Goal: Task Accomplishment & Management: Complete application form

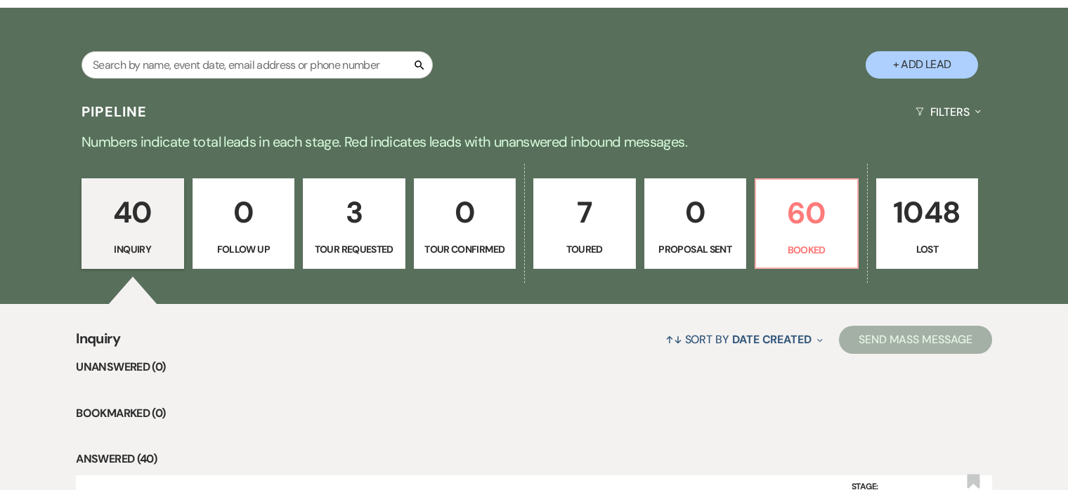
scroll to position [197, 0]
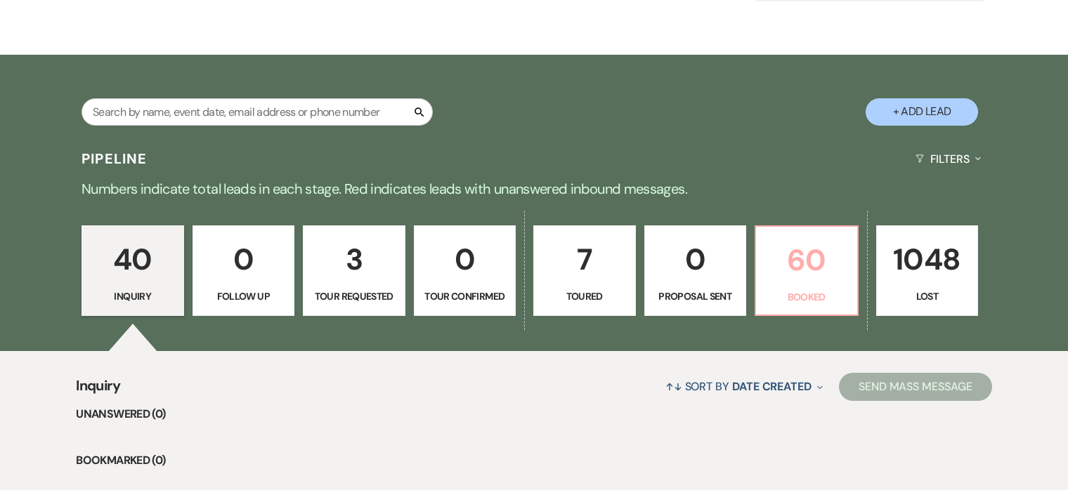
click at [811, 270] on p "60" at bounding box center [806, 260] width 84 height 47
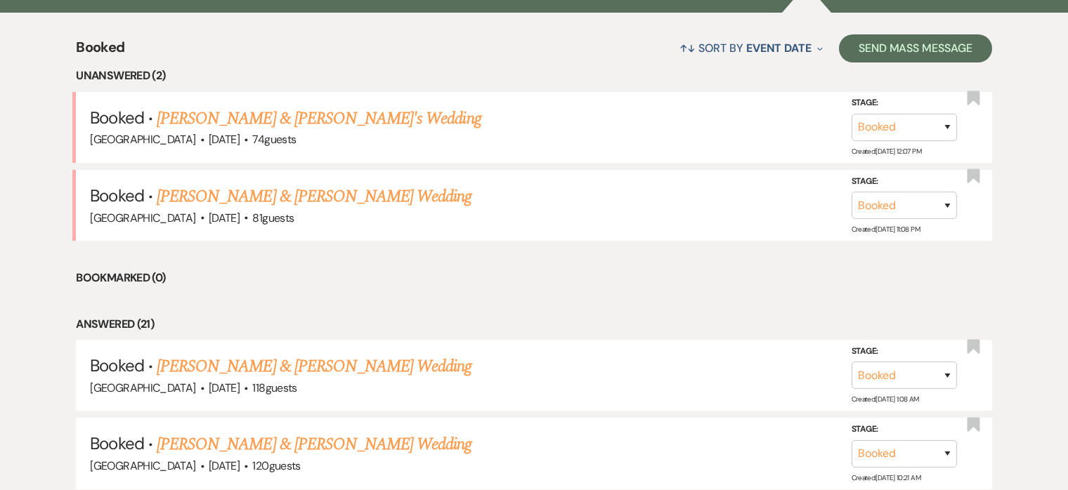
scroll to position [536, 0]
click at [332, 120] on link "[PERSON_NAME] & [PERSON_NAME]'s Wedding" at bounding box center [319, 117] width 325 height 25
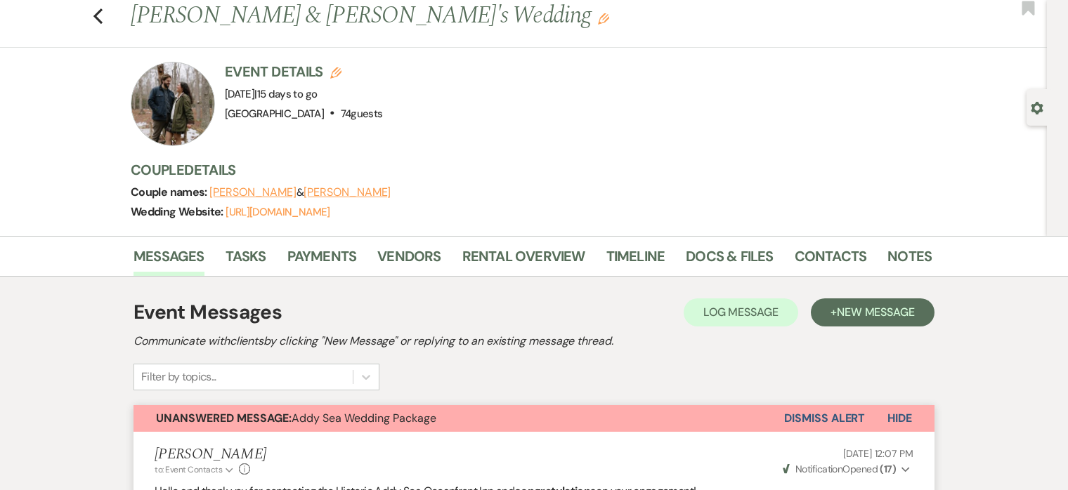
scroll to position [39, 0]
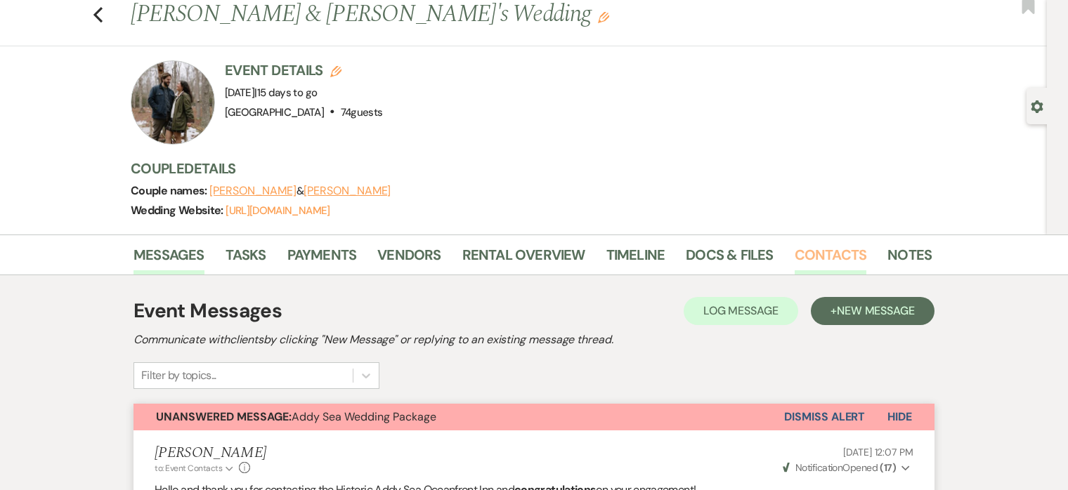
click at [818, 254] on link "Contacts" at bounding box center [830, 259] width 72 height 31
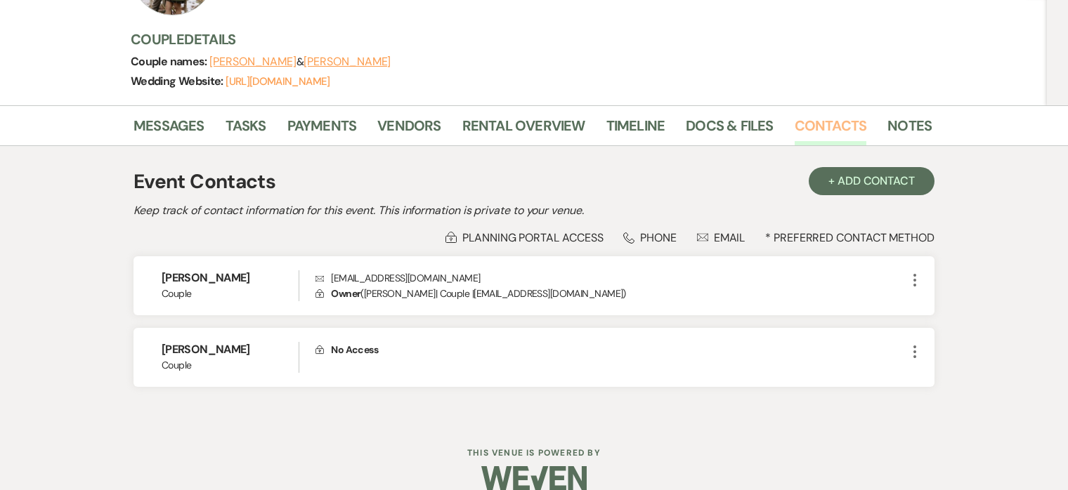
scroll to position [188, 0]
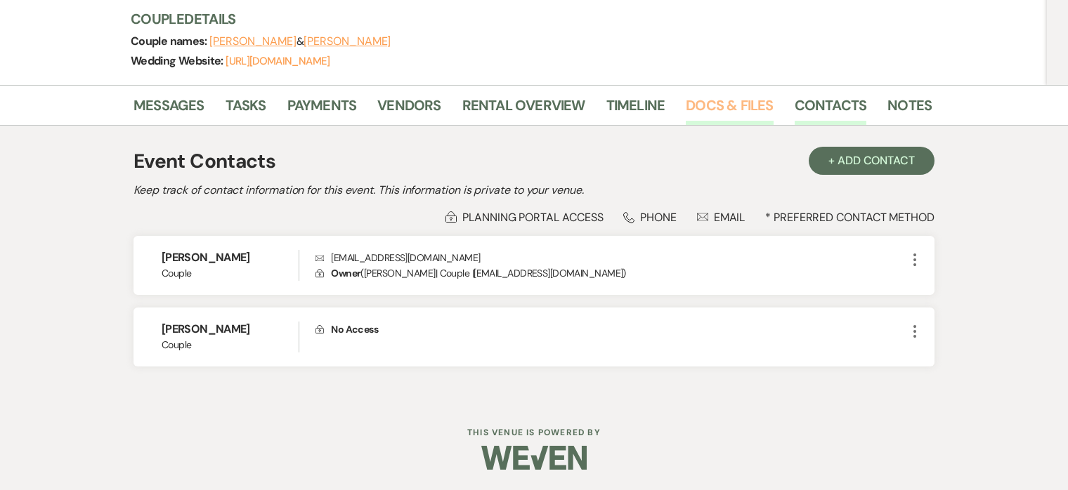
click at [716, 98] on link "Docs & Files" at bounding box center [729, 109] width 87 height 31
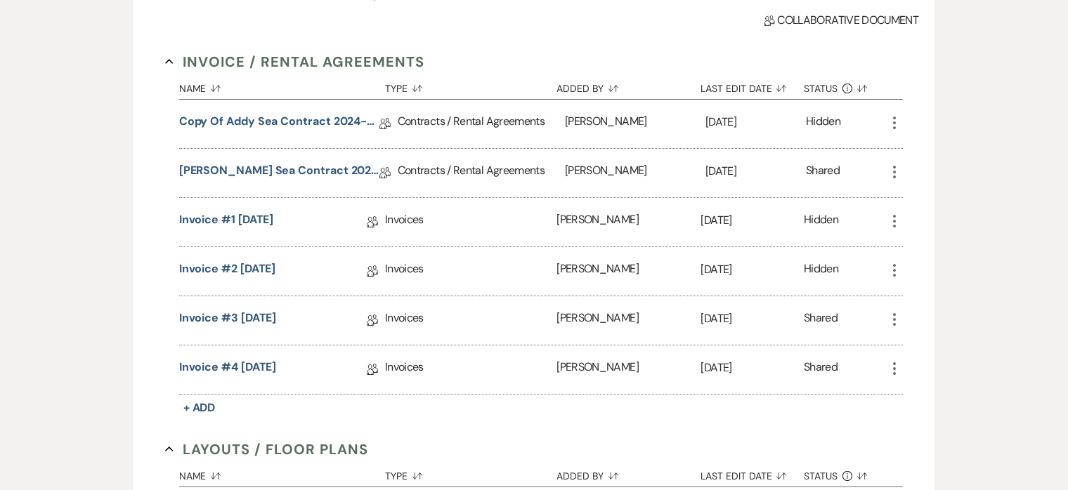
scroll to position [327, 0]
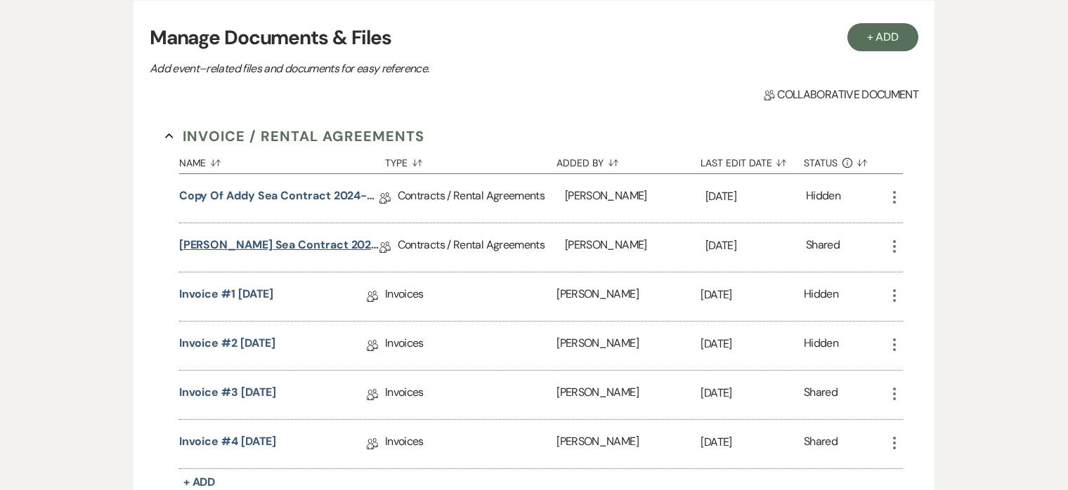
click at [272, 242] on link "[PERSON_NAME] Sea Contract 2024-25" at bounding box center [279, 248] width 200 height 22
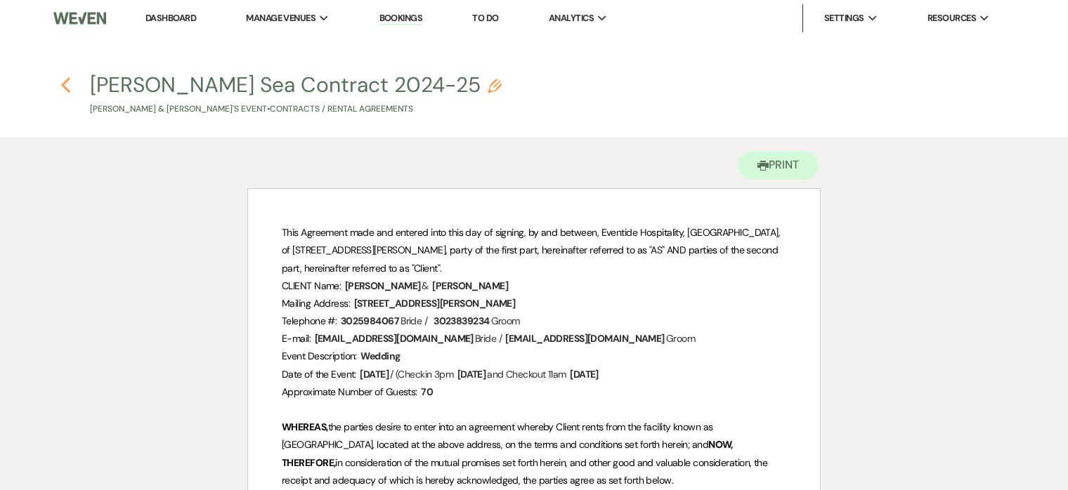
click at [65, 83] on use "button" at bounding box center [65, 84] width 9 height 15
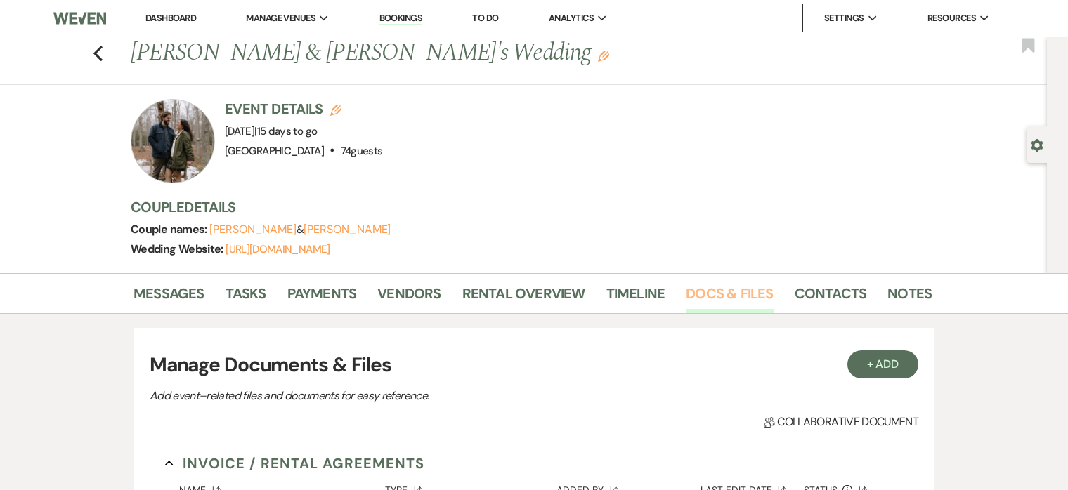
click at [726, 287] on link "Docs & Files" at bounding box center [729, 297] width 87 height 31
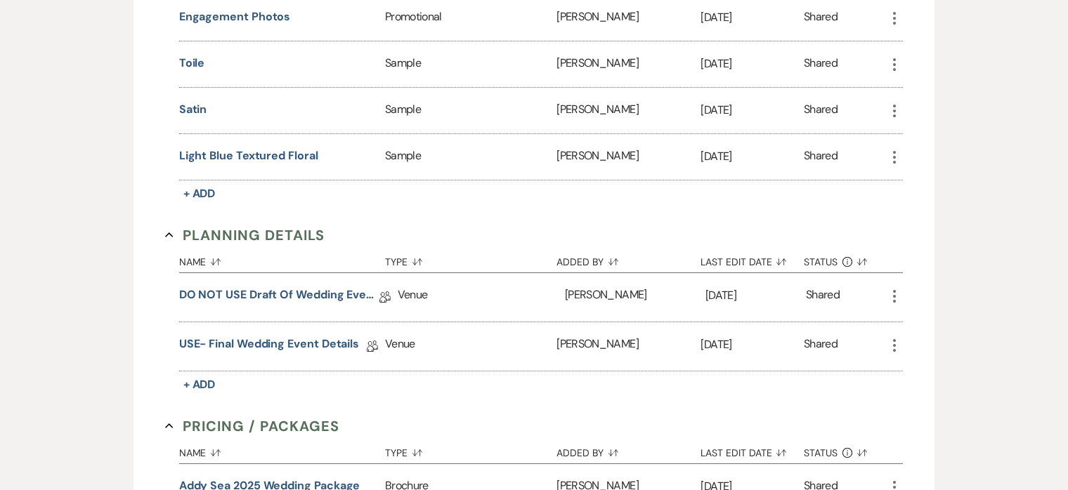
scroll to position [1221, 0]
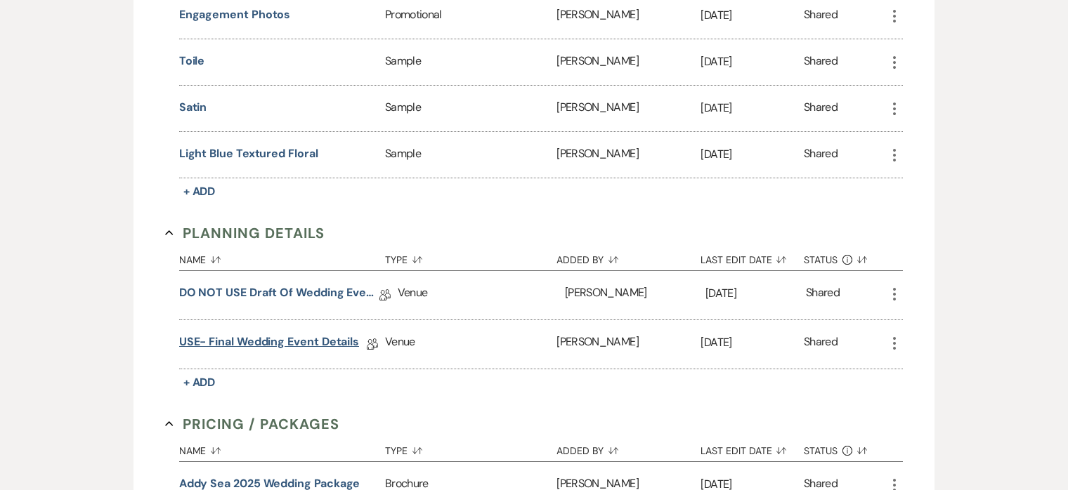
click at [275, 334] on link "USE- Final Wedding Event Details" at bounding box center [269, 345] width 180 height 22
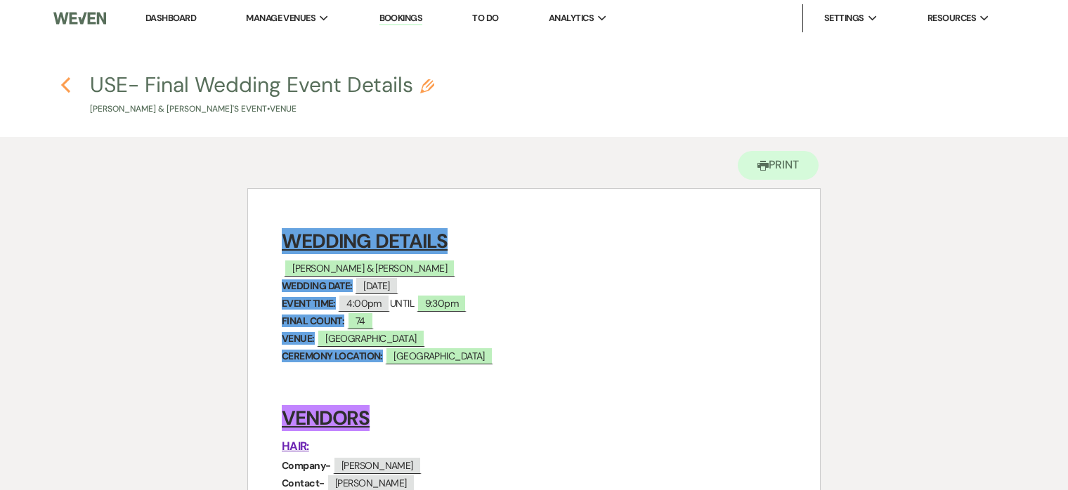
click at [63, 78] on icon "Previous" at bounding box center [65, 85] width 11 height 17
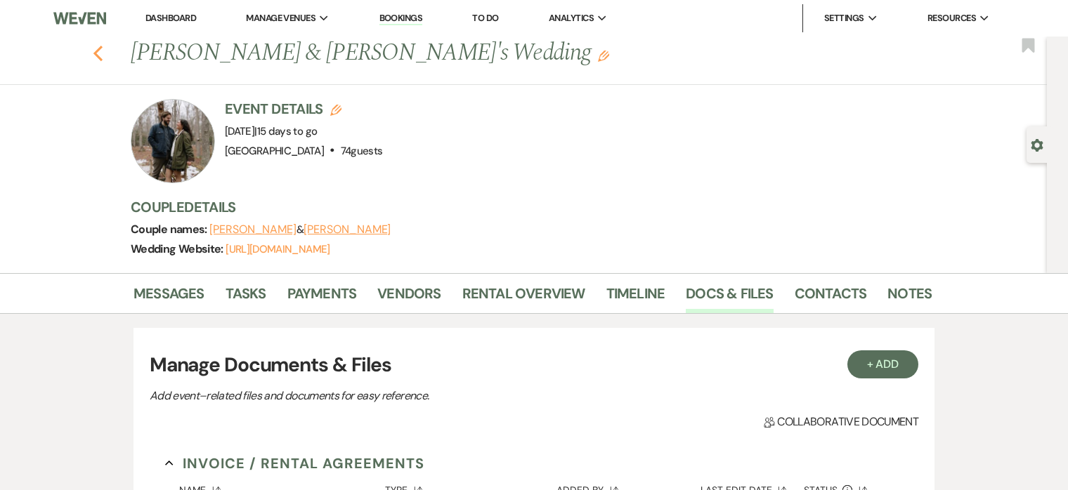
click at [98, 51] on use "button" at bounding box center [97, 53] width 9 height 15
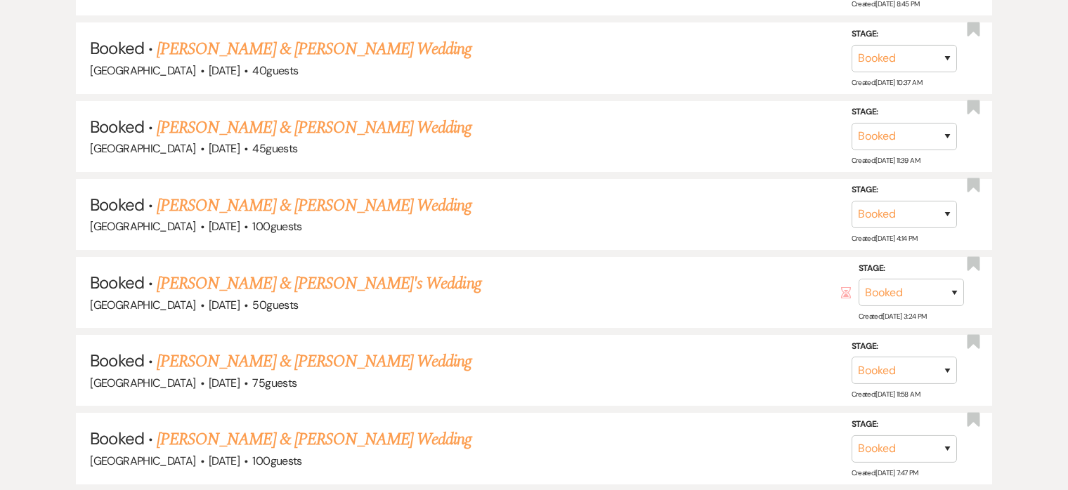
scroll to position [1314, 0]
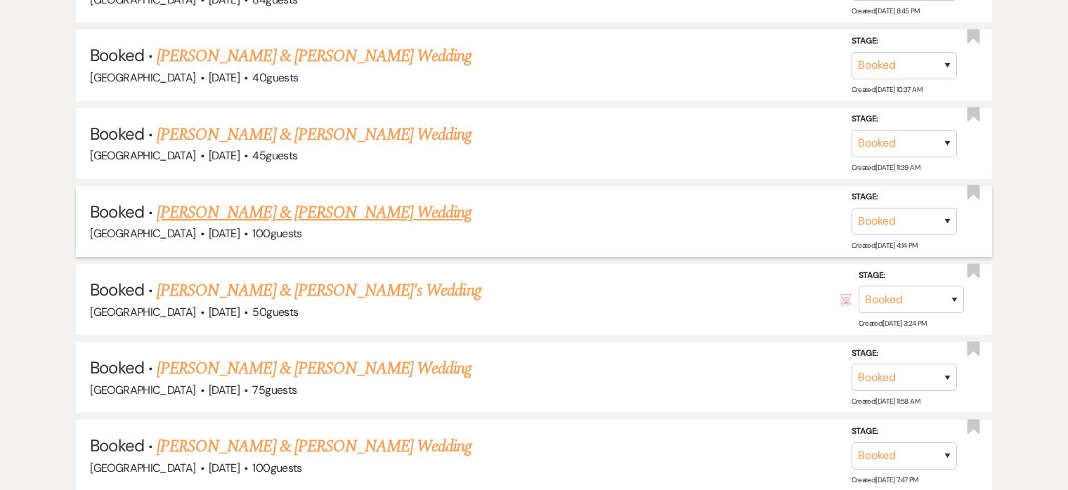
click at [384, 212] on link "[PERSON_NAME] & [PERSON_NAME] Wedding" at bounding box center [314, 212] width 315 height 25
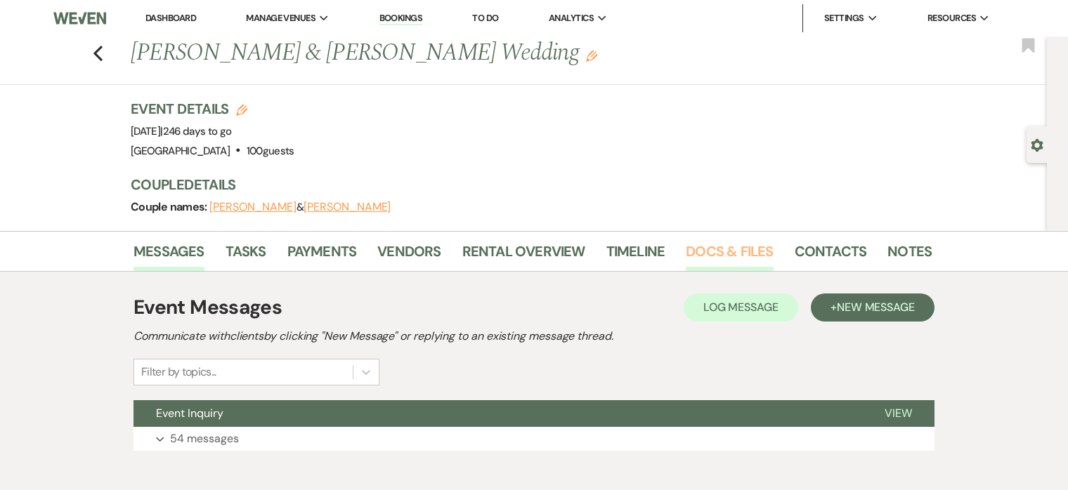
click at [719, 247] on link "Docs & Files" at bounding box center [729, 255] width 87 height 31
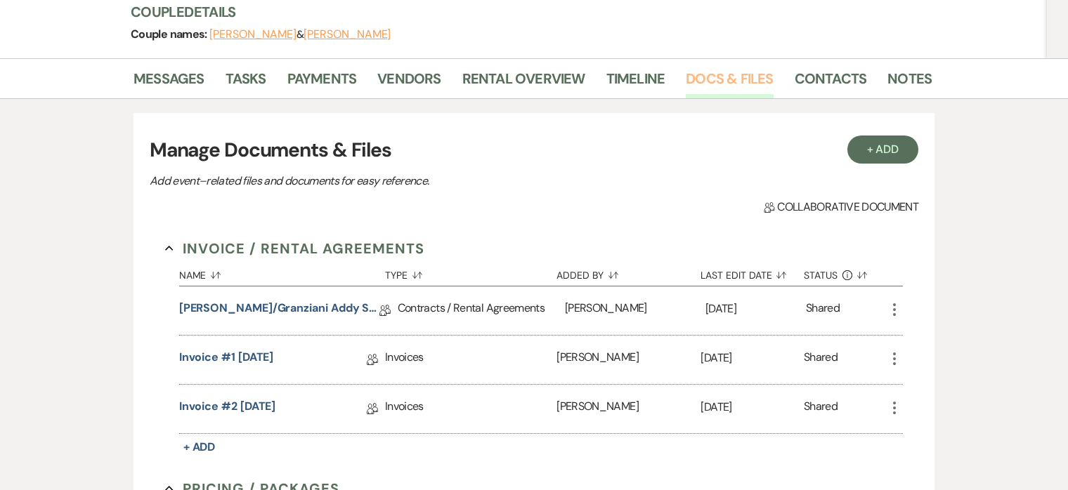
scroll to position [176, 0]
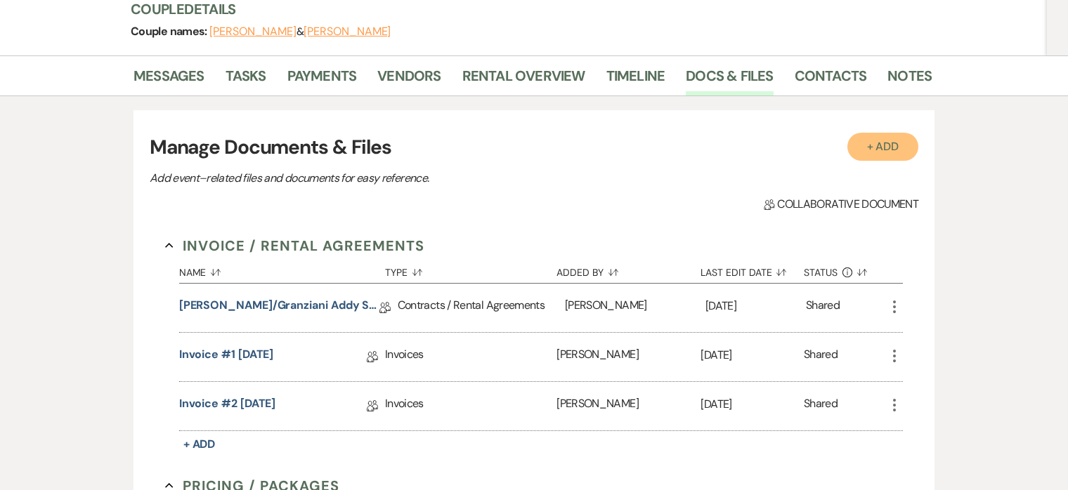
click at [888, 152] on button "+ Add" at bounding box center [883, 147] width 72 height 28
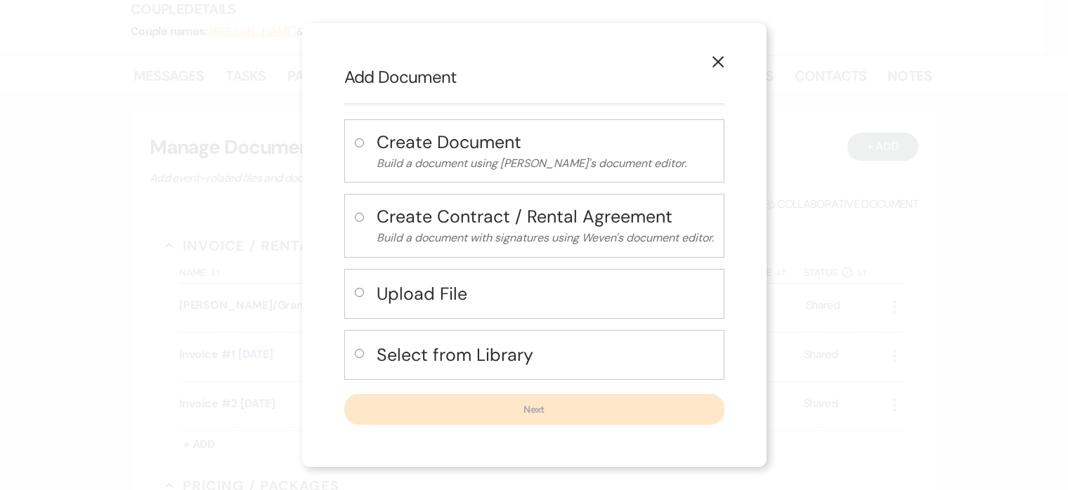
click at [436, 348] on h4 "Select from Library" at bounding box center [545, 355] width 337 height 25
radio input "true"
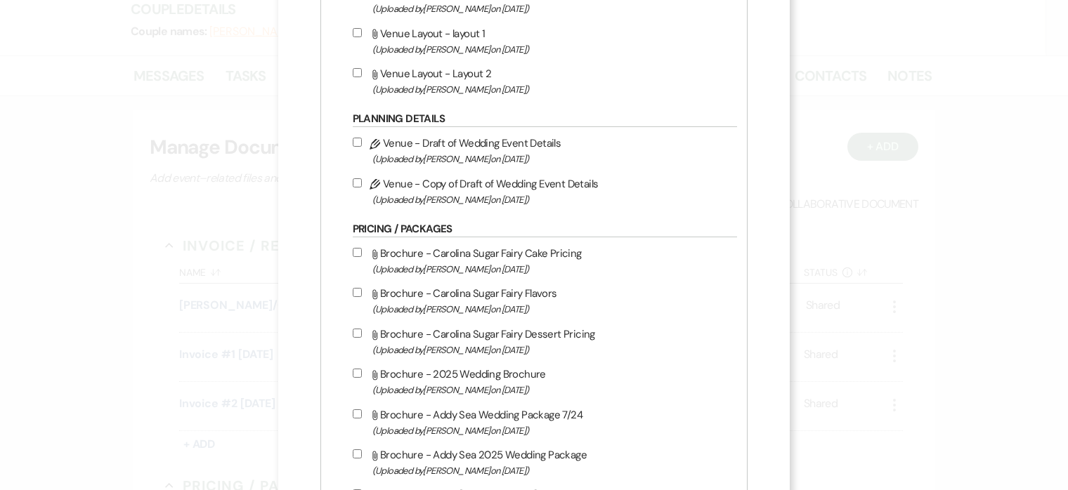
scroll to position [653, 0]
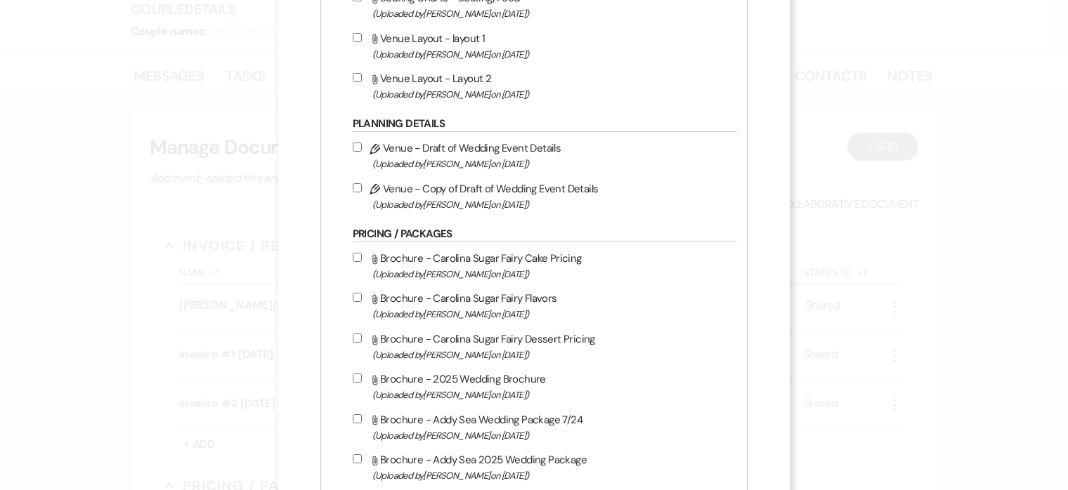
click at [360, 188] on input "Pencil Venue - Copy of Draft of Wedding Event Details (Uploaded by [PERSON_NAME…" at bounding box center [357, 187] width 9 height 9
checkbox input "true"
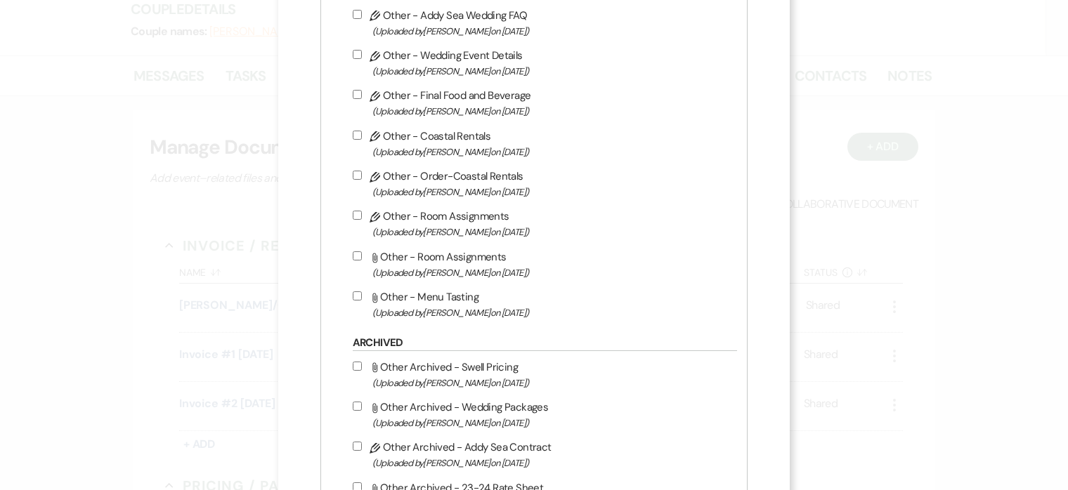
scroll to position [2053, 0]
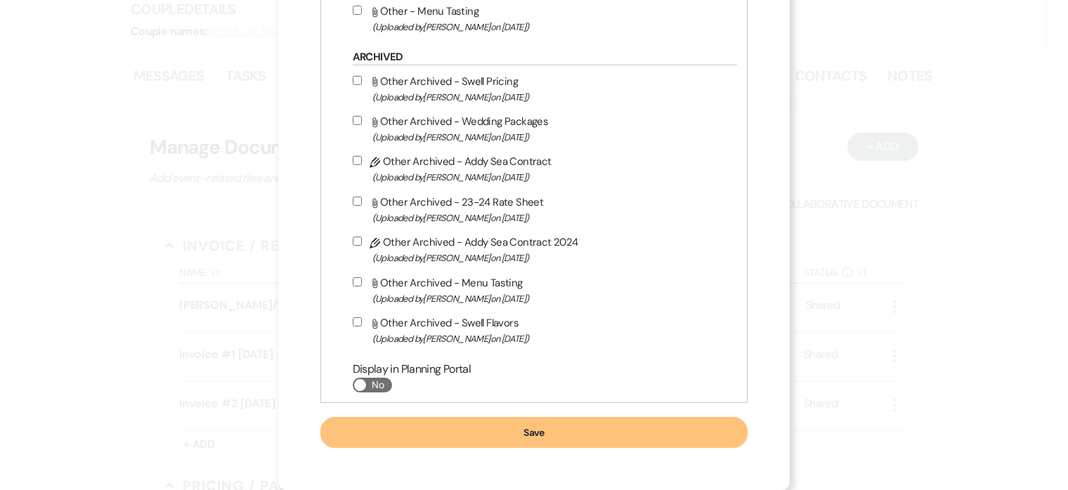
click at [562, 420] on button "Save" at bounding box center [534, 432] width 428 height 31
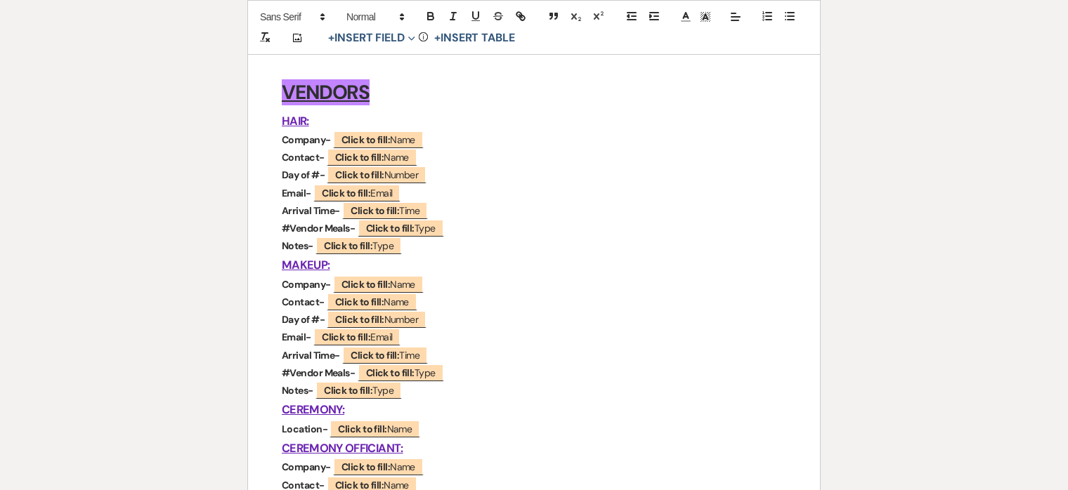
scroll to position [418, 0]
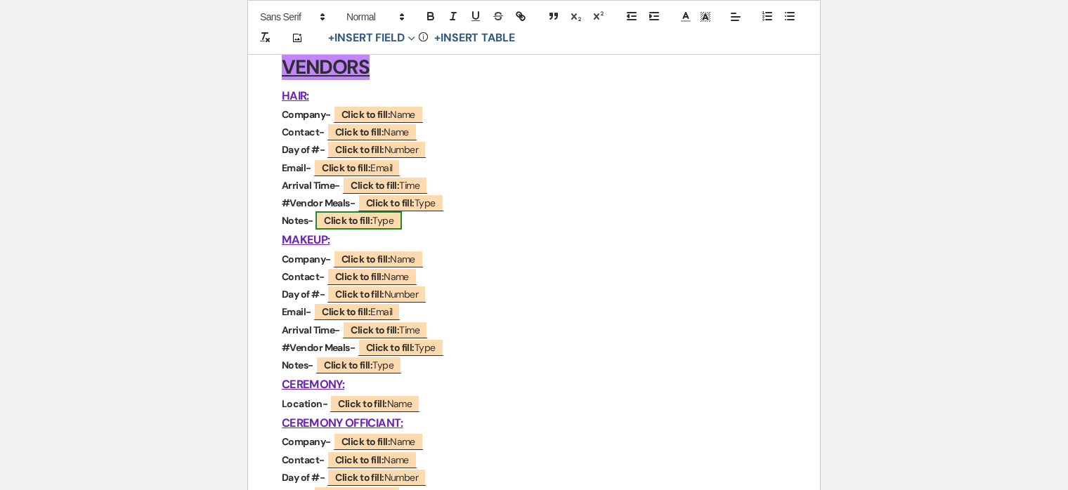
click at [362, 218] on b "Click to fill:" at bounding box center [348, 220] width 48 height 13
select select "Type"
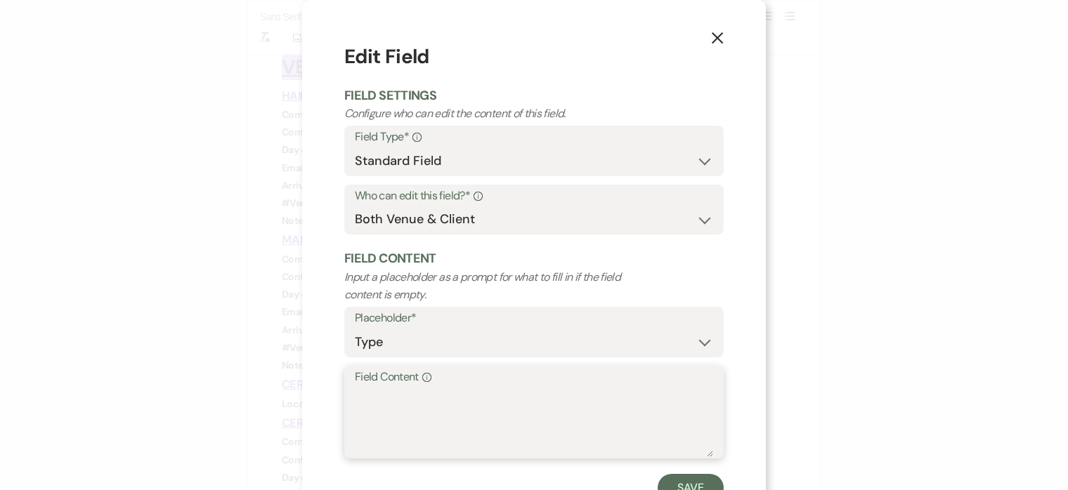
click at [417, 412] on textarea "Field Content Info" at bounding box center [534, 422] width 358 height 70
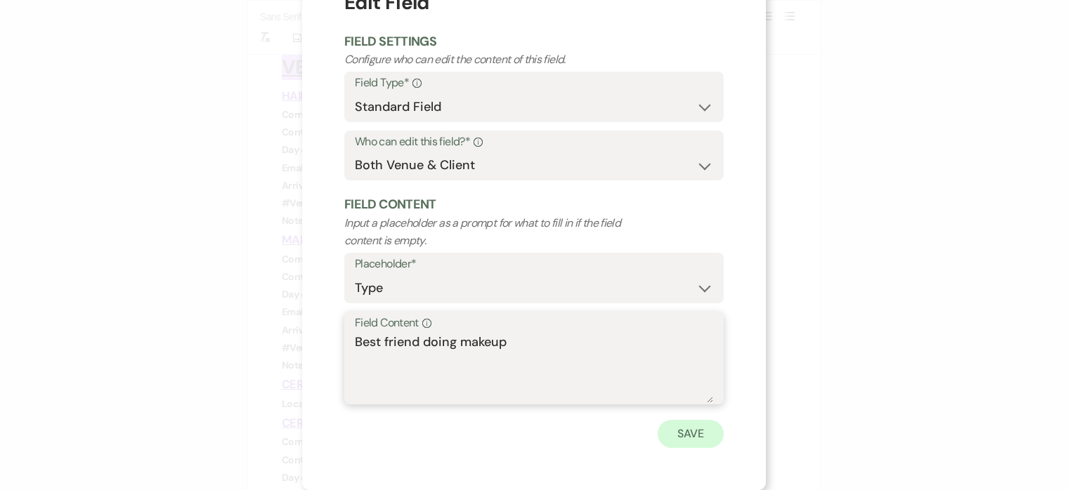
type textarea "Best friend doing makeup"
click at [693, 431] on button "Save" at bounding box center [691, 434] width 66 height 28
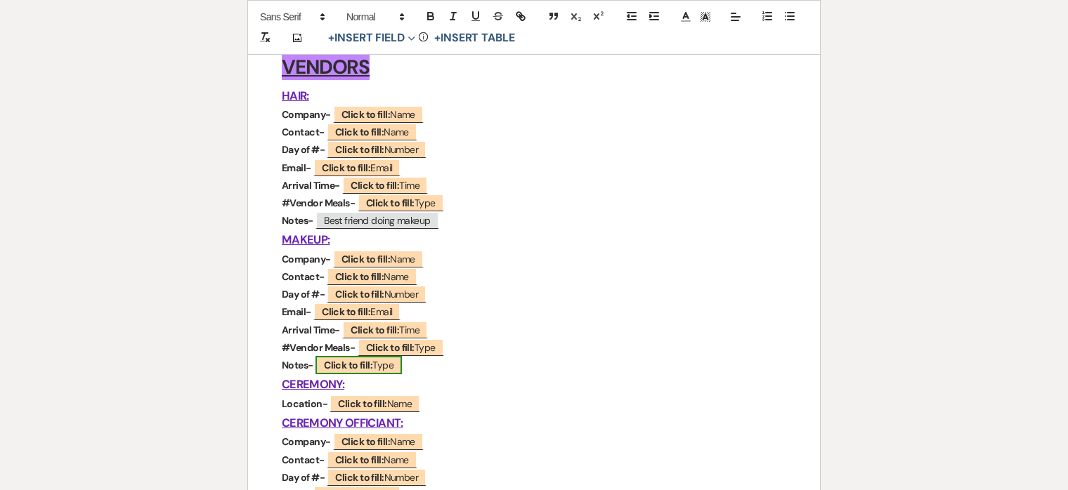
click at [361, 366] on b "Click to fill:" at bounding box center [348, 365] width 48 height 13
select select "Type"
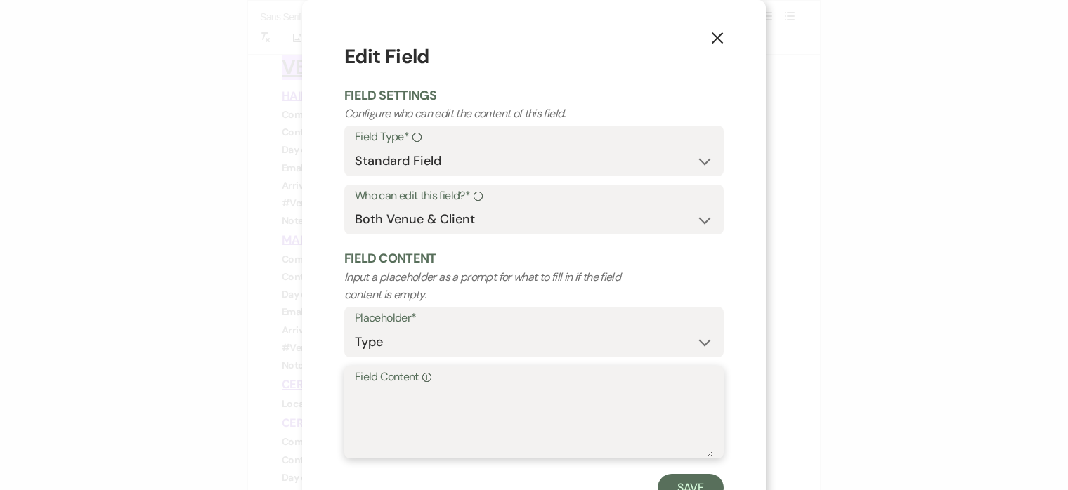
click at [521, 399] on textarea "Field Content Info" at bounding box center [534, 422] width 358 height 70
click at [700, 474] on button "Save" at bounding box center [691, 488] width 66 height 28
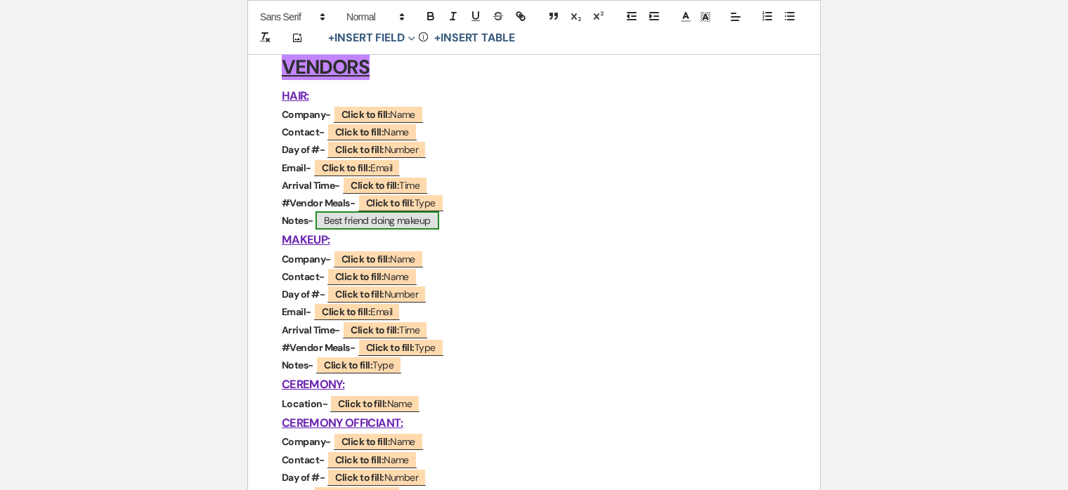
click at [338, 219] on span "Best friend doing makeup" at bounding box center [377, 220] width 124 height 18
select select "Type"
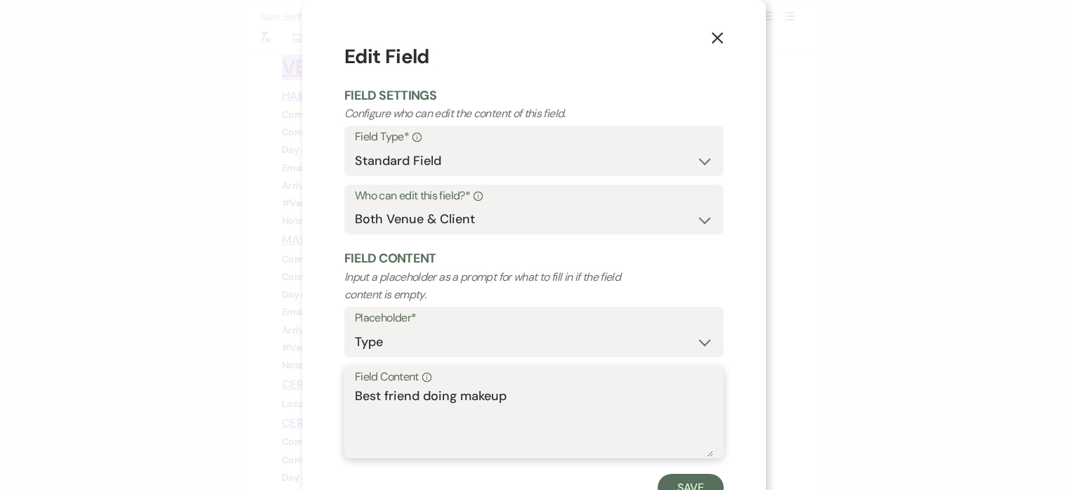
drag, startPoint x: 515, startPoint y: 405, endPoint x: 324, endPoint y: 392, distance: 191.5
click at [324, 392] on div "X Edit Field Field Settings Configure who can edit the content of this field. F…" at bounding box center [534, 272] width 464 height 544
click at [488, 394] on textarea "Best friend doing makeup" at bounding box center [534, 422] width 358 height 70
drag, startPoint x: 462, startPoint y: 393, endPoint x: 629, endPoint y: 409, distance: 167.9
click at [629, 409] on textarea "Best friend doing makeup" at bounding box center [534, 422] width 358 height 70
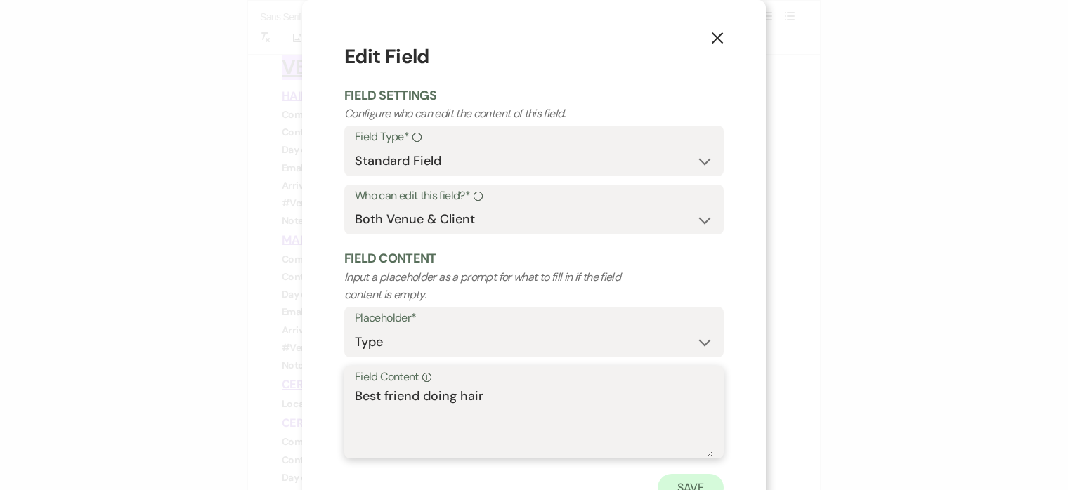
type textarea "Best friend doing hair"
click at [693, 482] on button "Save" at bounding box center [691, 488] width 66 height 28
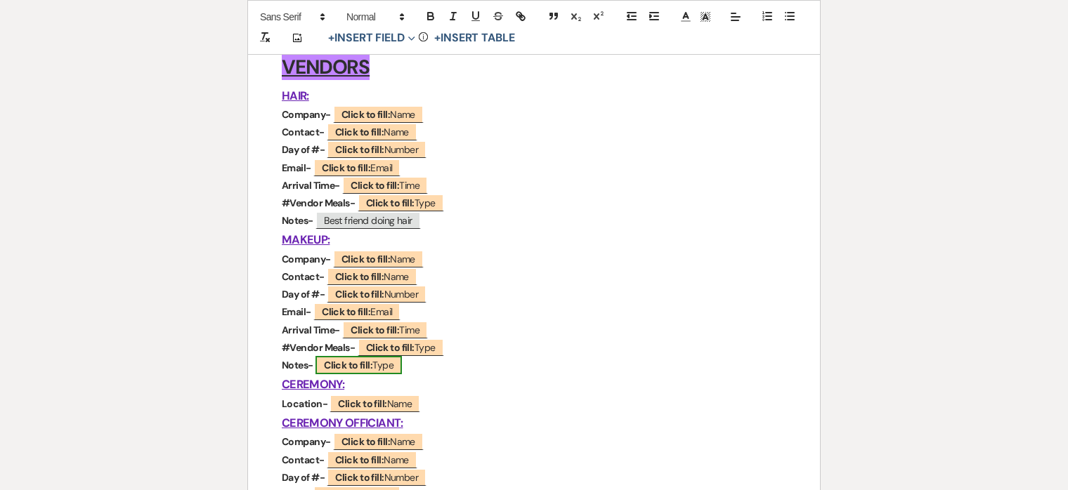
click at [381, 367] on span "Click to fill: Type" at bounding box center [358, 365] width 86 height 18
select select "Type"
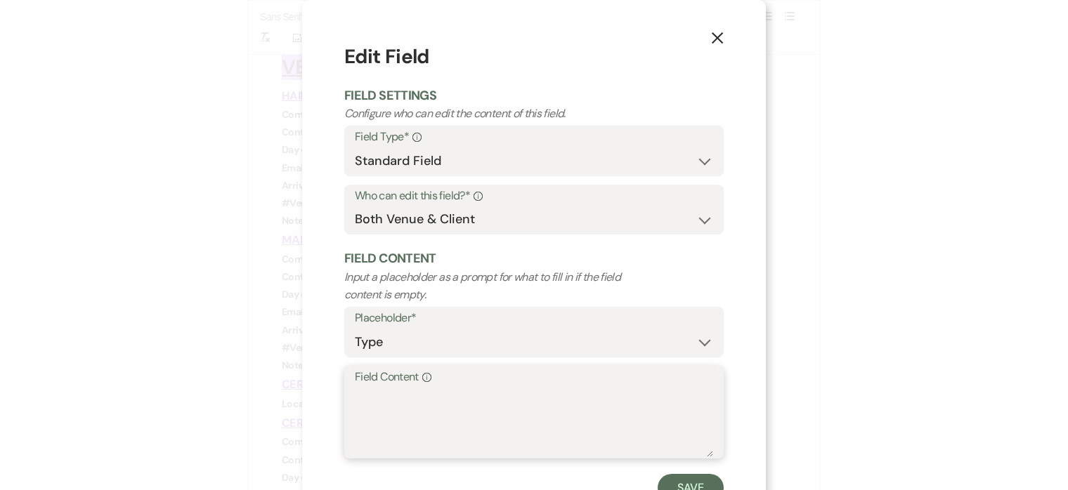
click at [439, 396] on textarea "Field Content Info" at bounding box center [534, 422] width 358 height 70
paste textarea "Best friend doing makeup"
type textarea "Best friend doing makeup"
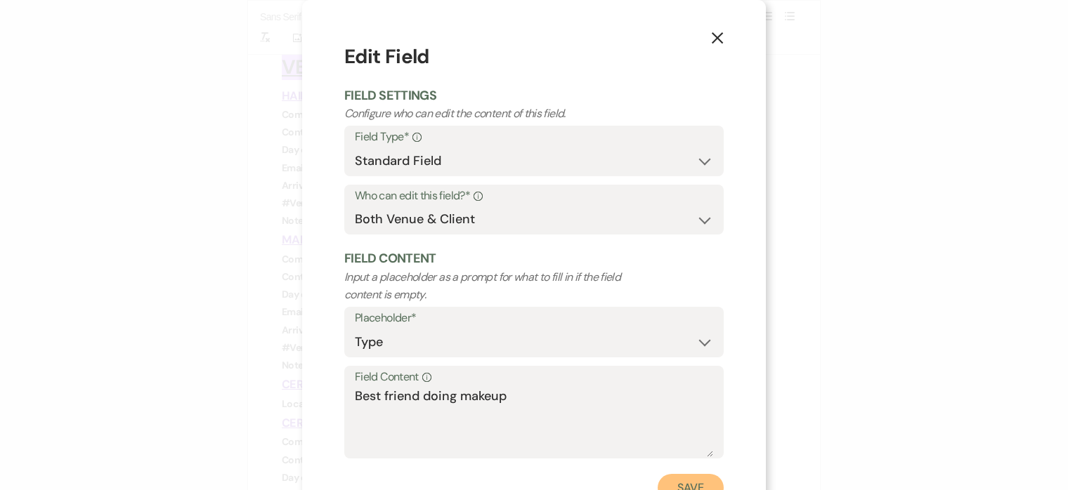
click at [673, 478] on button "Save" at bounding box center [691, 488] width 66 height 28
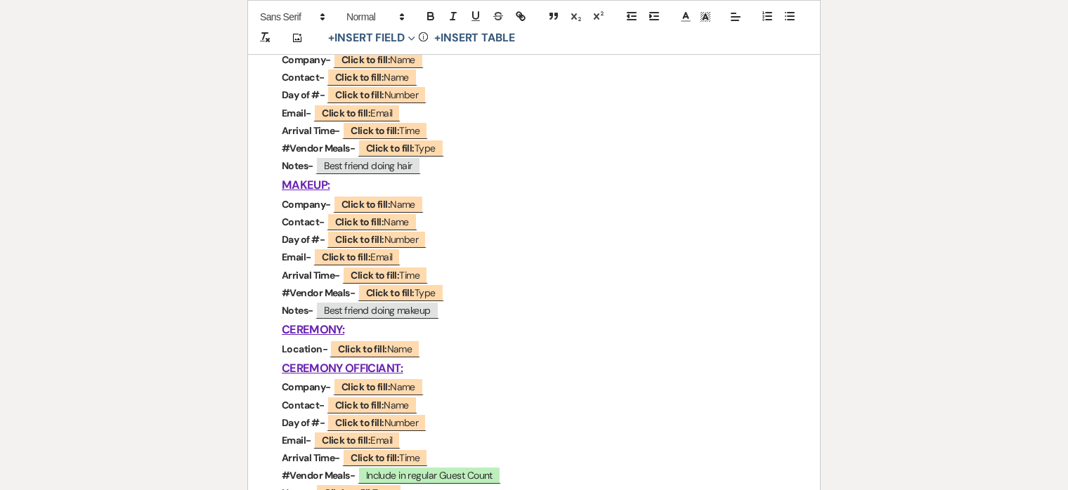
scroll to position [479, 0]
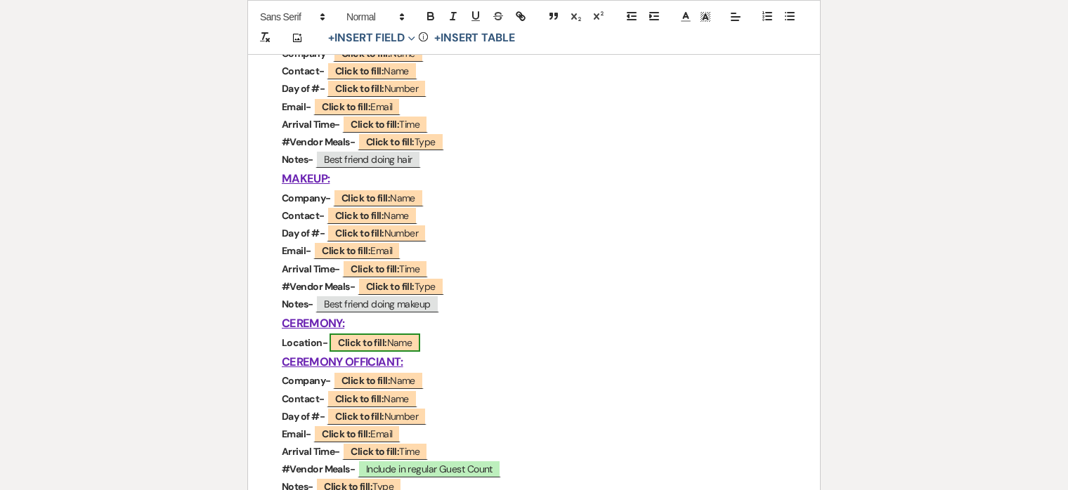
click at [385, 344] on b "Click to fill:" at bounding box center [362, 342] width 48 height 13
select select "Name"
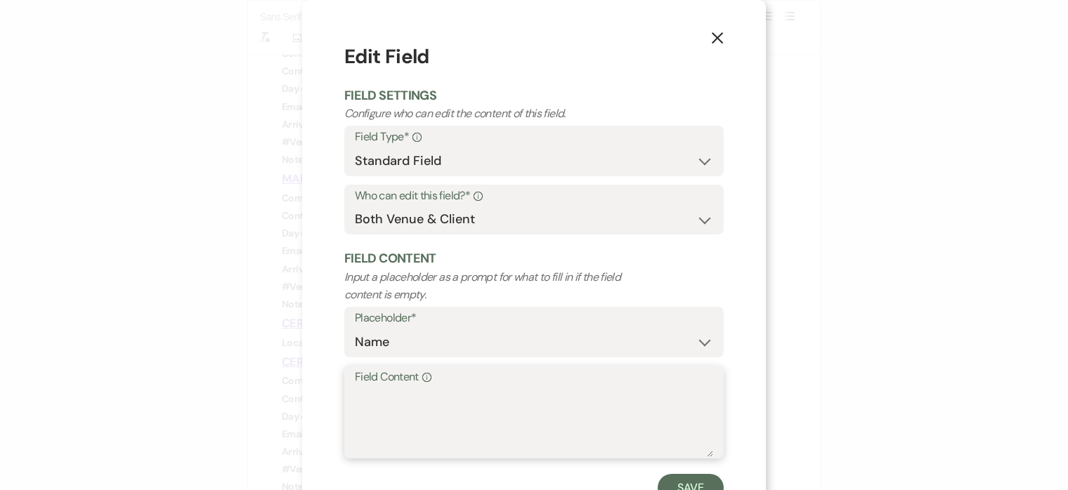
click at [422, 406] on textarea "Field Content Info" at bounding box center [534, 422] width 358 height 70
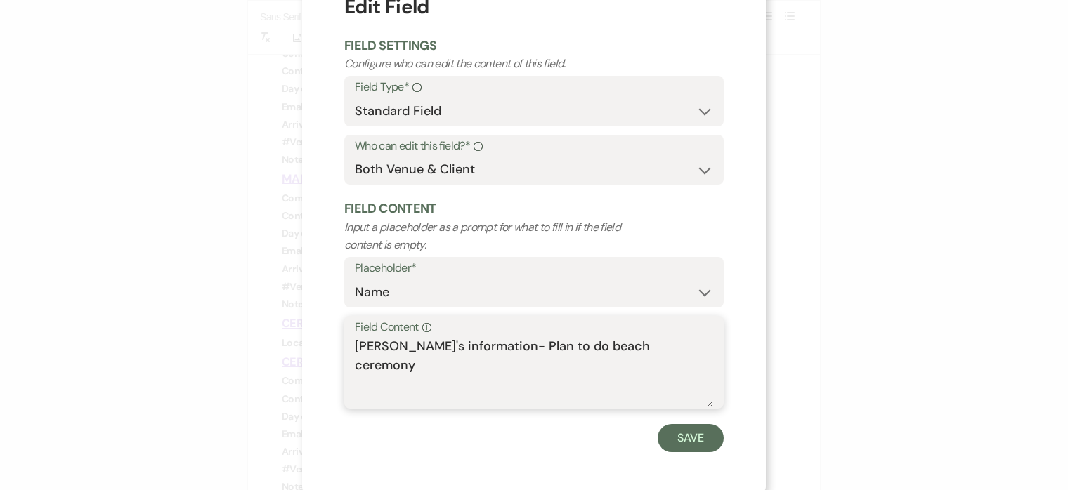
scroll to position [54, 0]
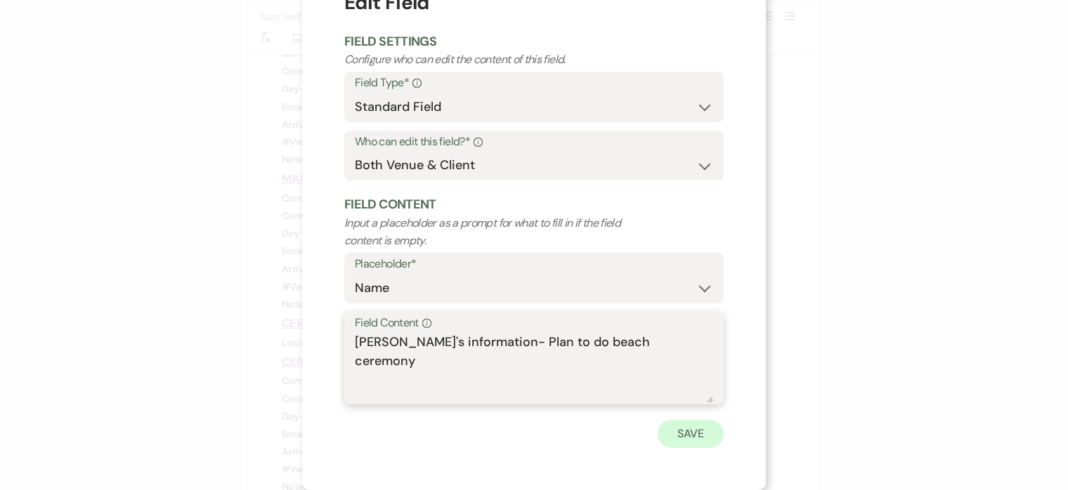
type textarea "[PERSON_NAME]'s information- Plan to do beach ceremony"
click at [679, 436] on button "Save" at bounding box center [691, 434] width 66 height 28
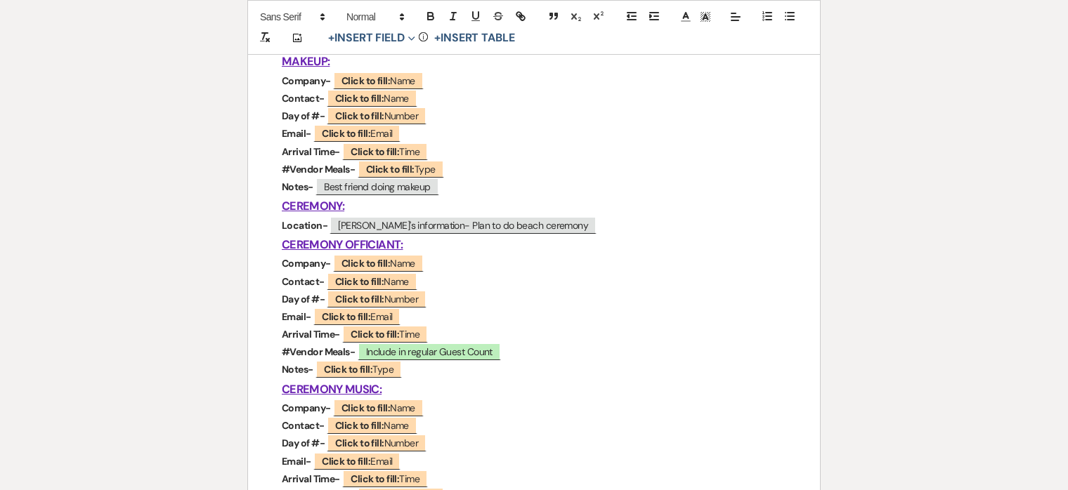
scroll to position [627, 0]
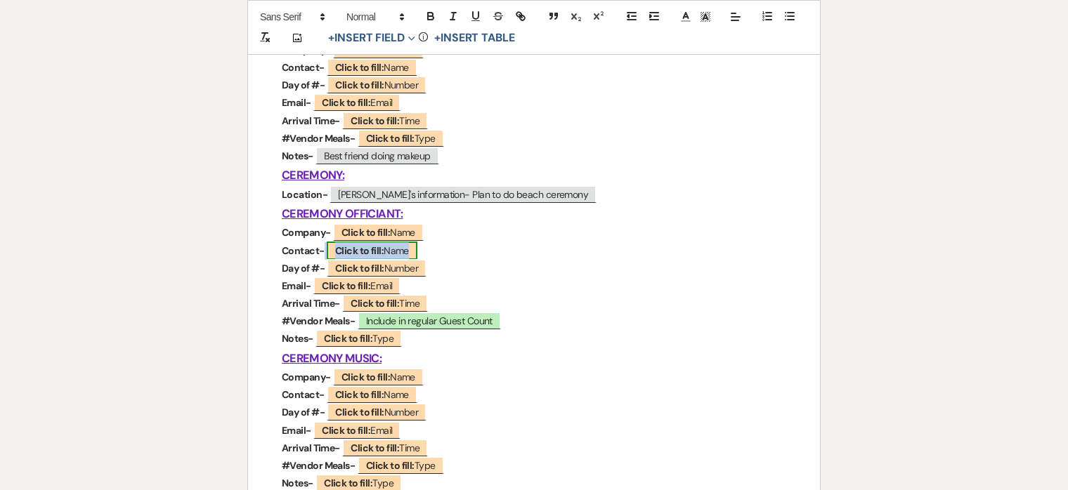
click at [361, 251] on b "Click to fill:" at bounding box center [359, 250] width 48 height 13
select select "Name"
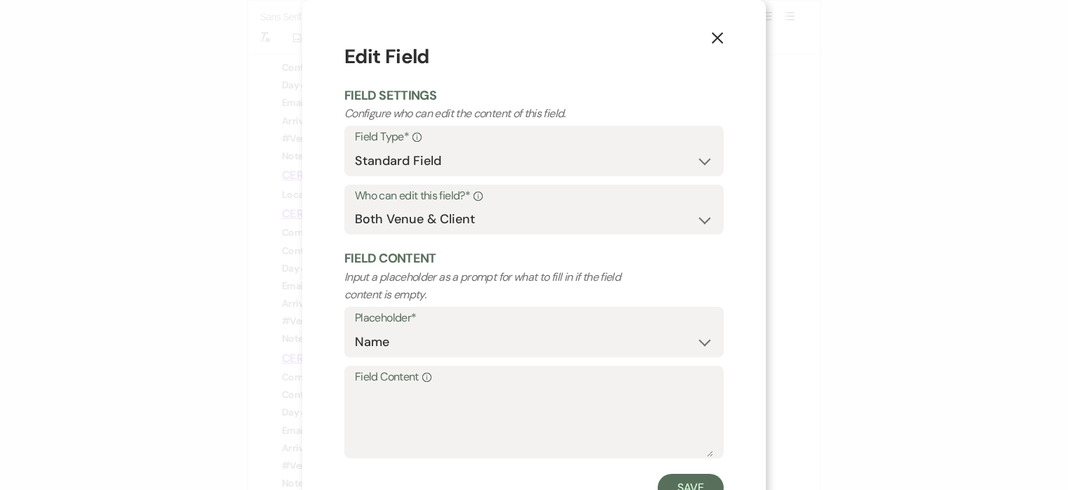
click at [707, 40] on button "X" at bounding box center [717, 37] width 21 height 25
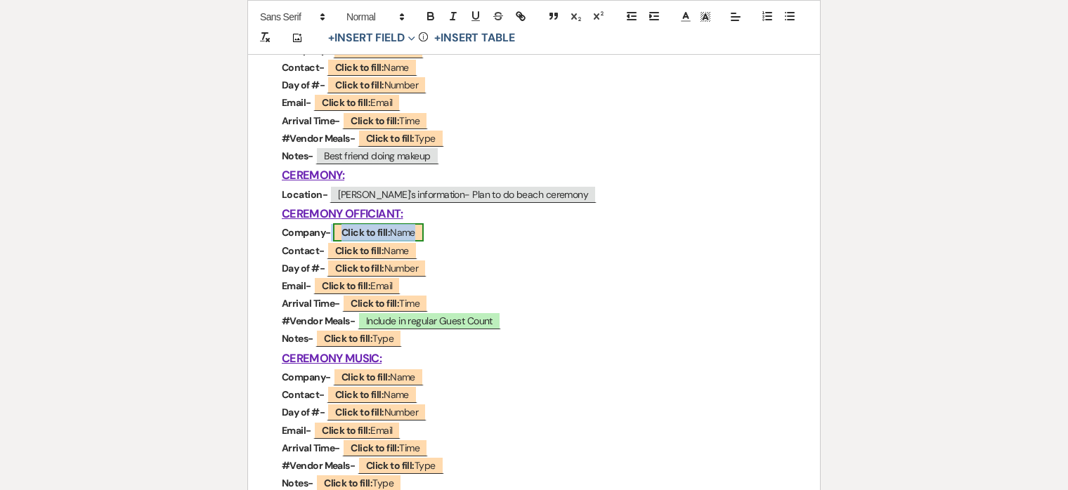
click at [409, 231] on span "Click to fill: Name" at bounding box center [378, 232] width 91 height 18
select select "Name"
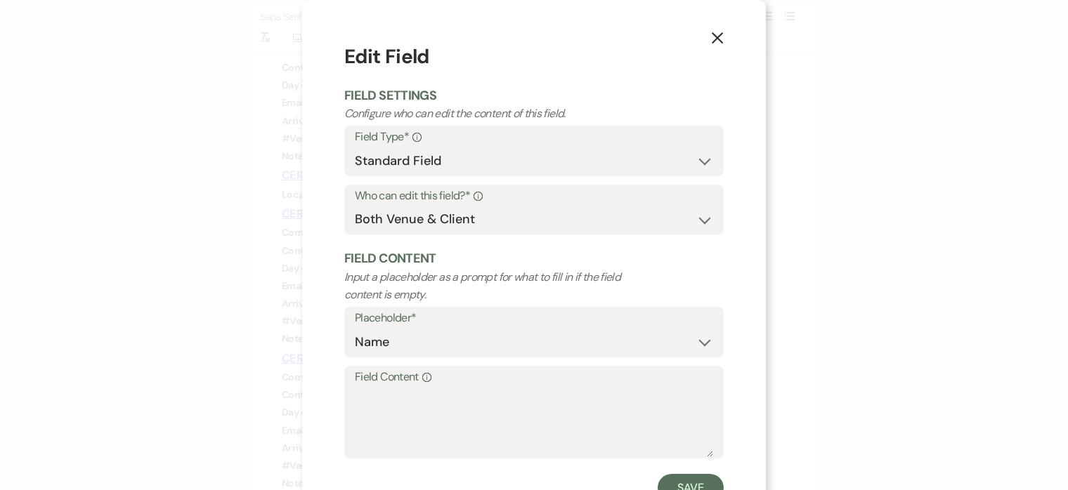
click at [432, 379] on label "Field Content Info" at bounding box center [534, 377] width 358 height 20
click at [432, 387] on textarea "Field Content Info" at bounding box center [534, 422] width 358 height 70
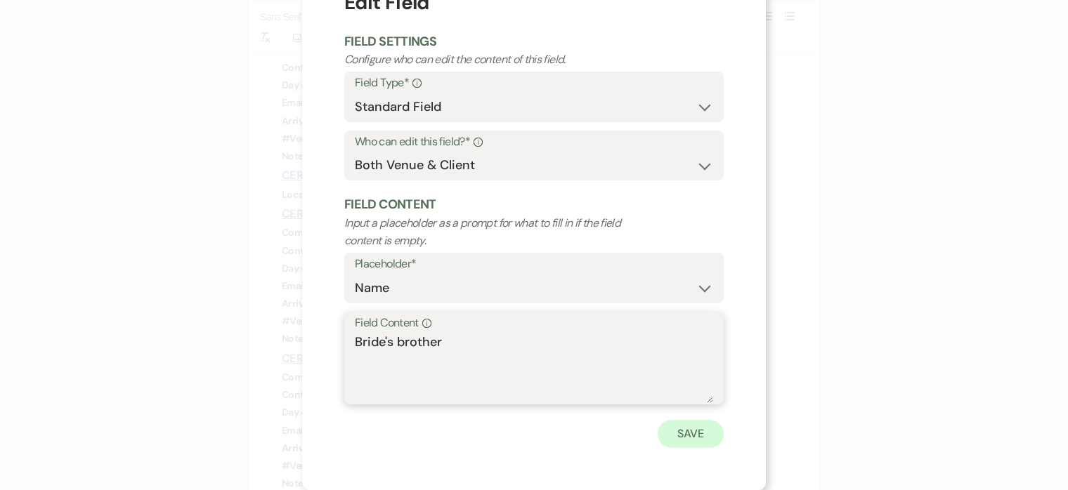
type textarea "Bride's brother"
click at [695, 433] on button "Save" at bounding box center [691, 434] width 66 height 28
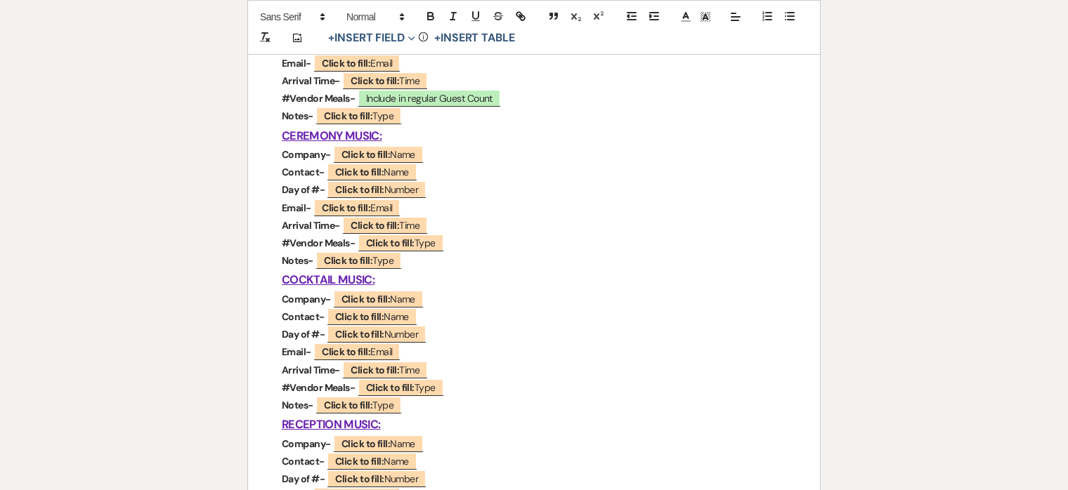
scroll to position [861, 0]
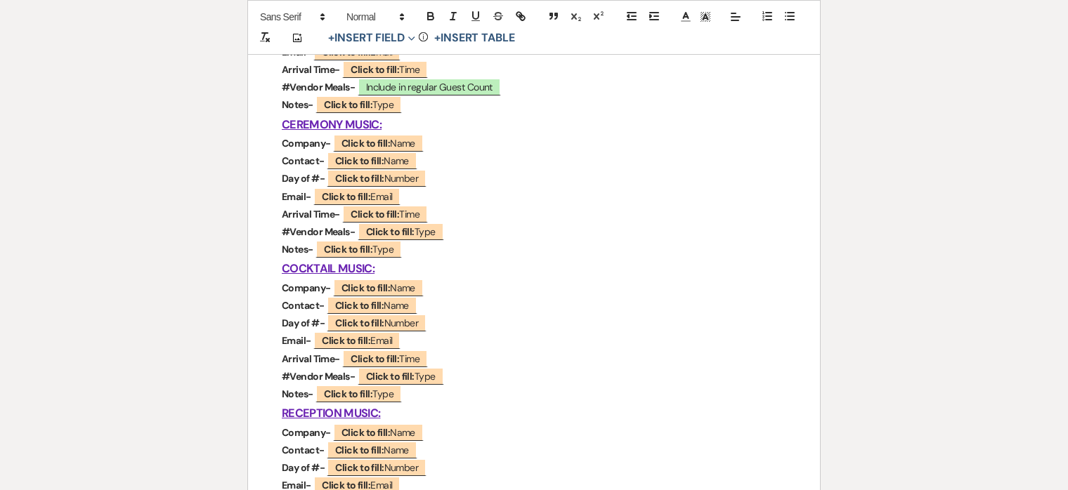
click at [379, 122] on u "CEREMONY MUSIC:" at bounding box center [332, 124] width 100 height 15
click at [354, 143] on b "Click to fill:" at bounding box center [365, 143] width 48 height 13
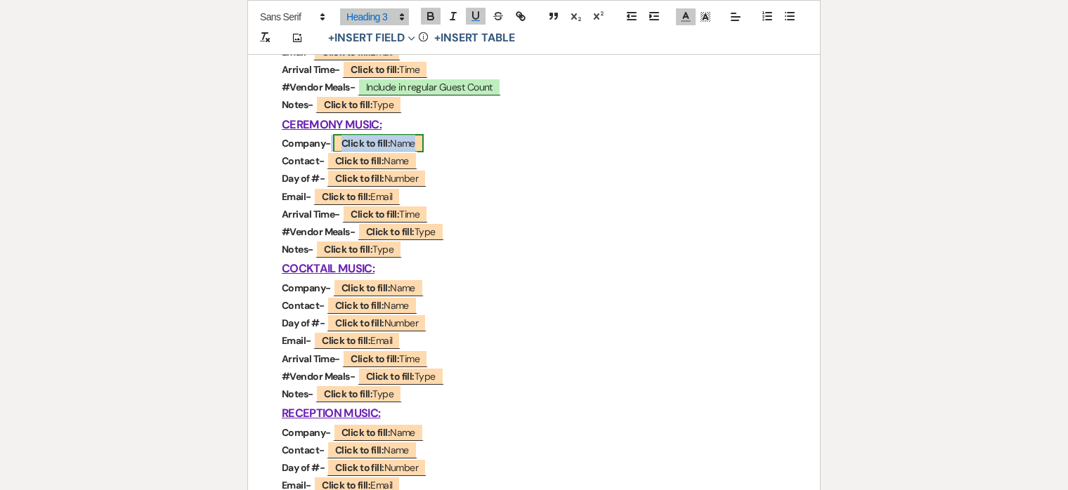
select select "Name"
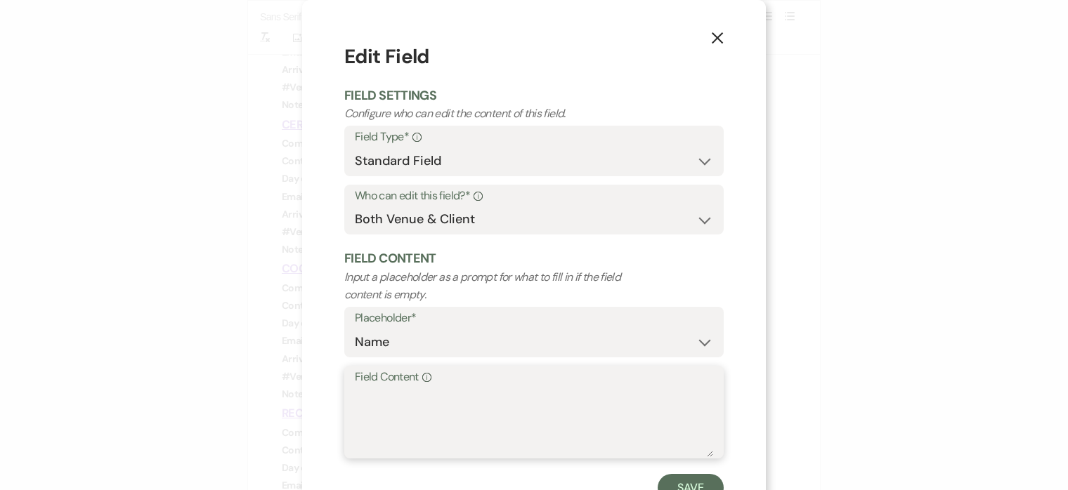
click at [370, 389] on textarea "Field Content Info" at bounding box center [534, 422] width 358 height 70
click at [367, 400] on textarea "Dj [PERSON_NAME]" at bounding box center [534, 422] width 358 height 70
type textarea "DJ [PERSON_NAME]"
click at [687, 485] on button "Save" at bounding box center [691, 488] width 66 height 28
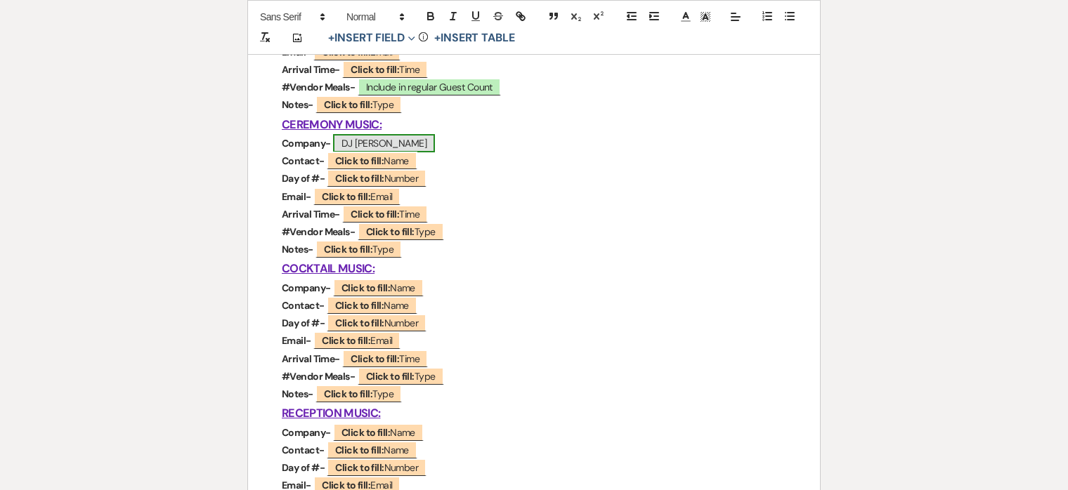
click at [411, 139] on span "DJ [PERSON_NAME]" at bounding box center [384, 143] width 102 height 18
select select "Name"
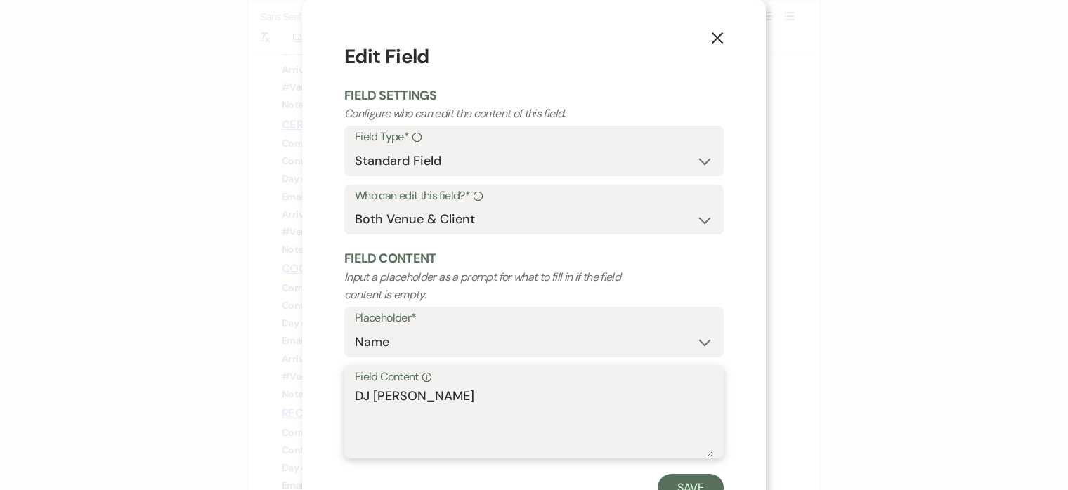
drag, startPoint x: 472, startPoint y: 393, endPoint x: 324, endPoint y: 393, distance: 148.2
click at [324, 393] on div "X Edit Field Field Settings Configure who can edit the content of this field. F…" at bounding box center [534, 272] width 464 height 544
click at [692, 485] on button "Save" at bounding box center [691, 488] width 66 height 28
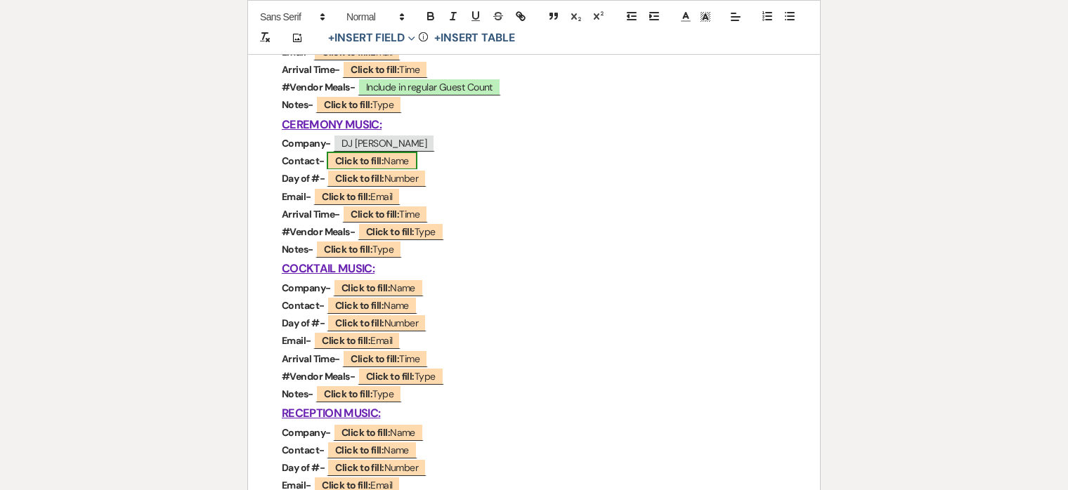
click at [373, 158] on b "Click to fill:" at bounding box center [359, 161] width 48 height 13
select select "Name"
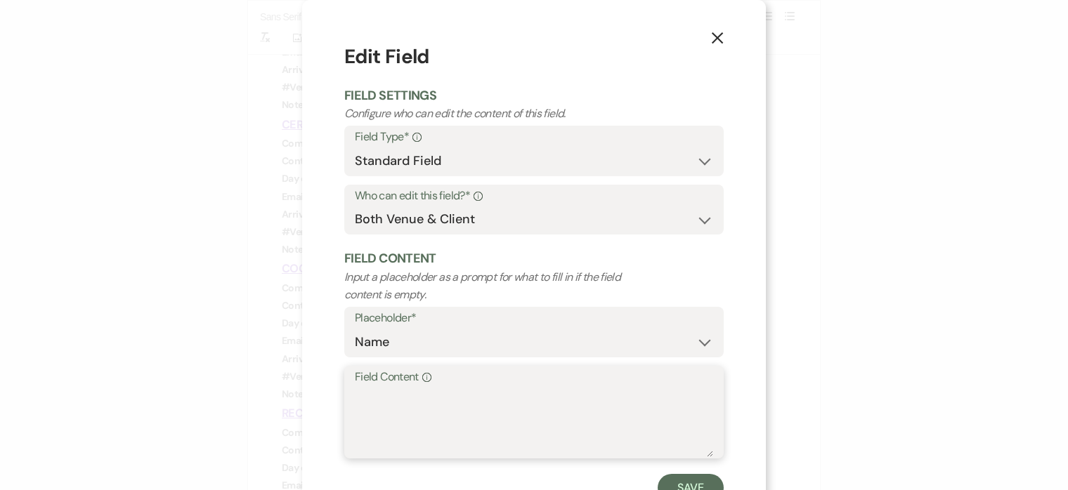
click at [380, 411] on textarea "Field Content Info" at bounding box center [534, 422] width 358 height 70
paste textarea "DJ [PERSON_NAME]"
type textarea "DJ [PERSON_NAME]"
click at [691, 484] on button "Save" at bounding box center [691, 488] width 66 height 28
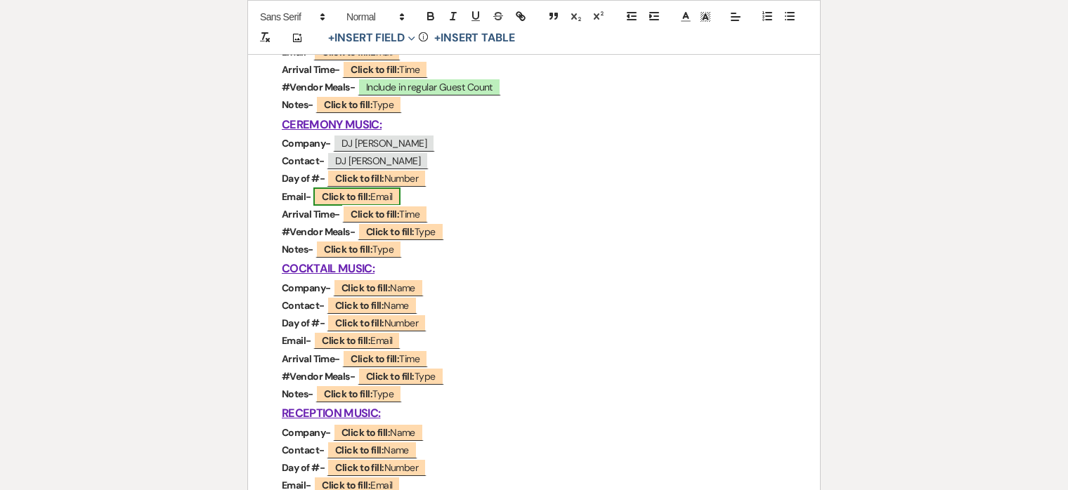
click at [371, 195] on span "Click to fill: Email" at bounding box center [356, 197] width 87 height 18
select select "Email"
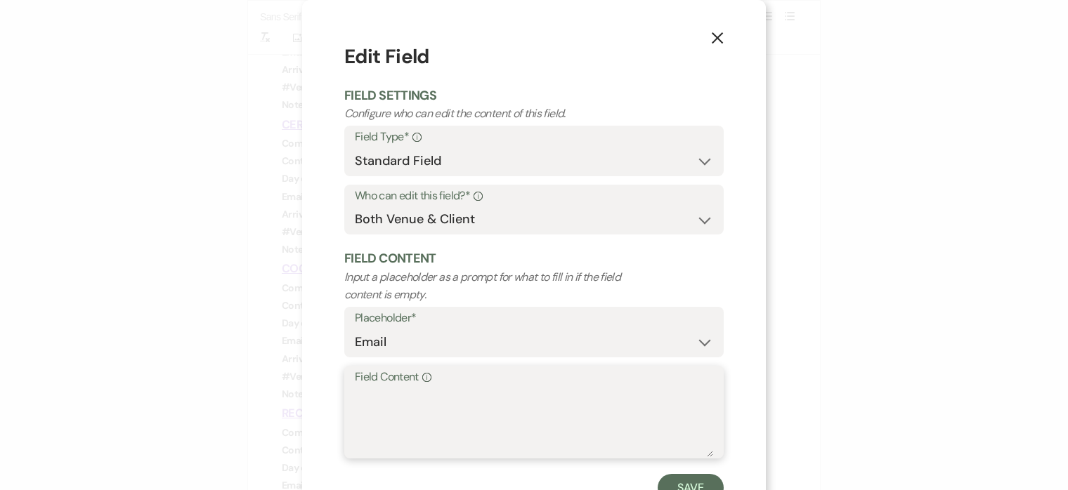
click at [428, 398] on textarea "Field Content Info" at bounding box center [534, 422] width 358 height 70
type textarea "[EMAIL_ADDRESS][DOMAIN_NAME]"
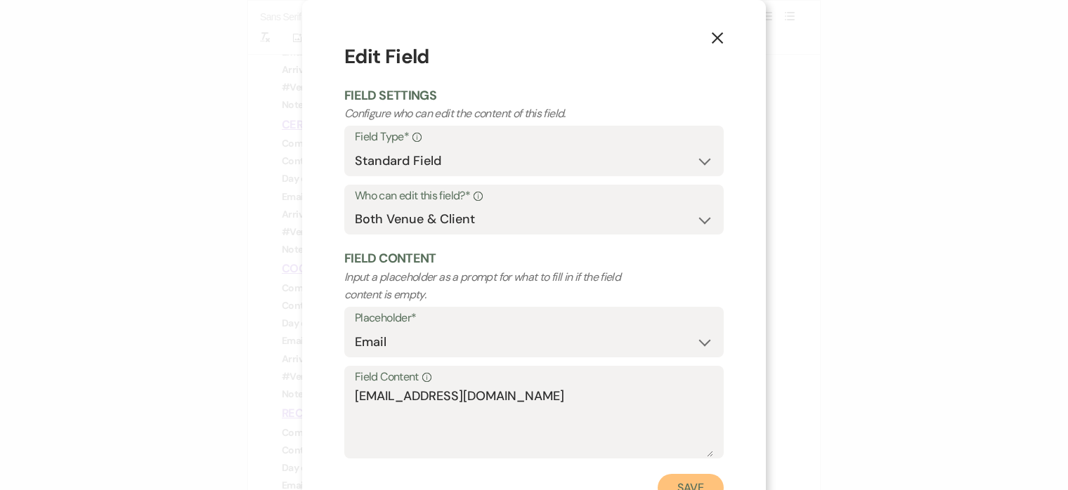
click at [681, 485] on button "Save" at bounding box center [691, 488] width 66 height 28
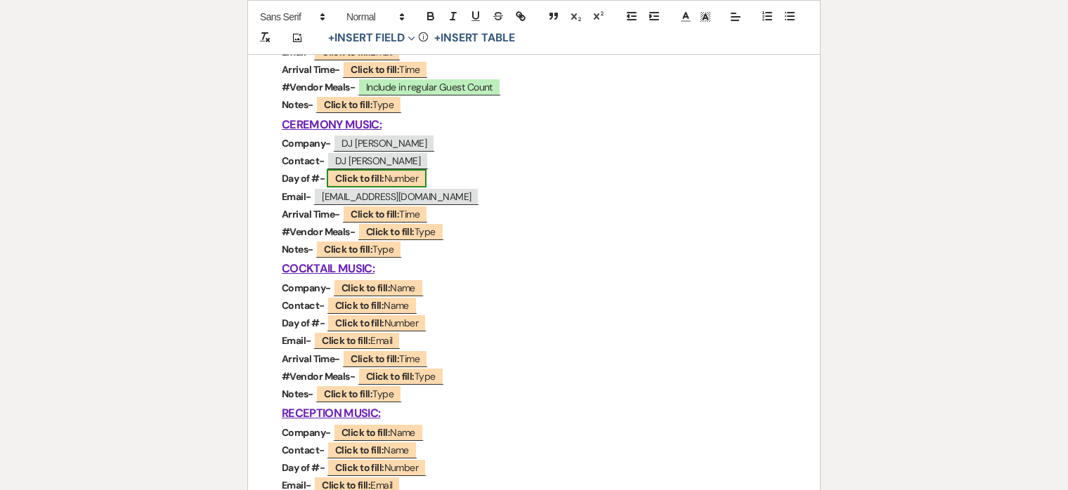
click at [389, 176] on span "Click to fill: Number" at bounding box center [377, 178] width 100 height 18
select select "Number"
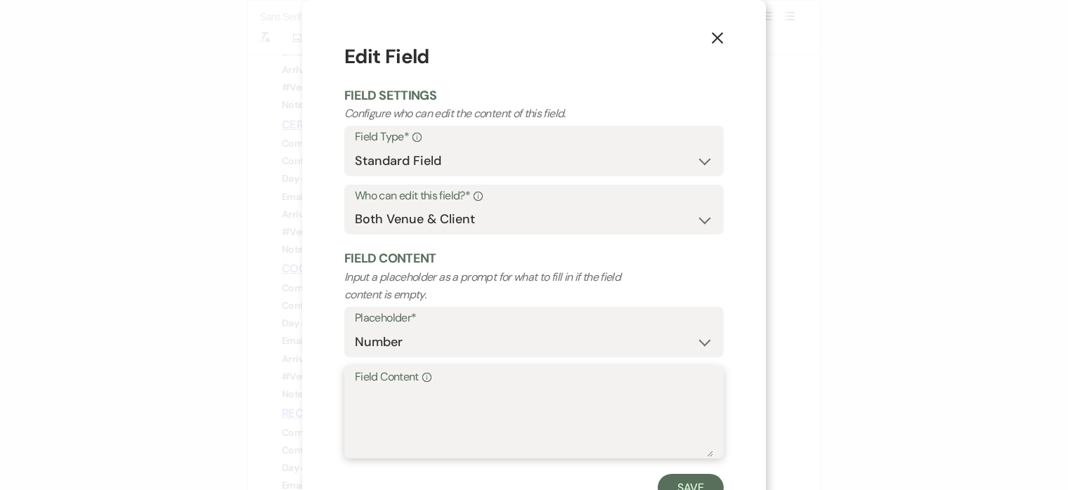
click at [457, 400] on textarea "Field Content Info" at bounding box center [534, 422] width 358 height 70
click at [687, 486] on button "Save" at bounding box center [691, 488] width 66 height 28
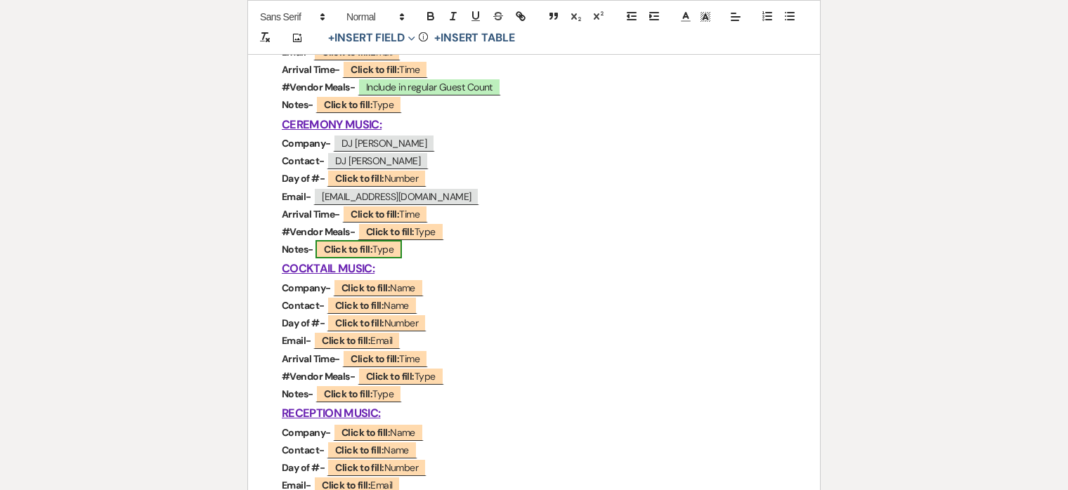
click at [362, 247] on b "Click to fill:" at bounding box center [348, 249] width 48 height 13
select select "Type"
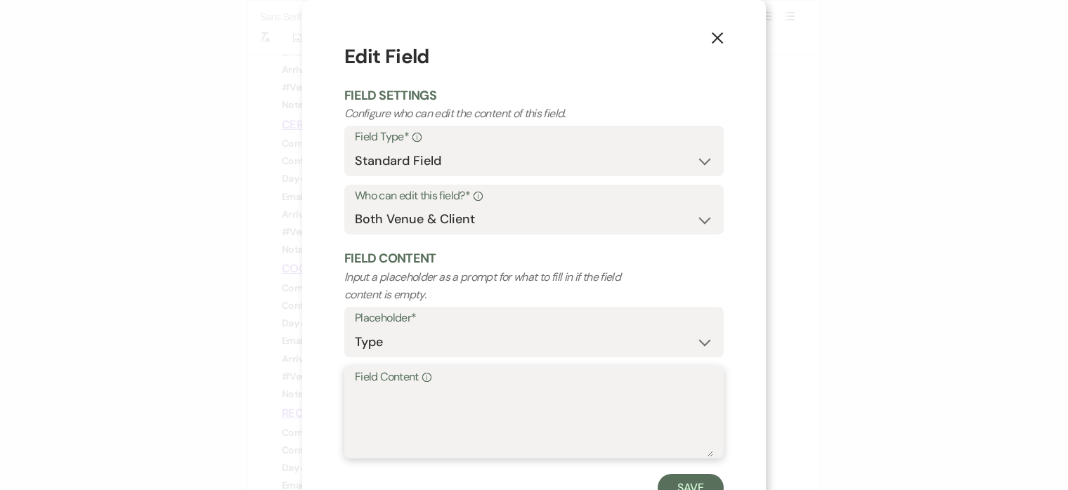
click at [394, 419] on textarea "Field Content Info" at bounding box center [534, 422] width 358 height 70
drag, startPoint x: 686, startPoint y: 397, endPoint x: 622, endPoint y: 393, distance: 64.8
click at [622, 393] on textarea "Does he need a 6ft table w/linen, mic set-up (handheld)" at bounding box center [534, 422] width 358 height 70
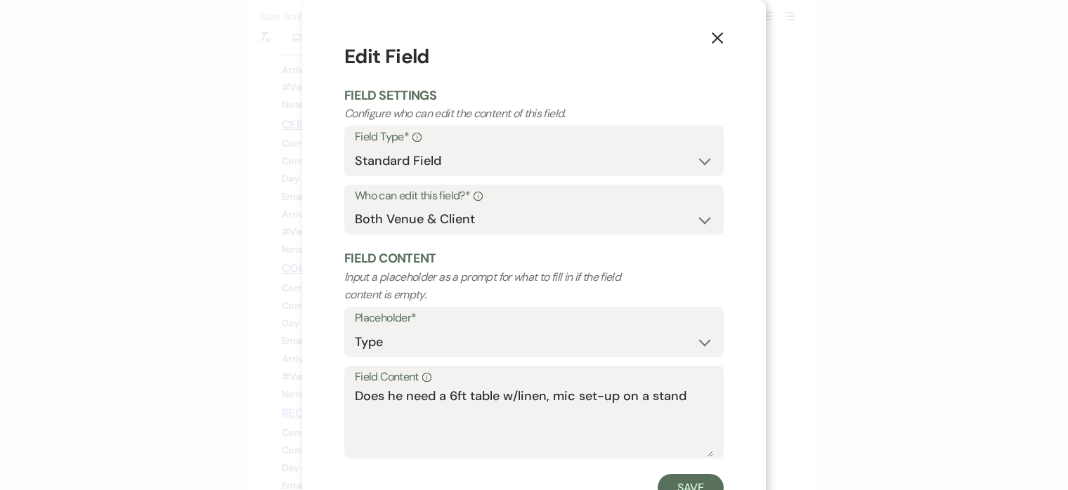
drag, startPoint x: 358, startPoint y: 396, endPoint x: 376, endPoint y: 396, distance: 18.3
click at [376, 396] on div "Field Content Info Does he need a 6ft table w/linen, mic set-up on a stand" at bounding box center [533, 412] width 379 height 93
drag, startPoint x: 392, startPoint y: 395, endPoint x: 322, endPoint y: 395, distance: 69.5
click at [322, 395] on div "X Edit Field Field Settings Configure who can edit the content of this field. F…" at bounding box center [534, 272] width 464 height 544
click at [403, 396] on textarea "He need a 6ft table w/linen, mic set-up on a stand" at bounding box center [534, 422] width 358 height 70
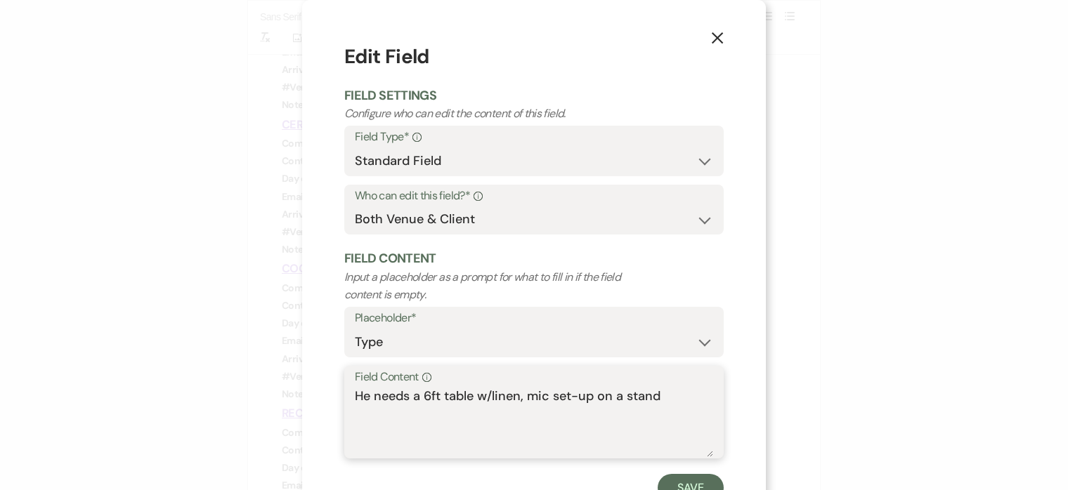
click at [658, 395] on textarea "He needs a 6ft table w/linen, mic set-up on a stand" at bounding box center [534, 422] width 358 height 70
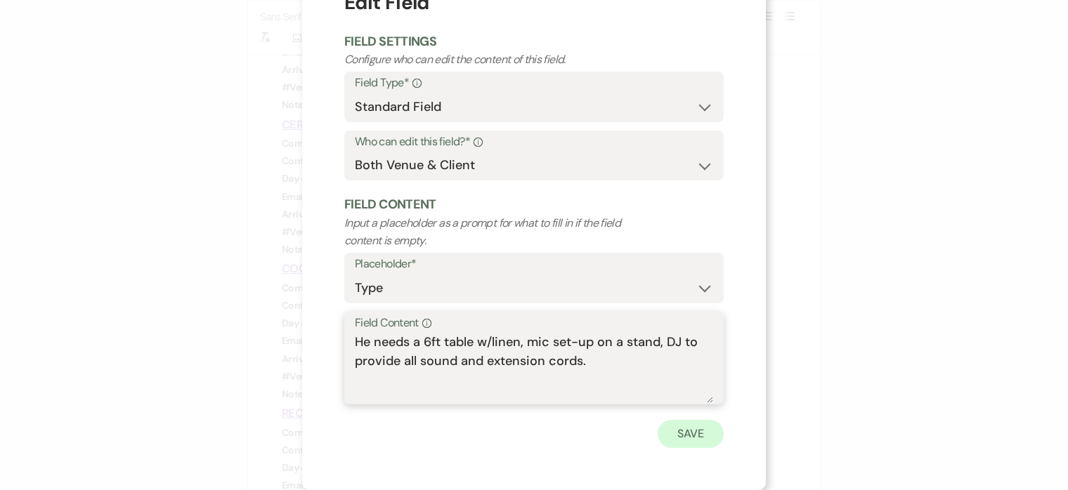
type textarea "He needs a 6ft table w/linen, mic set-up on a stand, DJ to provide all sound an…"
click at [690, 435] on button "Save" at bounding box center [691, 434] width 66 height 28
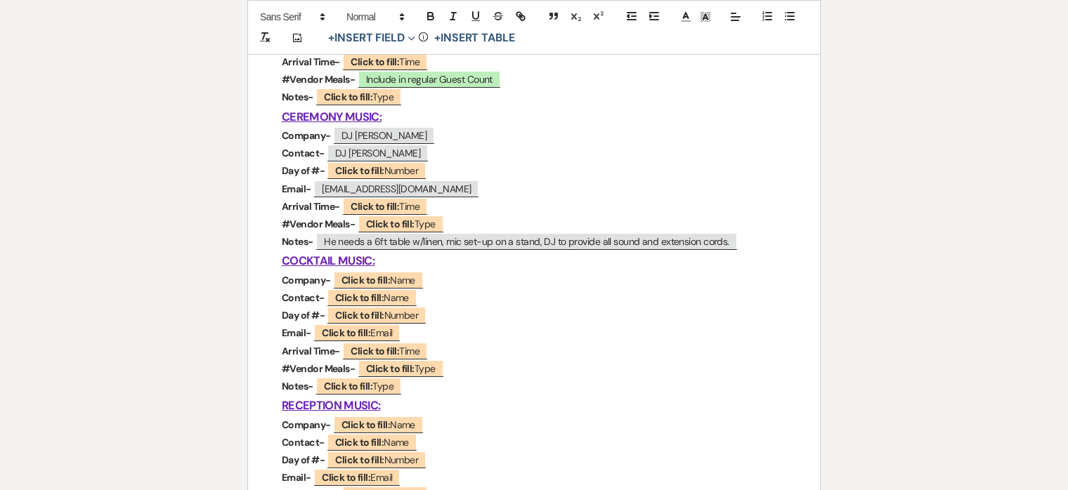
scroll to position [867, 0]
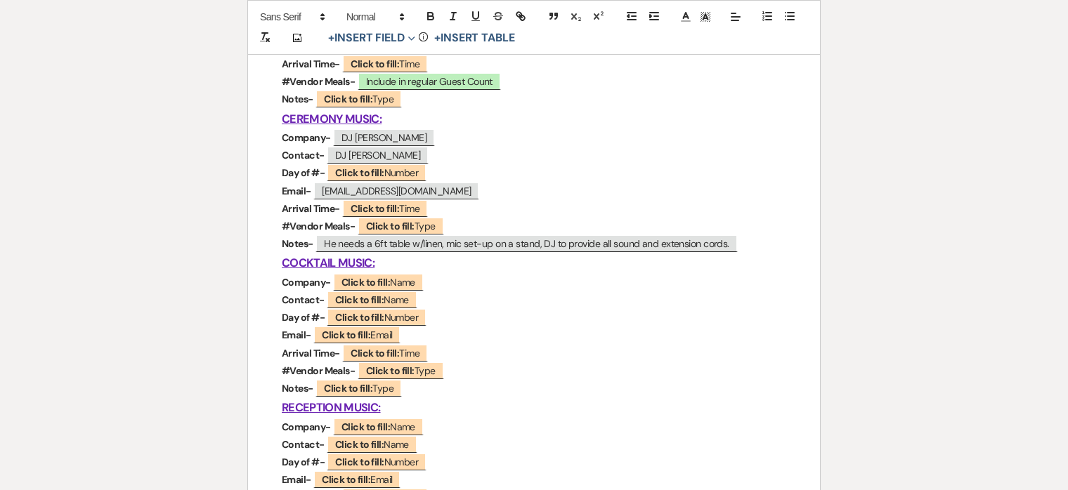
click at [340, 114] on u "CEREMONY MUSIC:" at bounding box center [332, 119] width 100 height 15
drag, startPoint x: 340, startPoint y: 114, endPoint x: 360, endPoint y: 119, distance: 20.3
click at [344, 114] on u "CEREMONY MUSIC:" at bounding box center [332, 119] width 100 height 15
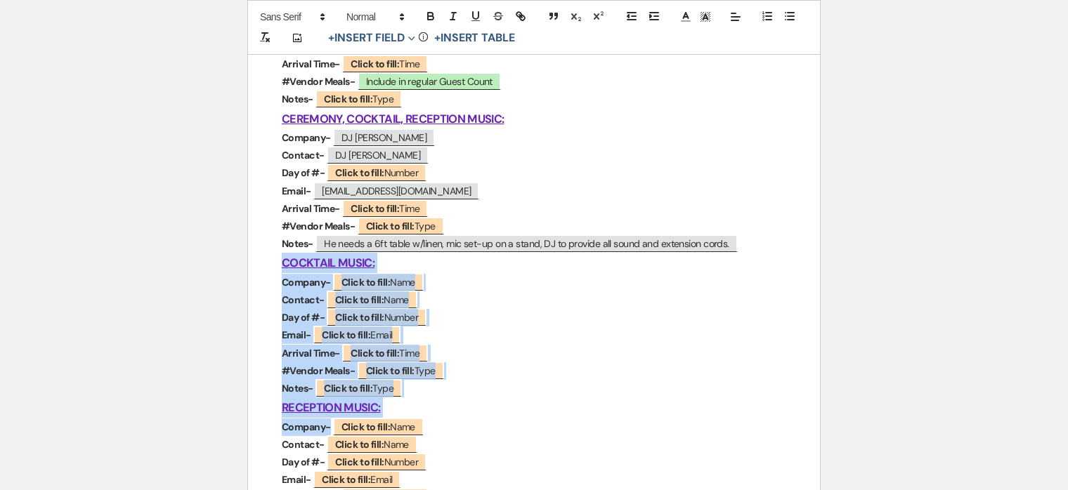
drag, startPoint x: 277, startPoint y: 259, endPoint x: 462, endPoint y: 429, distance: 251.0
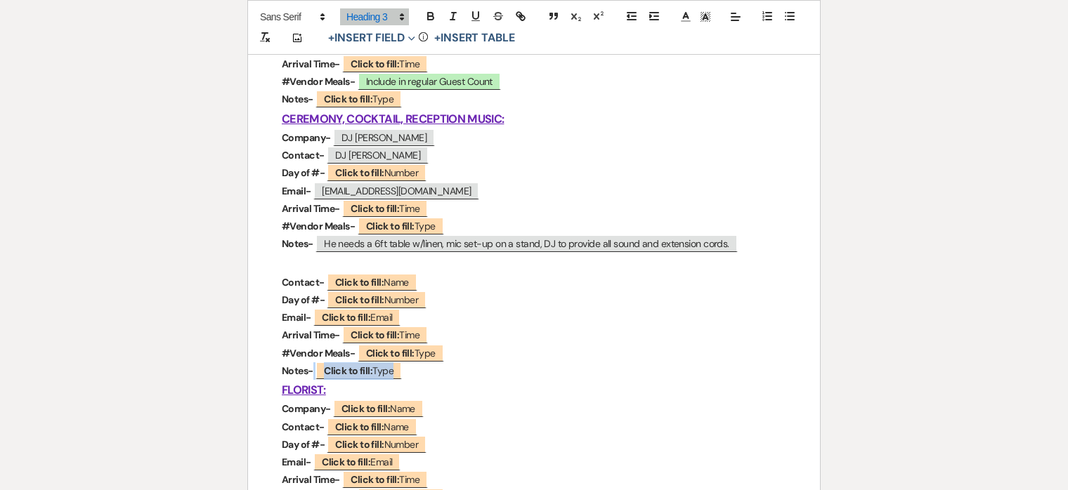
drag, startPoint x: 412, startPoint y: 375, endPoint x: 258, endPoint y: 271, distance: 186.3
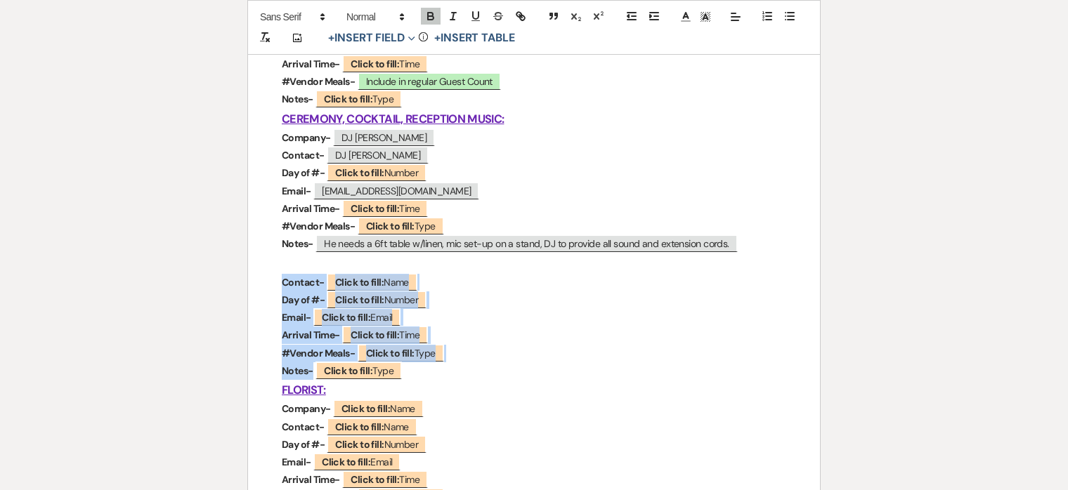
drag, startPoint x: 281, startPoint y: 282, endPoint x: 438, endPoint y: 374, distance: 181.9
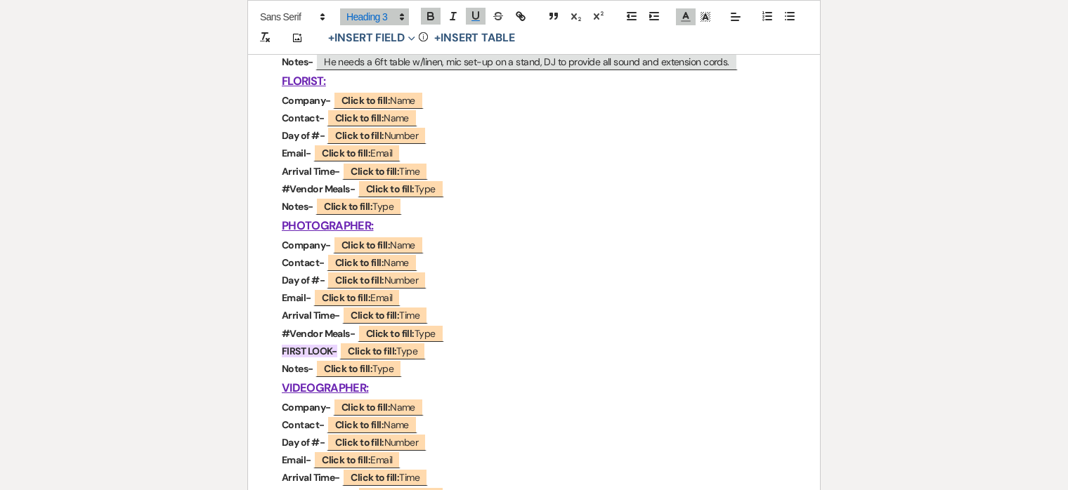
scroll to position [1047, 0]
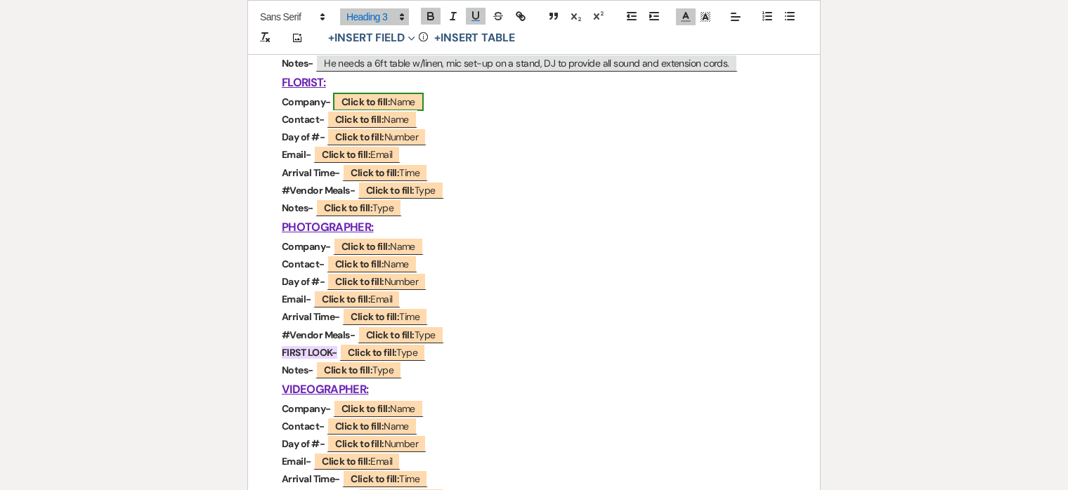
click at [370, 103] on b "Click to fill:" at bounding box center [365, 102] width 48 height 13
select select "Name"
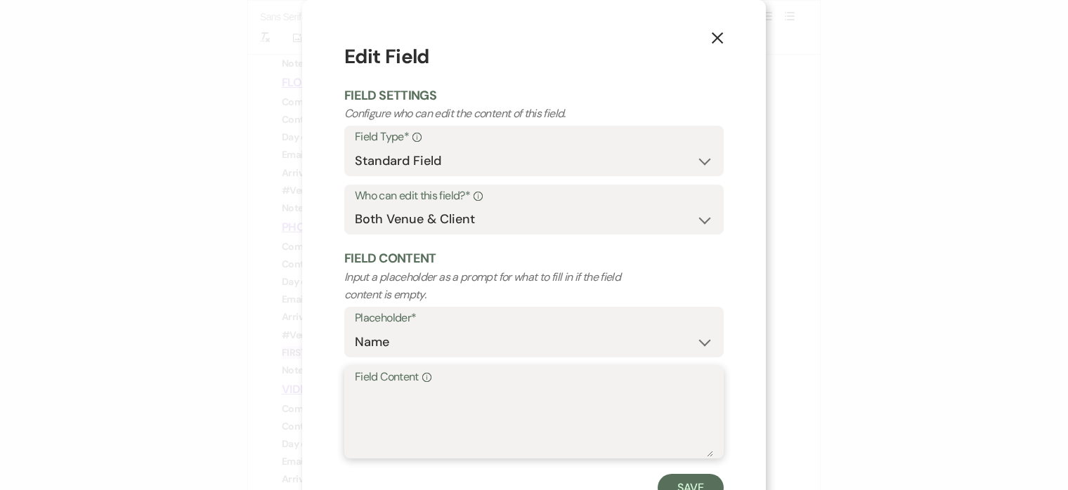
click at [395, 400] on textarea "Field Content Info" at bounding box center [534, 422] width 358 height 70
type textarea "TBD"
click at [688, 481] on button "Save" at bounding box center [691, 488] width 66 height 28
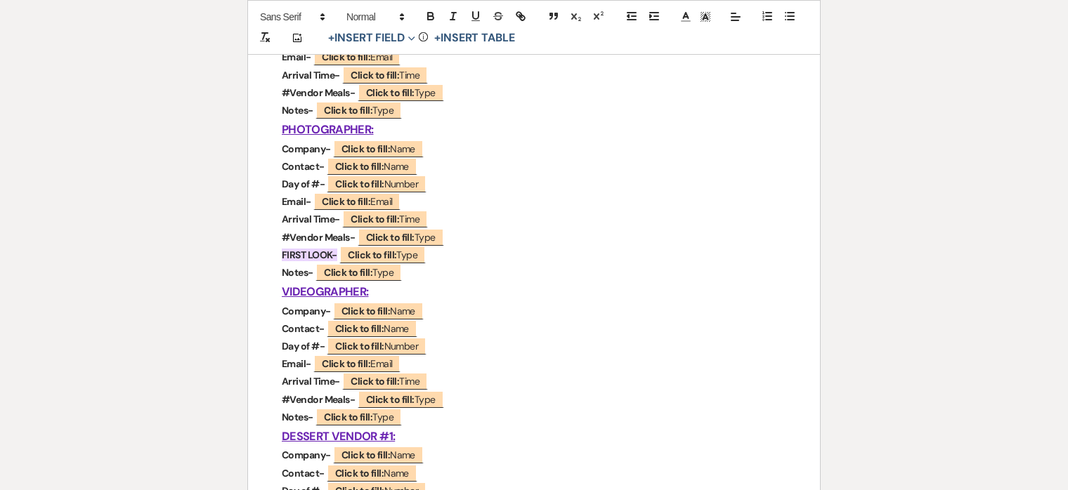
scroll to position [1150, 0]
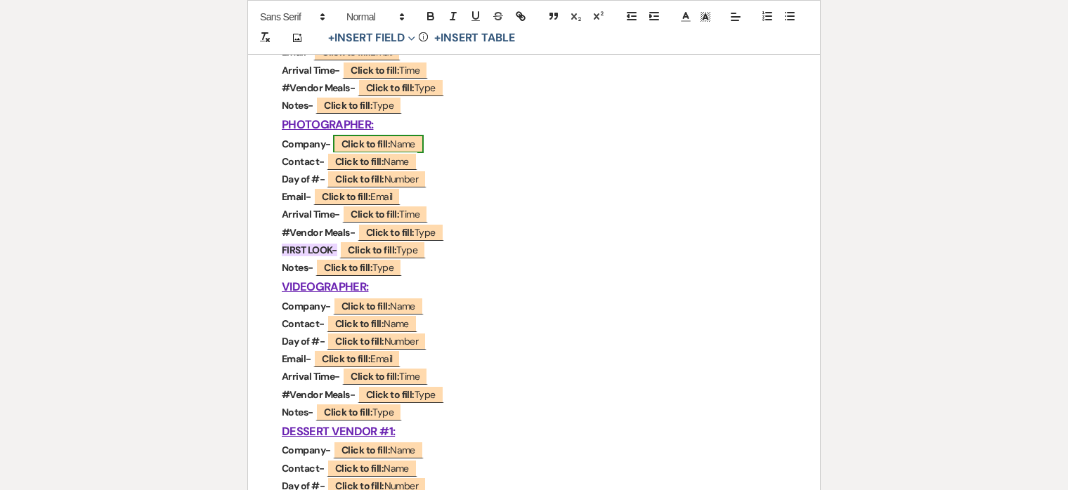
click at [405, 138] on span "Click to fill: Name" at bounding box center [378, 144] width 91 height 18
select select "Name"
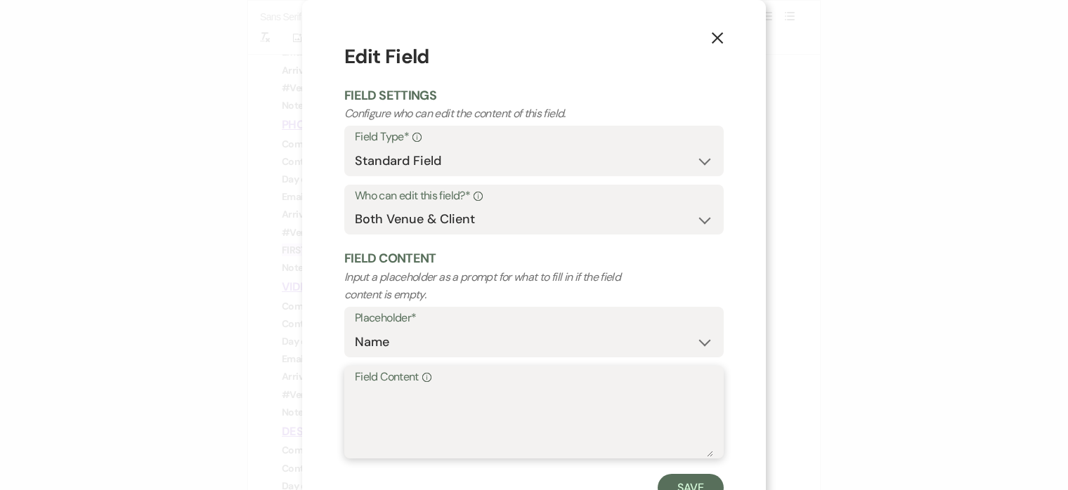
click at [524, 397] on textarea "Field Content Info" at bounding box center [534, 422] width 358 height 70
type textarea "[PERSON_NAME]"
click at [691, 480] on button "Save" at bounding box center [691, 488] width 66 height 28
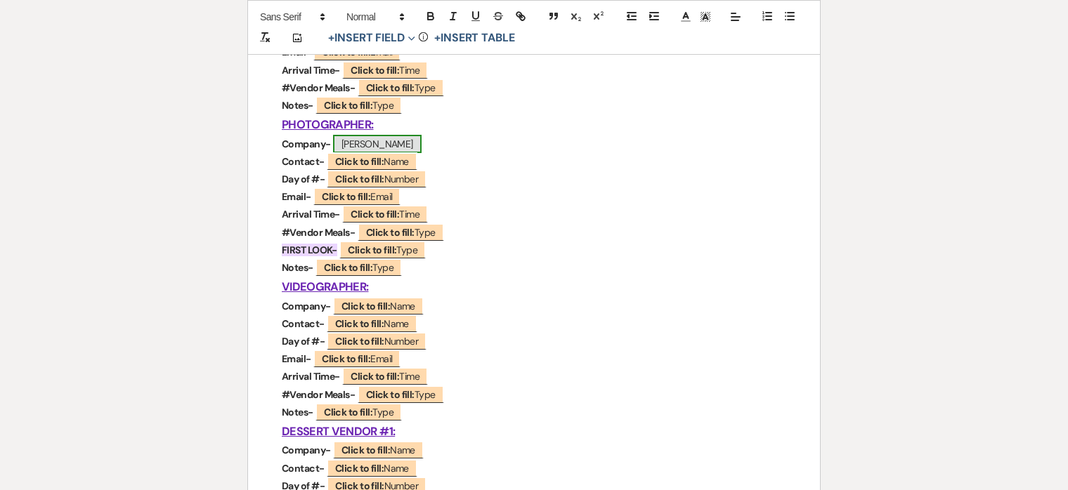
click at [386, 143] on span "[PERSON_NAME]" at bounding box center [377, 144] width 89 height 18
select select "Name"
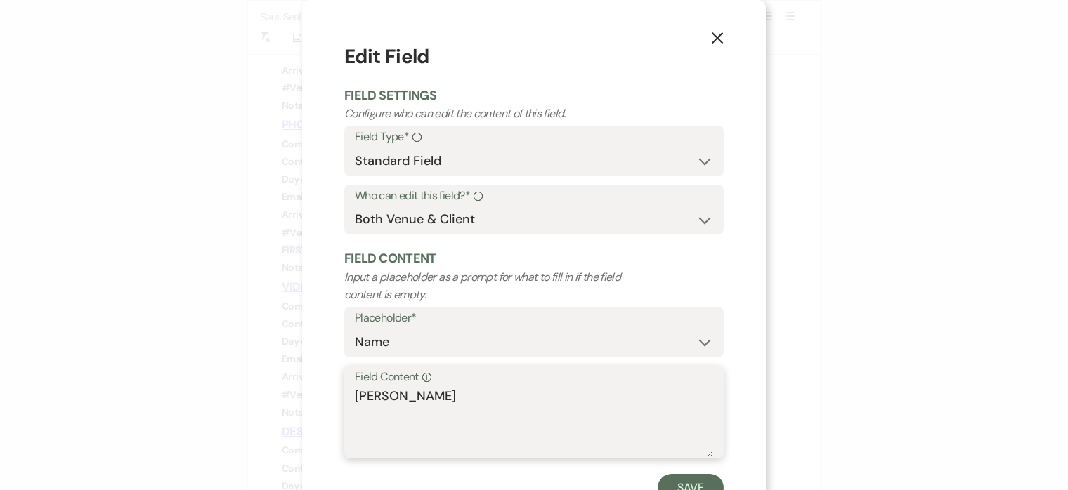
drag, startPoint x: 454, startPoint y: 388, endPoint x: 335, endPoint y: 388, distance: 118.7
click at [335, 388] on div "X Edit Field Field Settings Configure who can edit the content of this field. F…" at bounding box center [534, 272] width 464 height 544
click at [686, 484] on button "Save" at bounding box center [691, 488] width 66 height 28
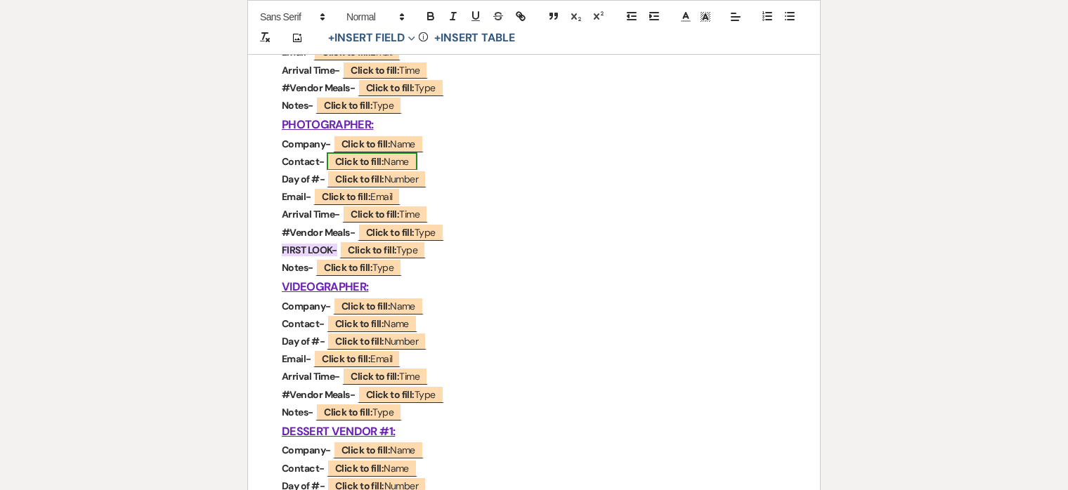
click at [375, 162] on b "Click to fill:" at bounding box center [359, 161] width 48 height 13
select select "Name"
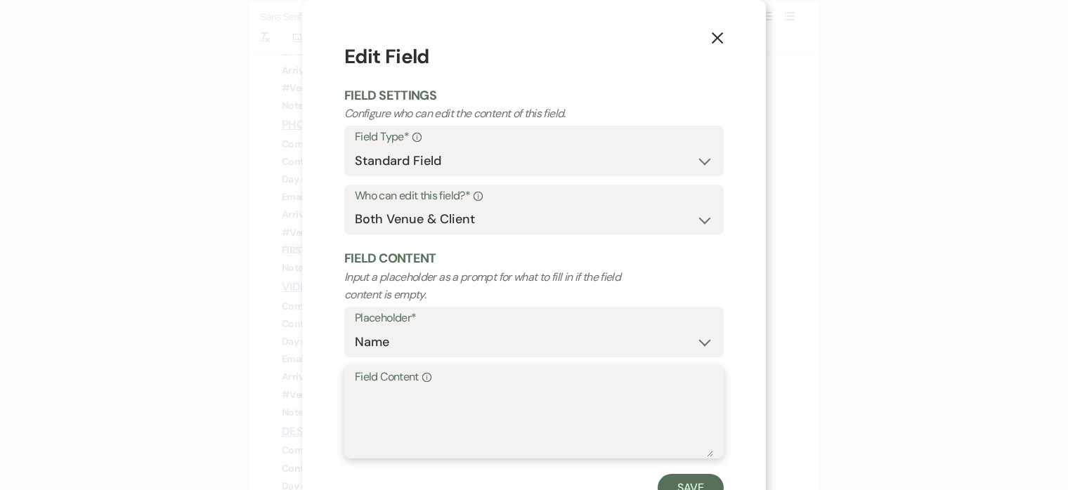
click at [445, 414] on textarea "Field Content Info" at bounding box center [534, 422] width 358 height 70
paste textarea "[PERSON_NAME]"
type textarea "[PERSON_NAME]"
click at [684, 482] on button "Save" at bounding box center [691, 488] width 66 height 28
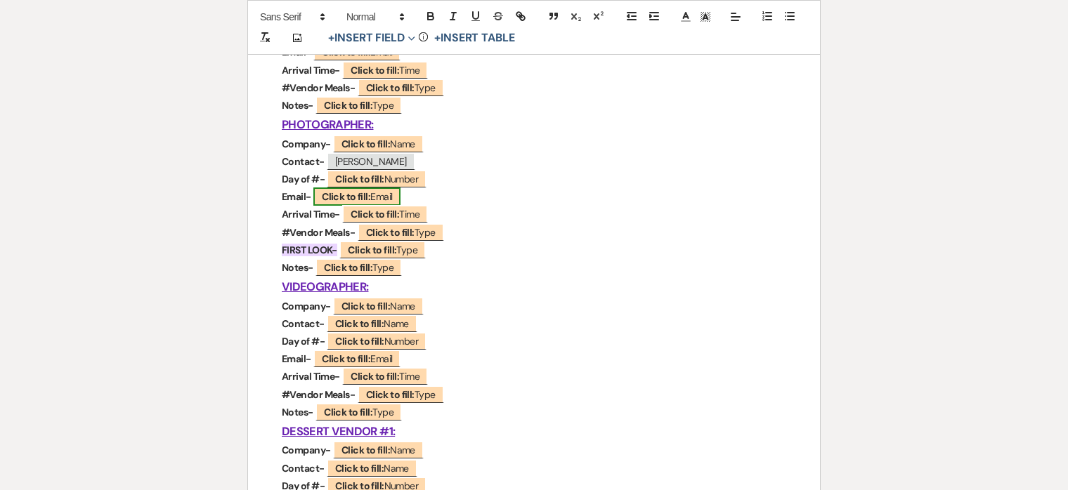
click at [365, 196] on b "Click to fill:" at bounding box center [346, 196] width 48 height 13
select select "Email"
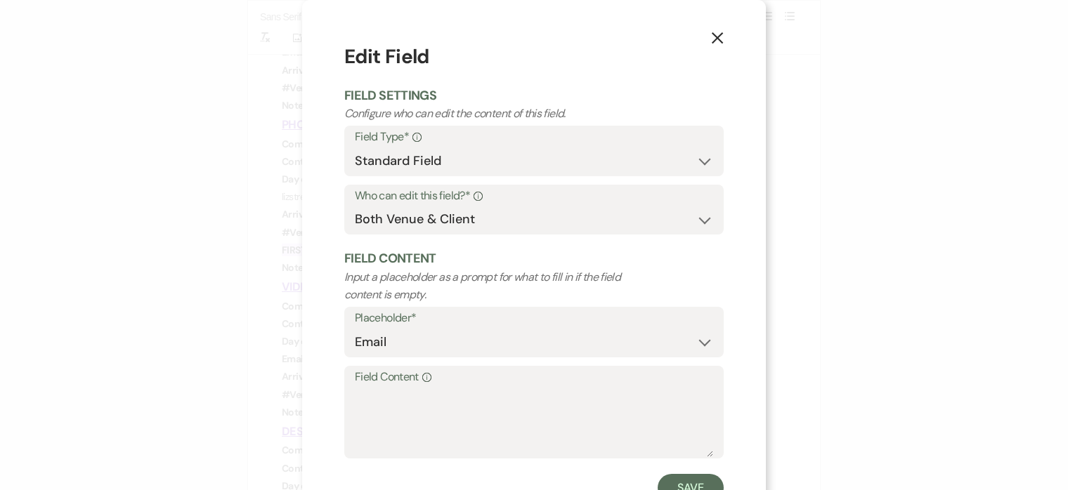
click at [717, 38] on use "button" at bounding box center [717, 37] width 11 height 11
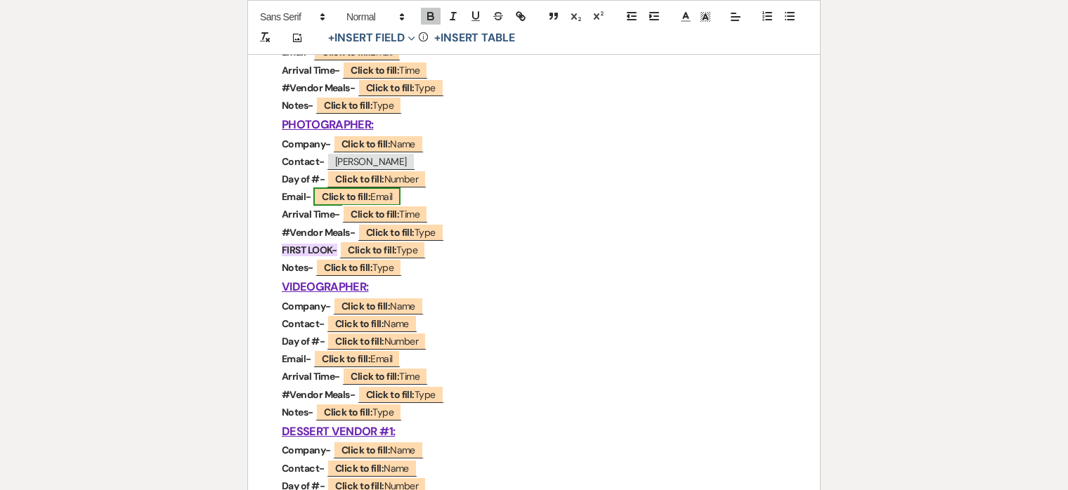
click at [371, 192] on span "Click to fill: Email" at bounding box center [356, 197] width 87 height 18
select select "Email"
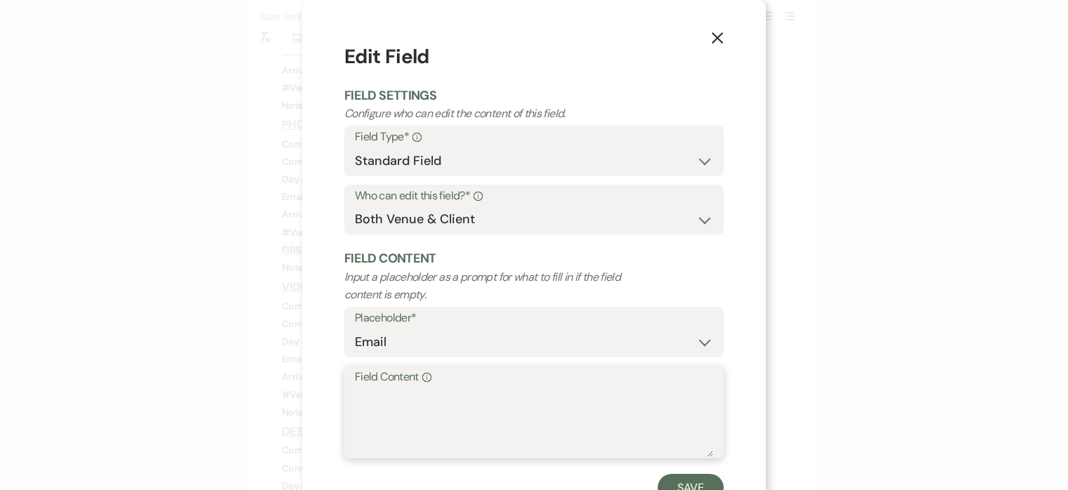
click at [413, 416] on textarea "Field Content Info" at bounding box center [534, 422] width 358 height 70
type textarea "[EMAIL_ADDRESS][DOMAIN_NAME]"
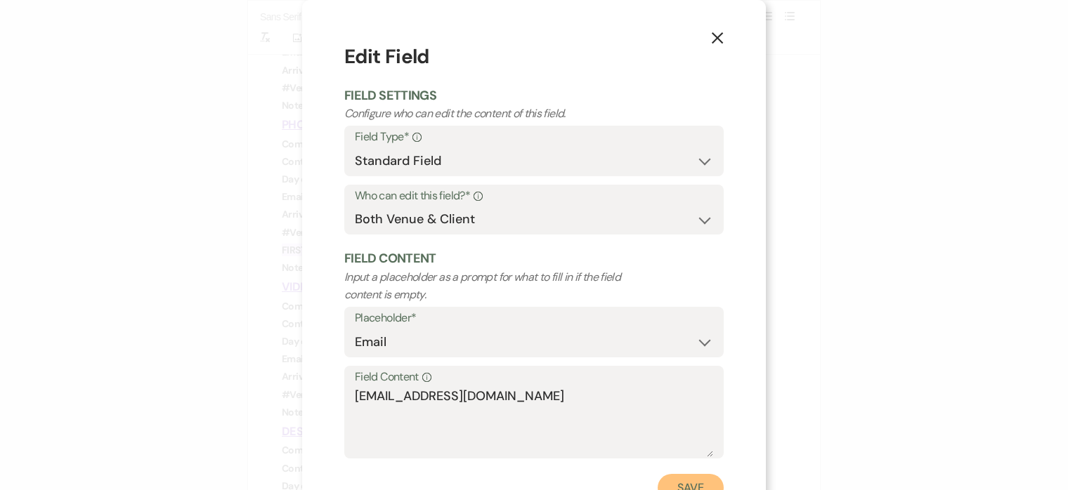
click at [681, 480] on button "Save" at bounding box center [691, 488] width 66 height 28
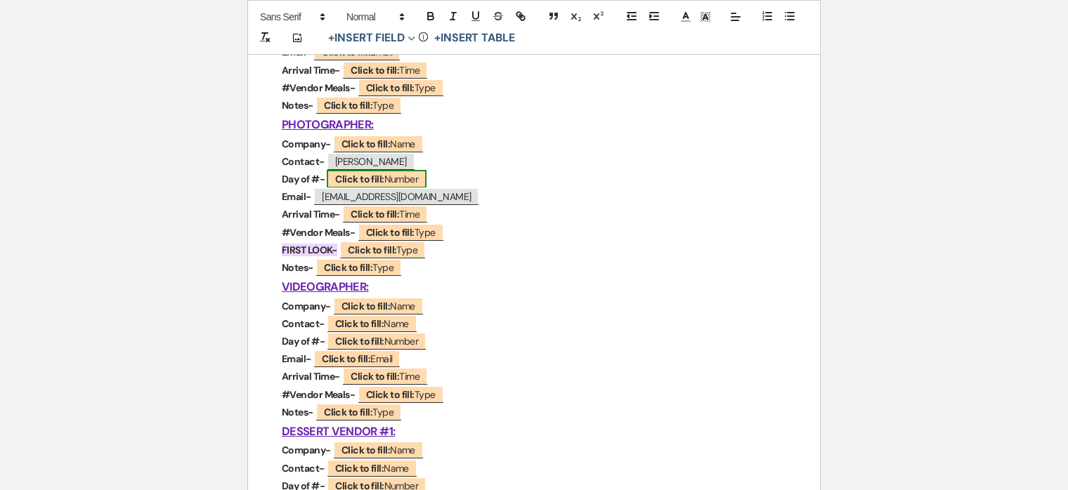
click at [384, 179] on b "Click to fill:" at bounding box center [359, 179] width 48 height 13
select select "Number"
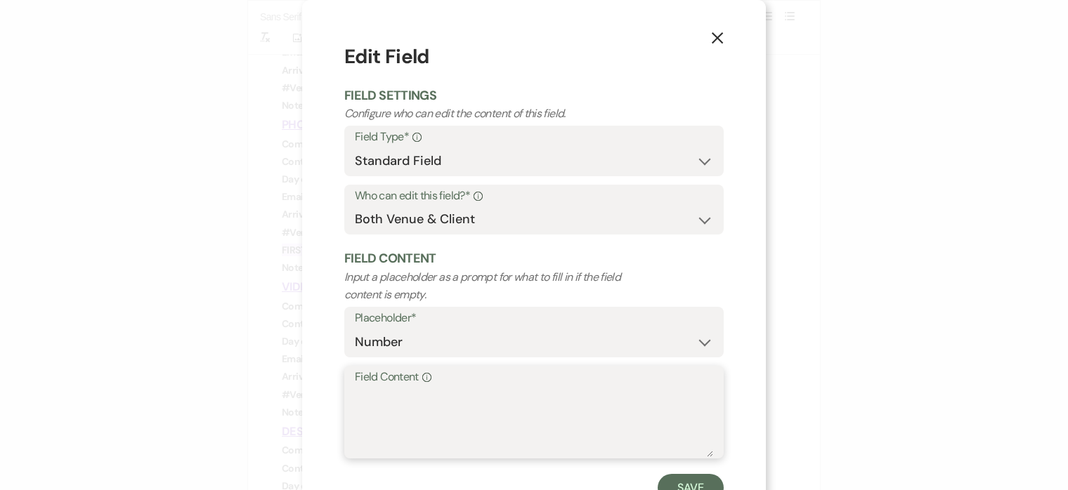
click at [433, 419] on textarea "Field Content Info" at bounding box center [534, 422] width 358 height 70
type textarea "[PHONE_NUMBER]"
click at [687, 485] on button "Save" at bounding box center [691, 488] width 66 height 28
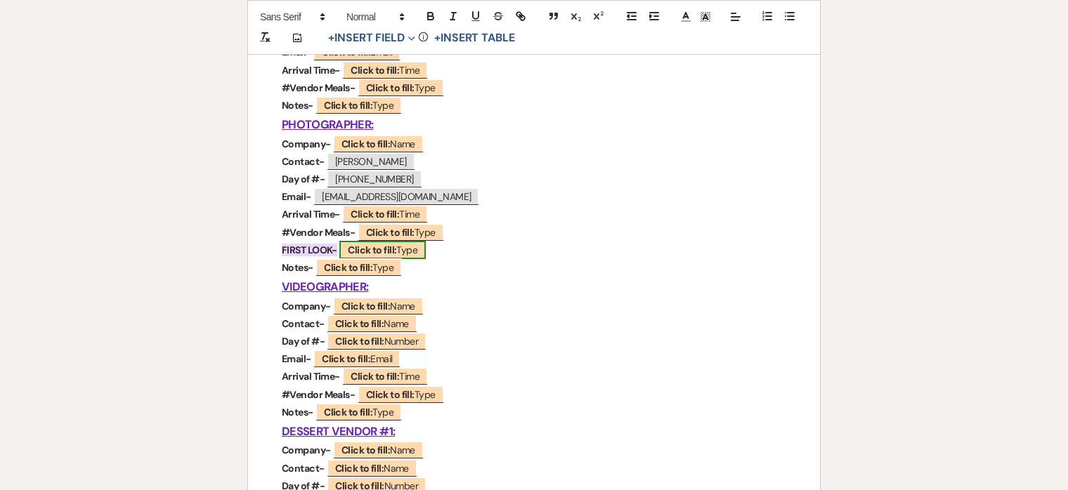
click at [385, 247] on b "Click to fill:" at bounding box center [372, 250] width 48 height 13
select select "Type"
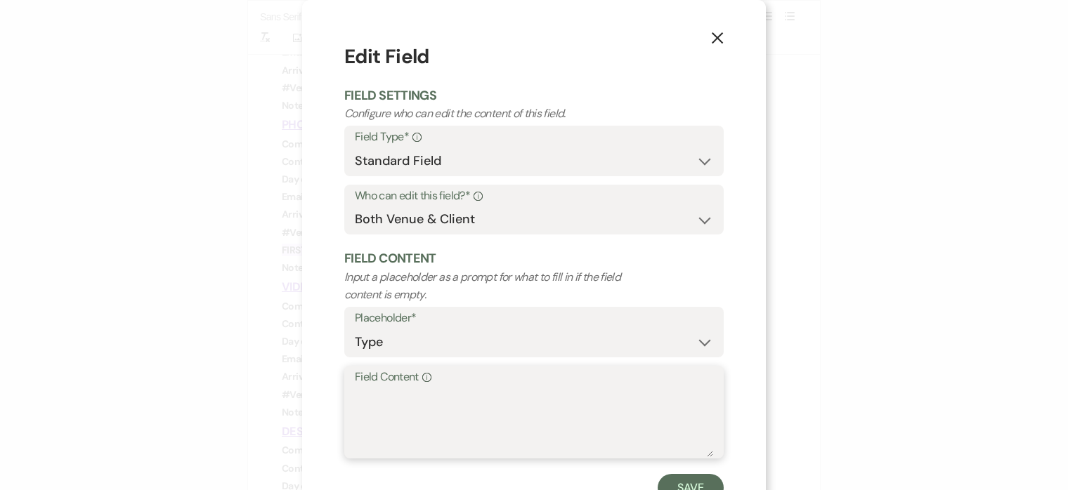
click at [418, 403] on textarea "Field Content Info" at bounding box center [534, 422] width 358 height 70
type textarea "Most likely yes"
click at [676, 482] on button "Save" at bounding box center [691, 488] width 66 height 28
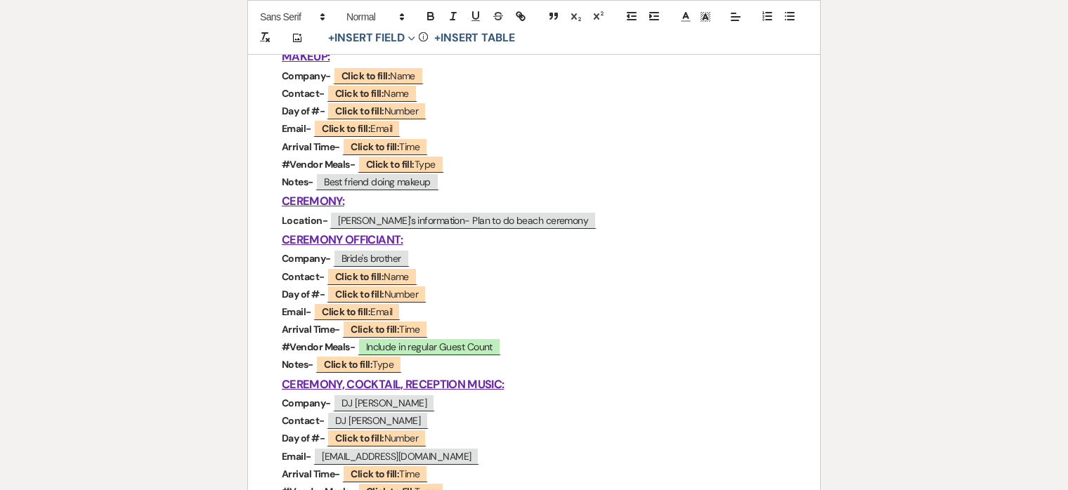
scroll to position [606, 0]
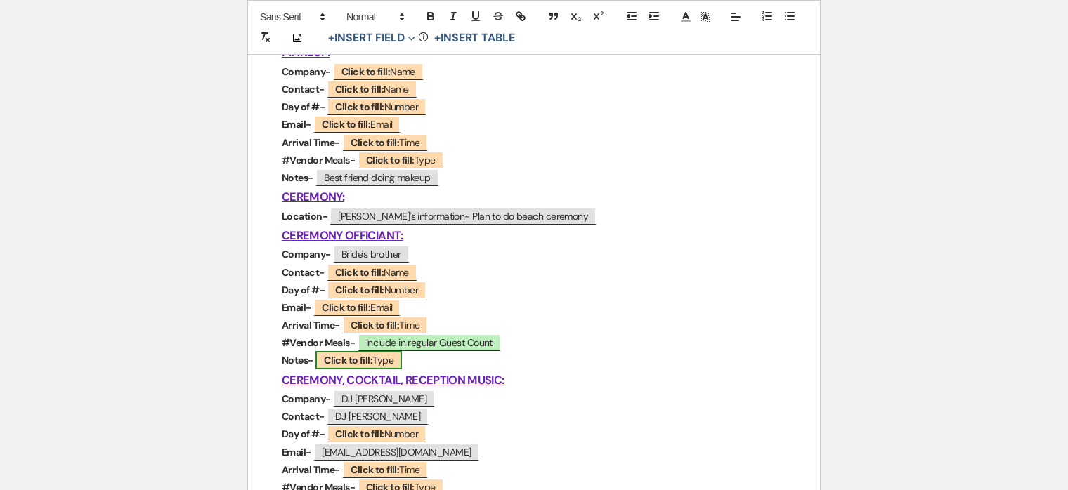
click at [344, 361] on b "Click to fill:" at bounding box center [348, 360] width 48 height 13
select select "Type"
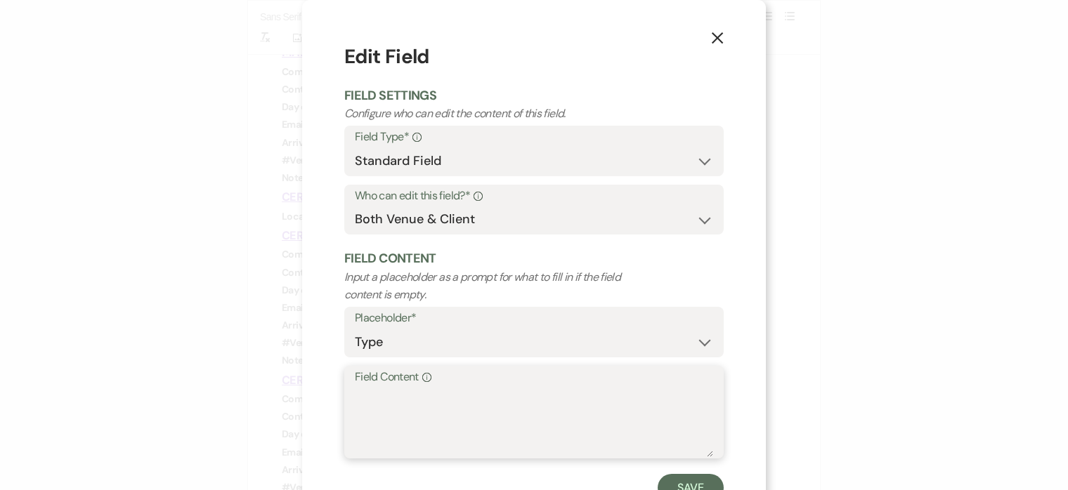
click at [437, 410] on textarea "Field Content Info" at bounding box center [534, 422] width 358 height 70
type textarea "Getting married [DATE]"
click at [696, 483] on button "Save" at bounding box center [691, 488] width 66 height 28
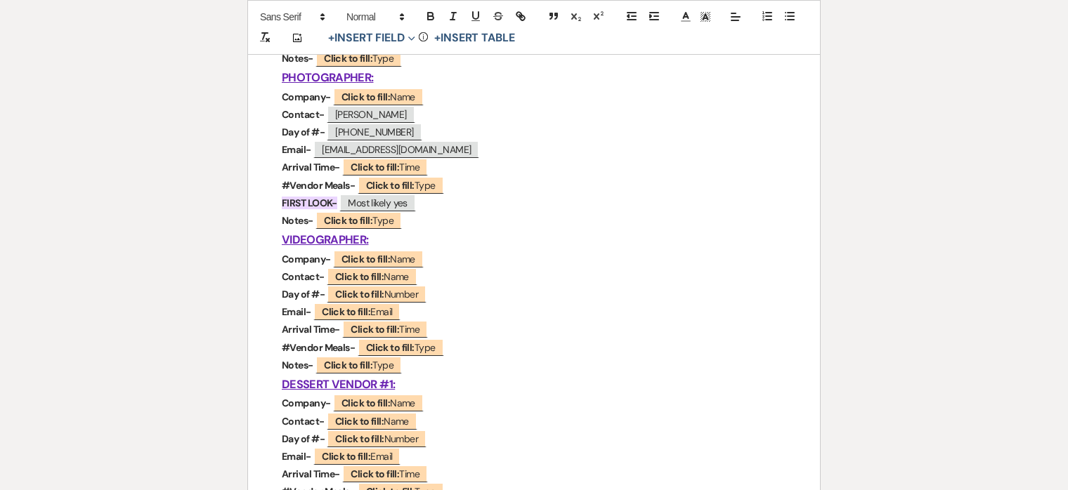
scroll to position [1199, 0]
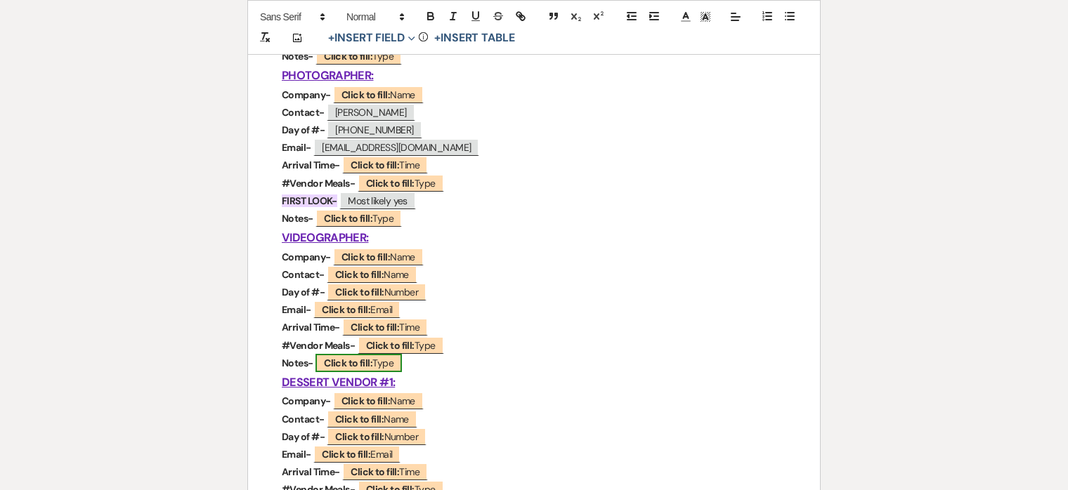
click at [347, 358] on b "Click to fill:" at bounding box center [348, 363] width 48 height 13
select select "Type"
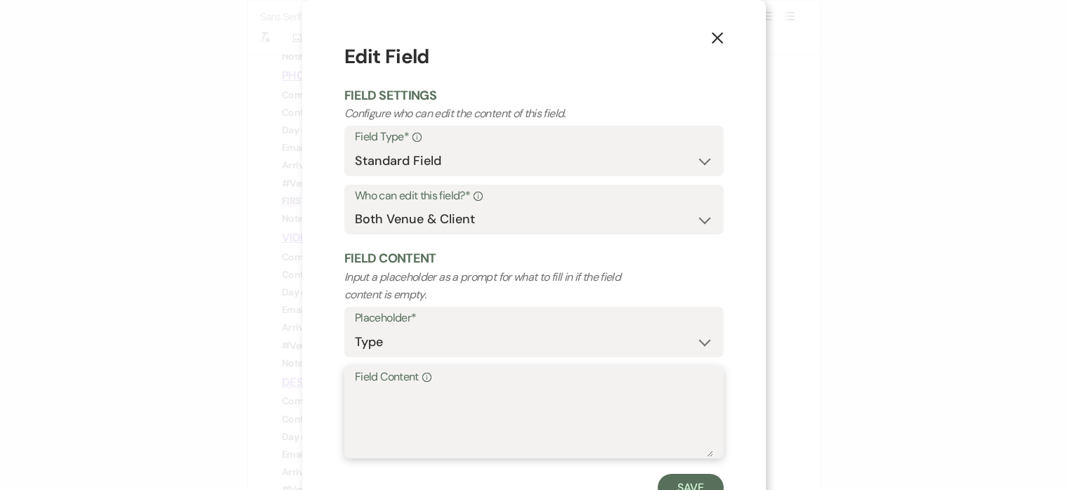
click at [455, 420] on textarea "Field Content Info" at bounding box center [534, 422] width 358 height 70
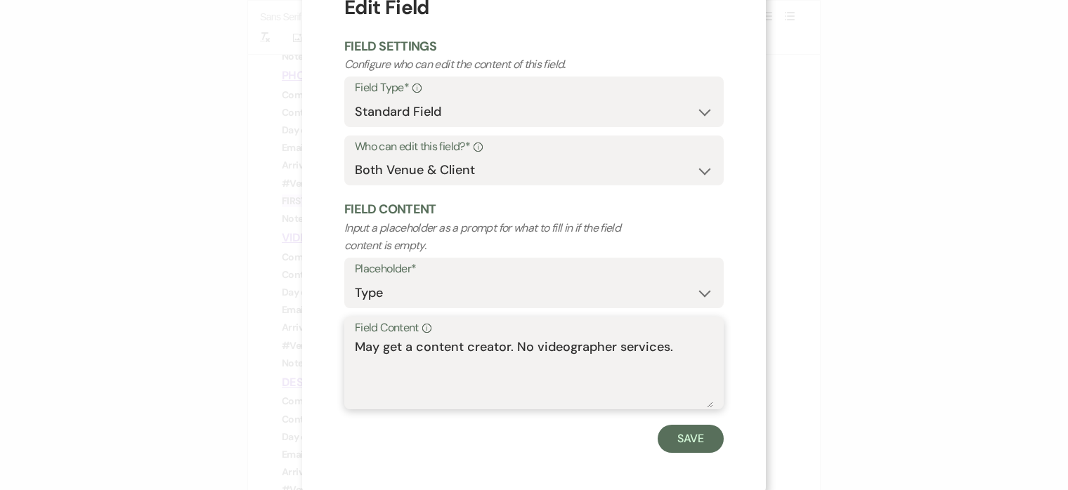
scroll to position [54, 0]
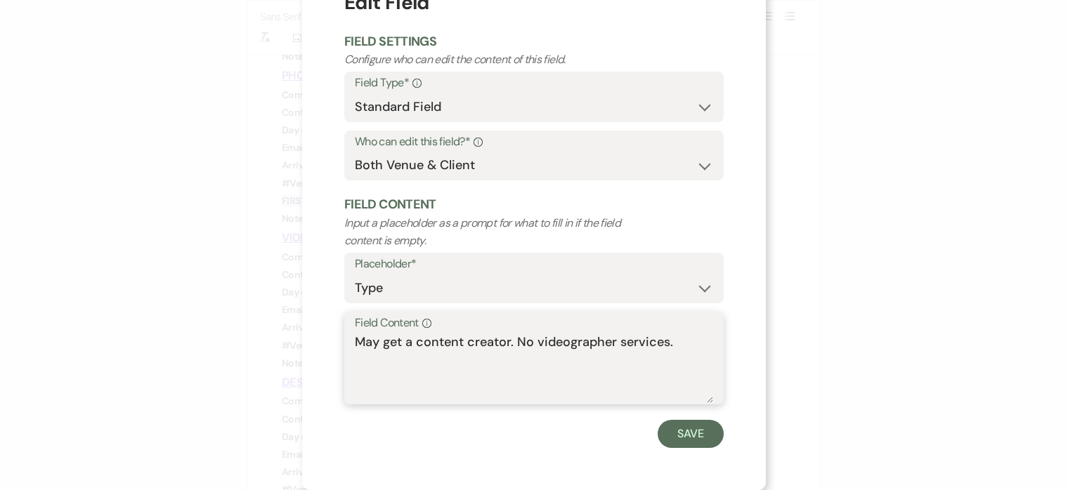
type textarea "May get a content creator. No videographer services."
click at [703, 416] on form "Edit Field Field Settings Configure who can edit the content of this field. Fie…" at bounding box center [533, 218] width 379 height 460
click at [700, 425] on button "Save" at bounding box center [691, 434] width 66 height 28
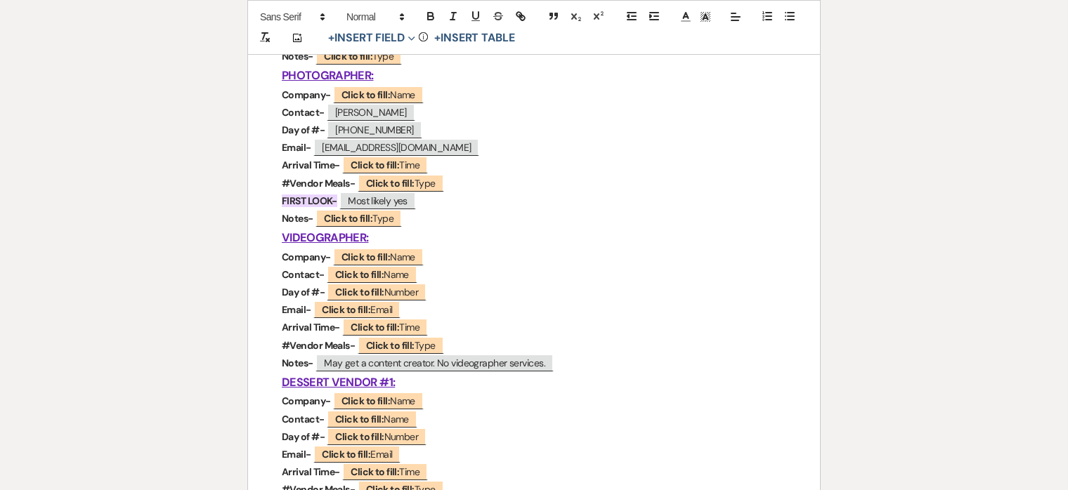
click at [363, 236] on u "VIDEOGRAPHER:" at bounding box center [325, 237] width 86 height 15
click at [488, 301] on p "Email- ﻿ Click to fill: Email ﻿" at bounding box center [534, 310] width 504 height 18
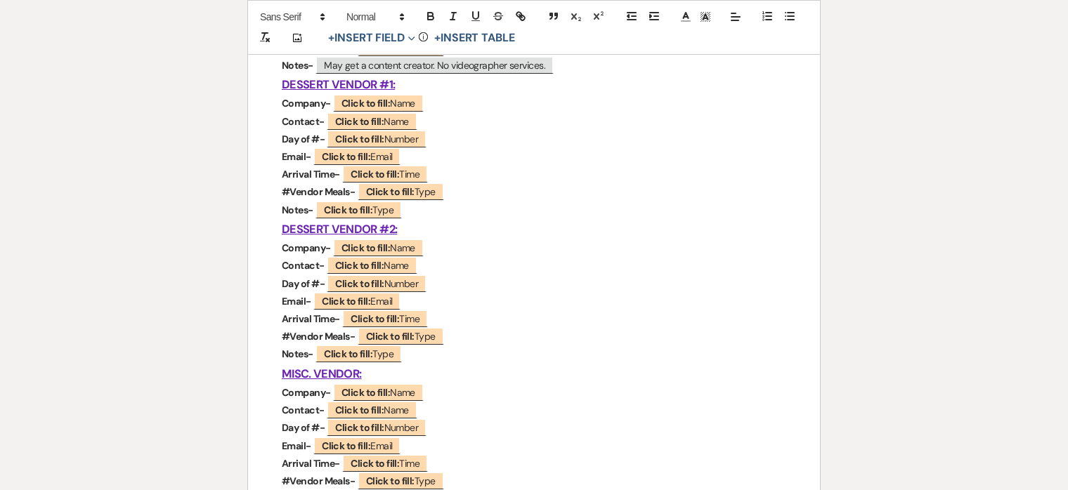
scroll to position [1504, 0]
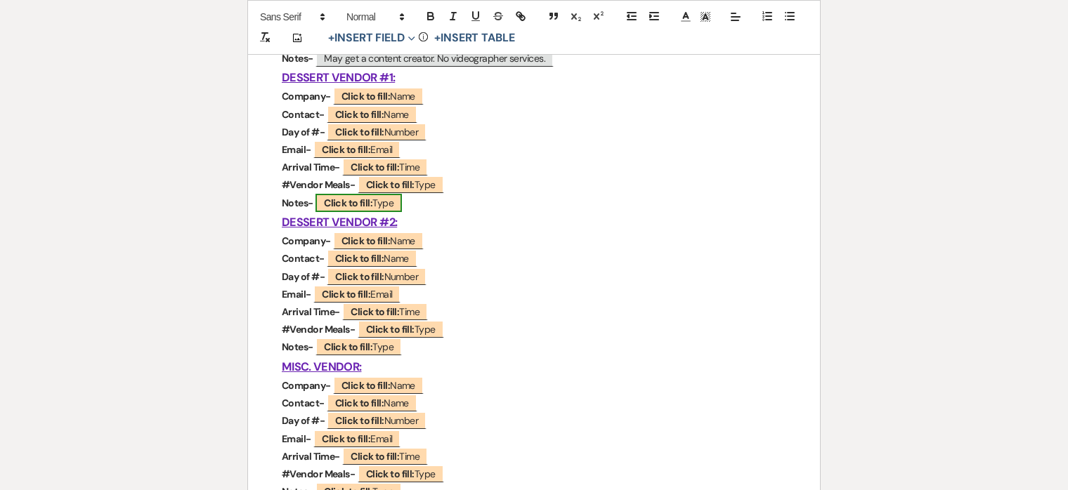
click at [374, 202] on span "Click to fill: Type" at bounding box center [358, 203] width 86 height 18
select select "Type"
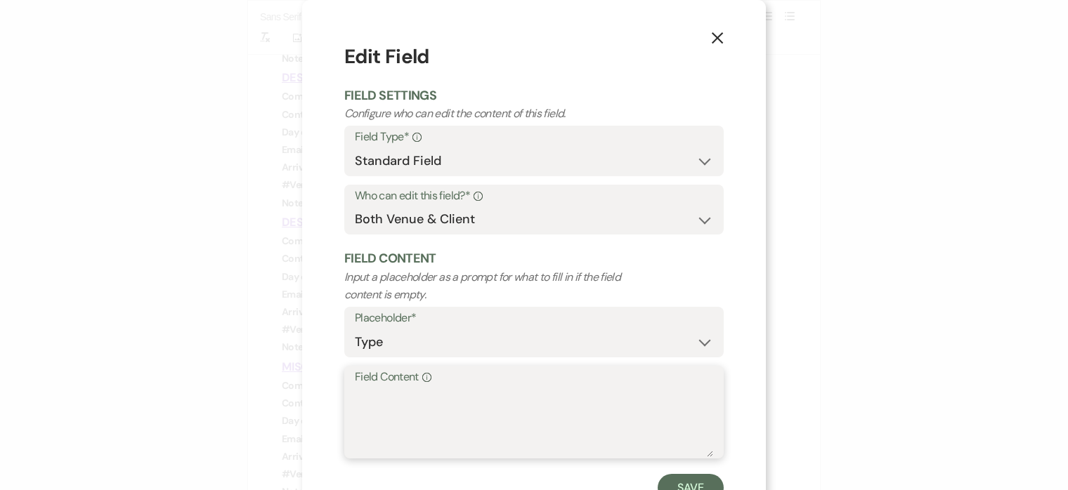
click at [478, 408] on textarea "Field Content Info" at bounding box center [534, 422] width 358 height 70
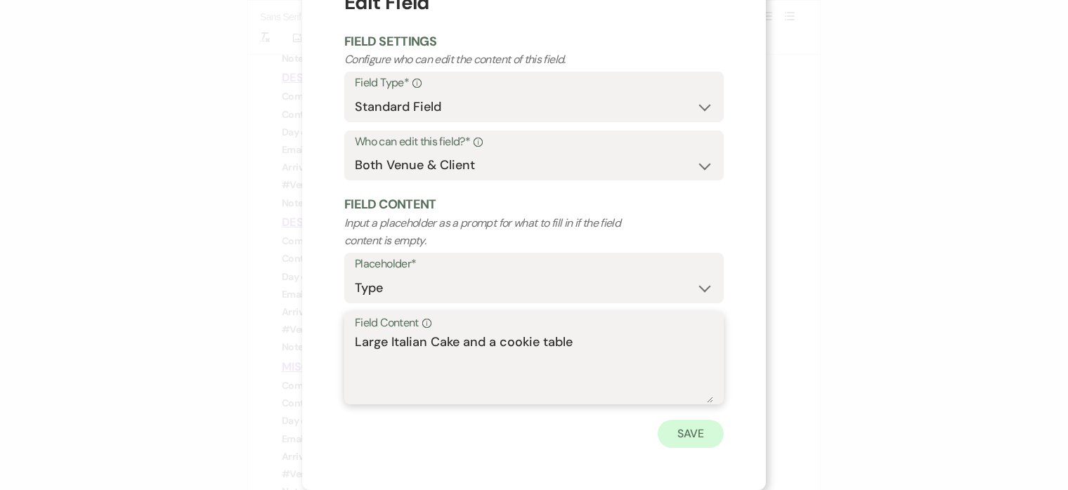
type textarea "Large Italian Cake and a cookie table"
click at [712, 433] on button "Save" at bounding box center [691, 434] width 66 height 28
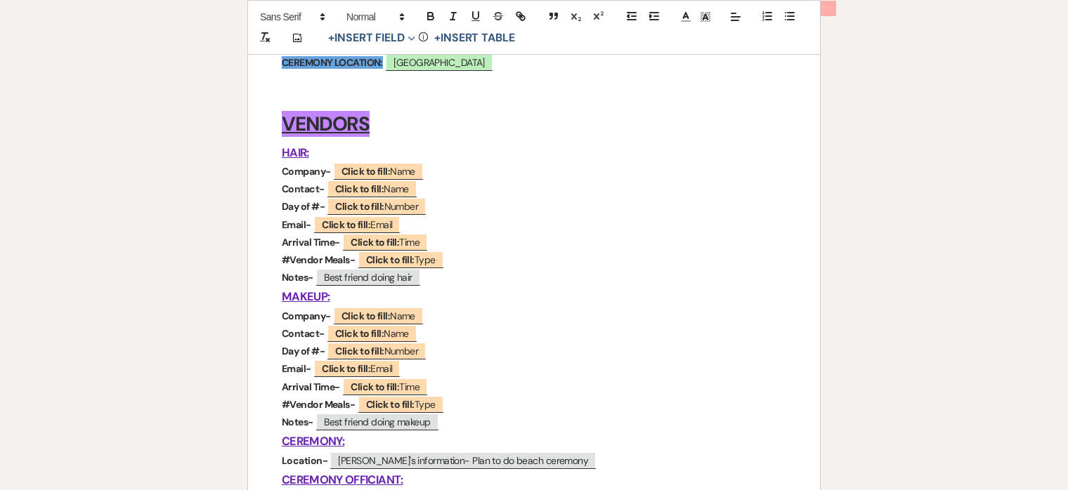
scroll to position [0, 0]
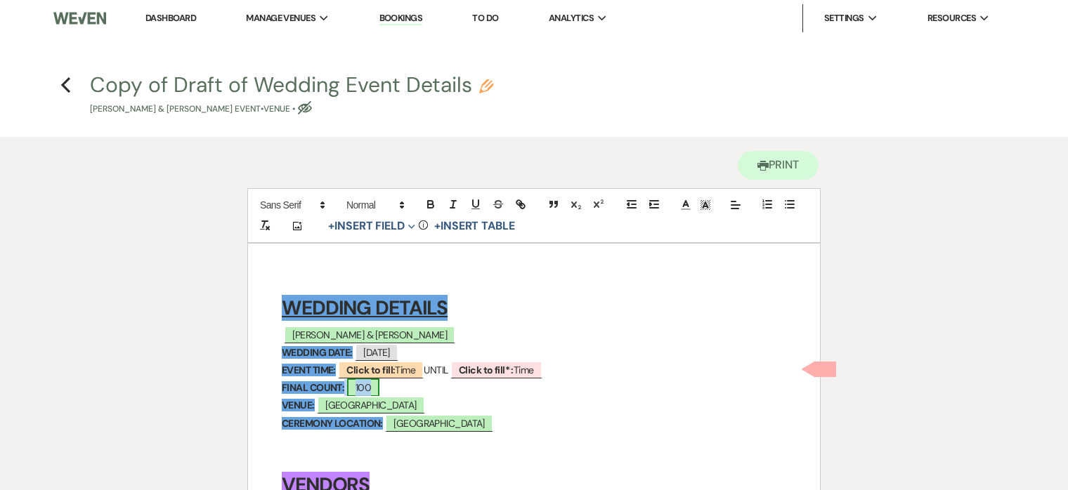
click at [367, 389] on span "100" at bounding box center [363, 388] width 32 height 18
select select "smartCustomField"
select select "owner"
select select "{{guestCount}}"
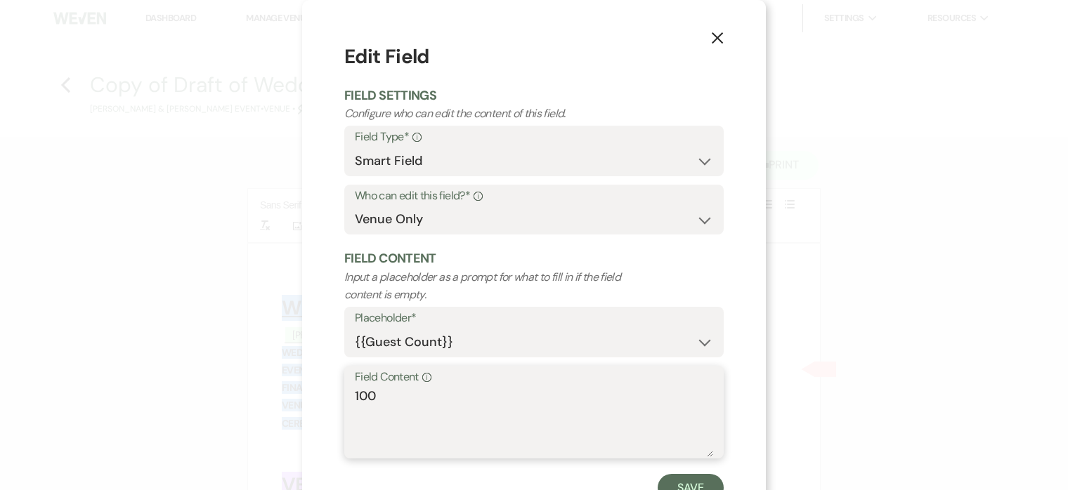
click at [451, 402] on textarea "100" at bounding box center [534, 422] width 358 height 70
type textarea "110"
click at [676, 480] on button "Save" at bounding box center [691, 488] width 66 height 28
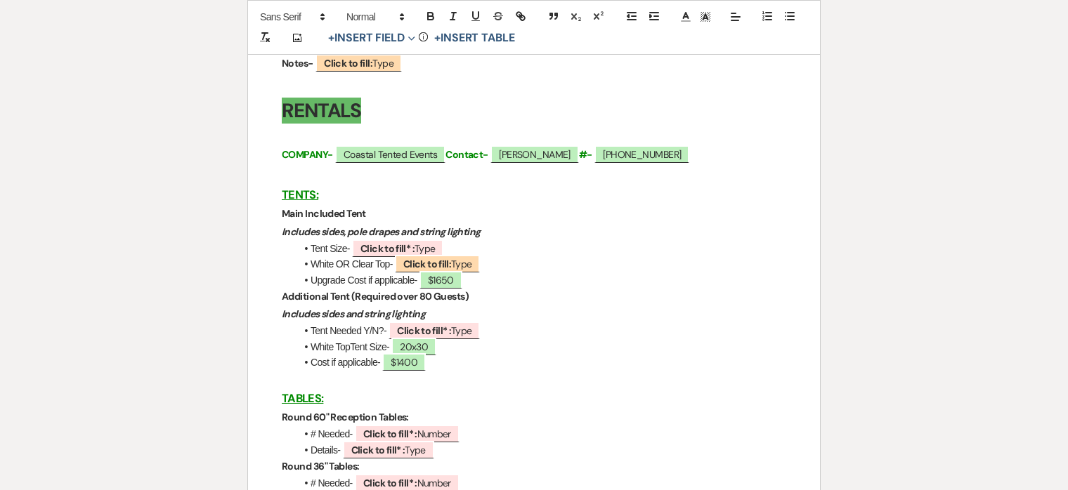
scroll to position [1954, 0]
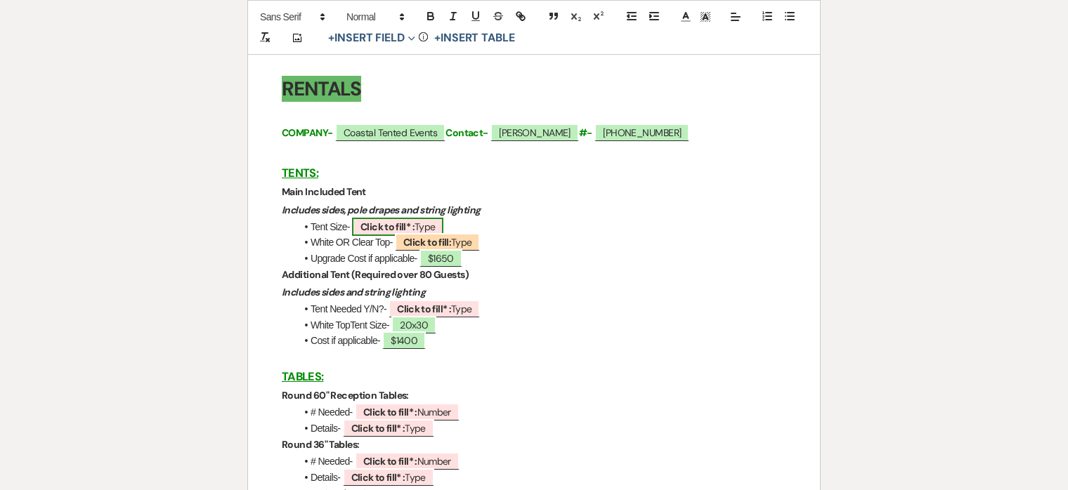
click at [410, 223] on b "Click to fill* :" at bounding box center [387, 227] width 54 height 13
select select "owner"
select select "Type"
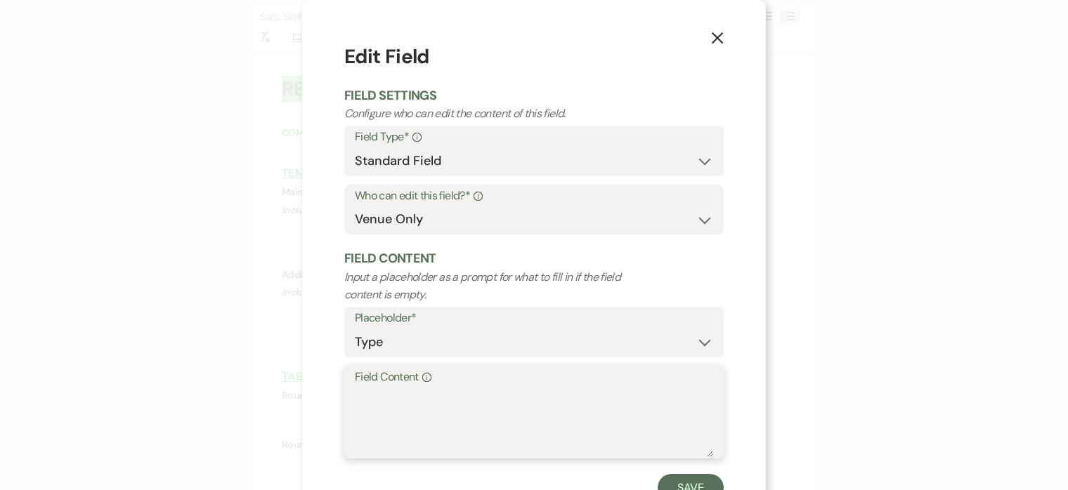
click at [438, 418] on textarea "Field Content Info" at bounding box center [534, 422] width 358 height 70
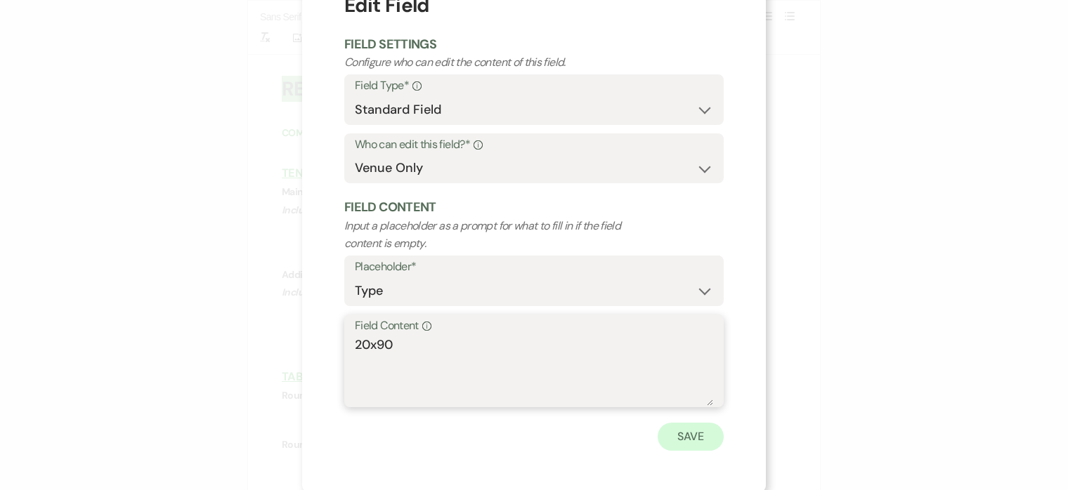
type textarea "20x90"
click at [685, 443] on button "Save" at bounding box center [691, 437] width 66 height 28
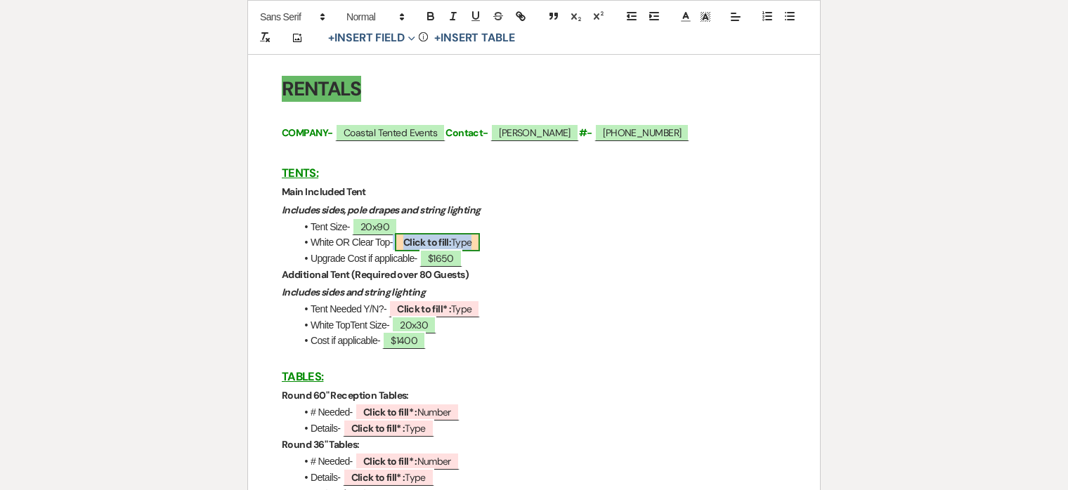
click at [470, 240] on span "Click to fill: Type" at bounding box center [438, 242] width 86 height 18
select select "Type"
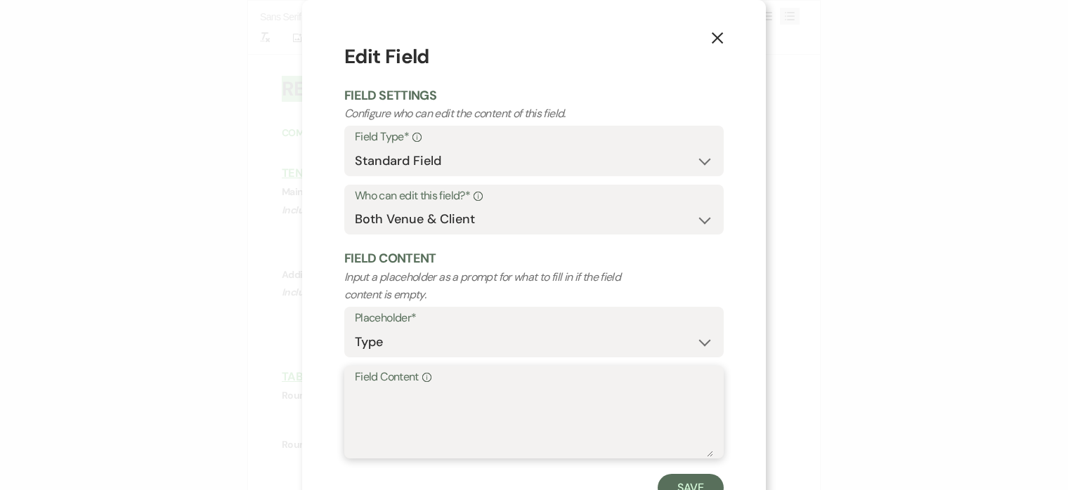
click at [439, 428] on textarea "Field Content Info" at bounding box center [534, 422] width 358 height 70
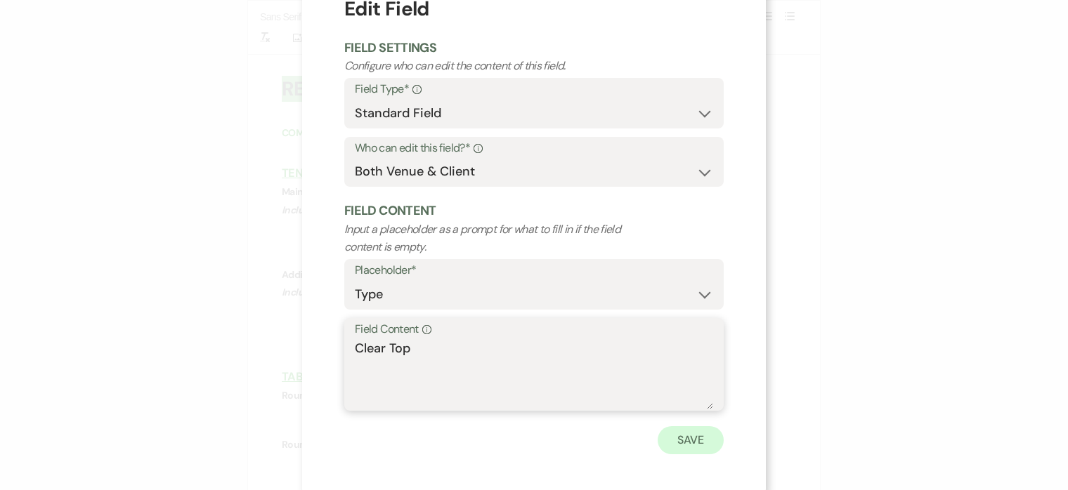
scroll to position [54, 0]
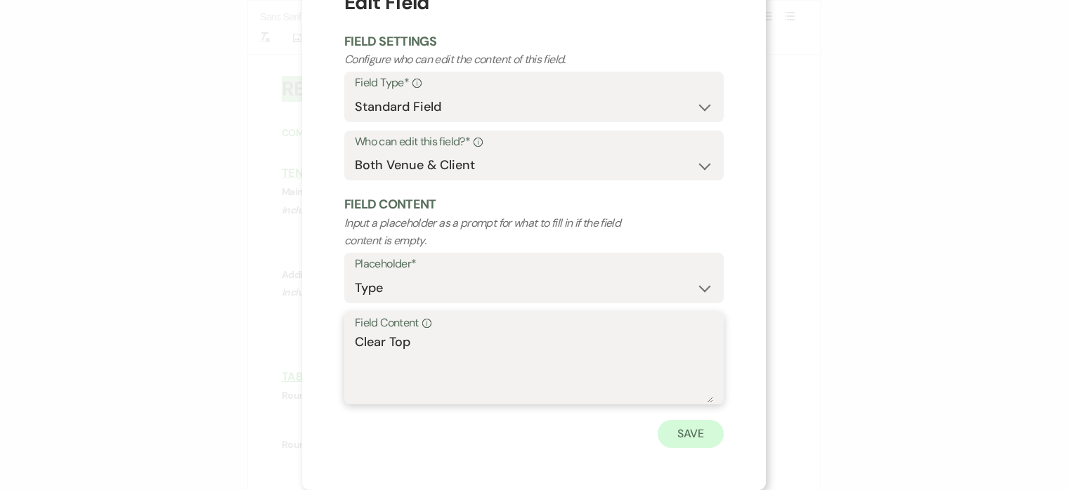
type textarea "Clear Top"
click at [685, 436] on button "Save" at bounding box center [691, 434] width 66 height 28
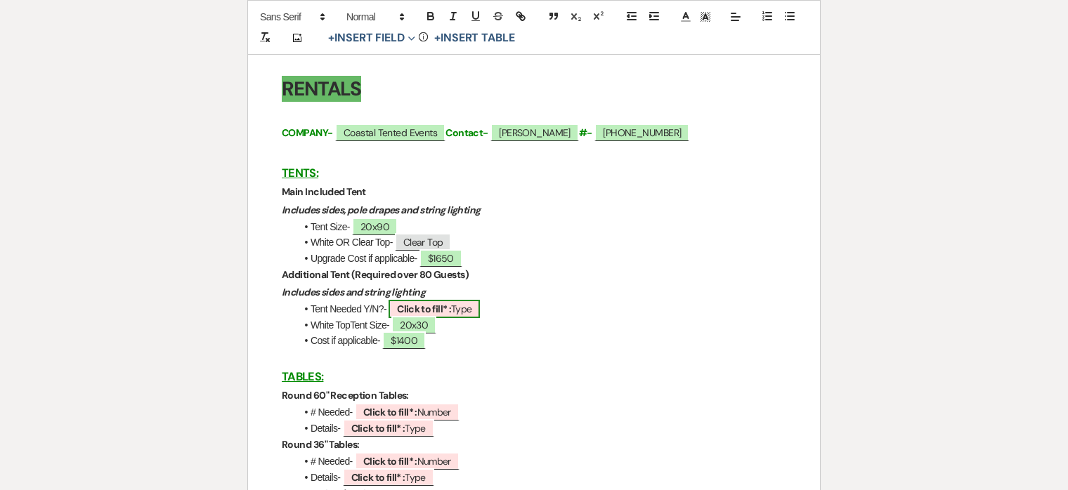
click at [444, 308] on b "Click to fill* :" at bounding box center [424, 309] width 54 height 13
select select "owner"
select select "Type"
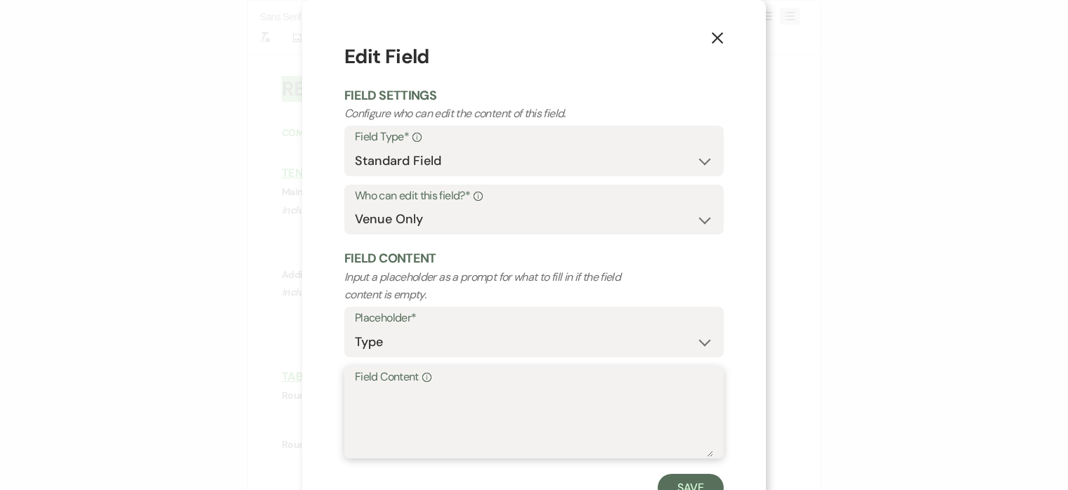
click at [444, 404] on textarea "Field Content Info" at bounding box center [534, 422] width 358 height 70
type textarea "Yes"
click at [693, 481] on button "Save" at bounding box center [691, 488] width 66 height 28
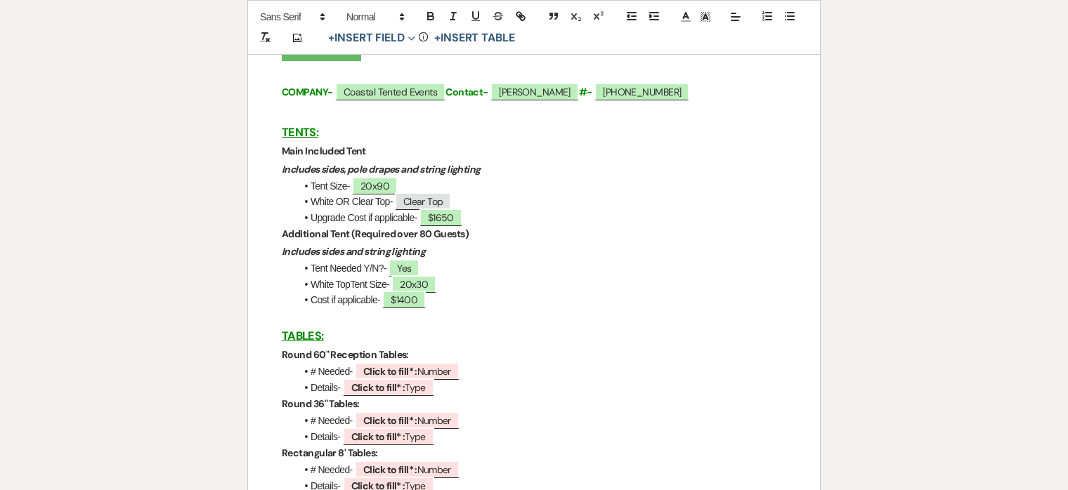
scroll to position [2006, 0]
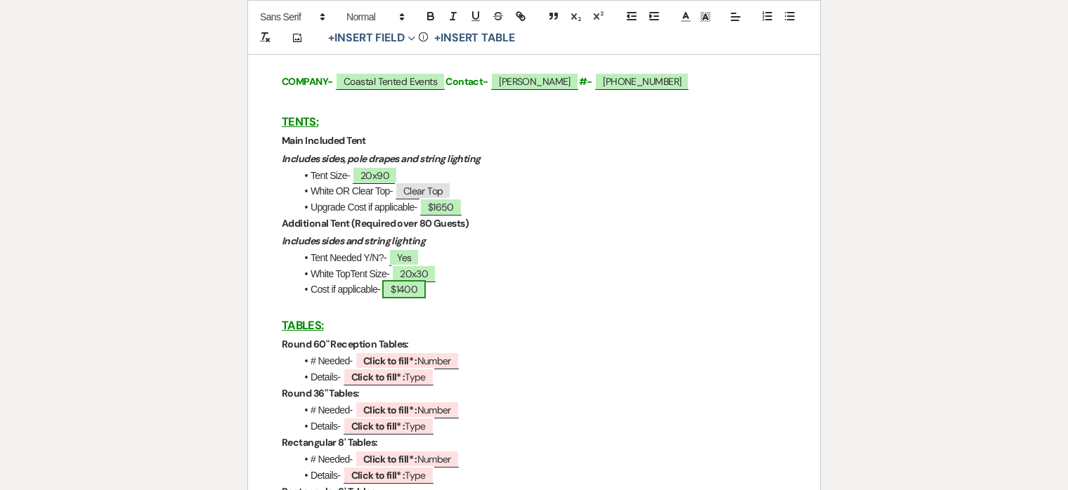
click at [411, 289] on span "$1400" at bounding box center [404, 289] width 44 height 18
select select "owner"
select select "Amount"
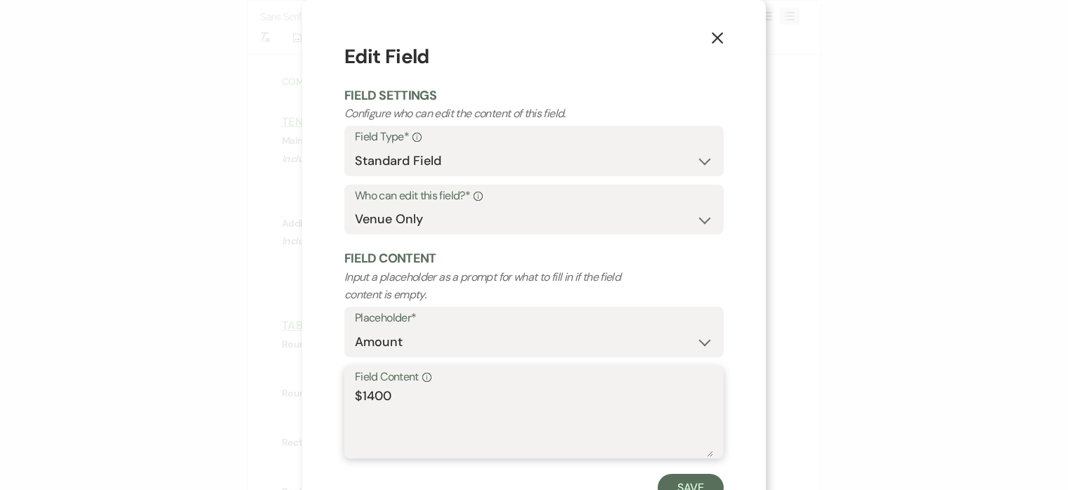
drag, startPoint x: 367, startPoint y: 395, endPoint x: 515, endPoint y: 395, distance: 148.2
click at [515, 395] on textarea "$1400" at bounding box center [534, 422] width 358 height 70
type textarea "$1750"
click at [707, 480] on button "Save" at bounding box center [691, 488] width 66 height 28
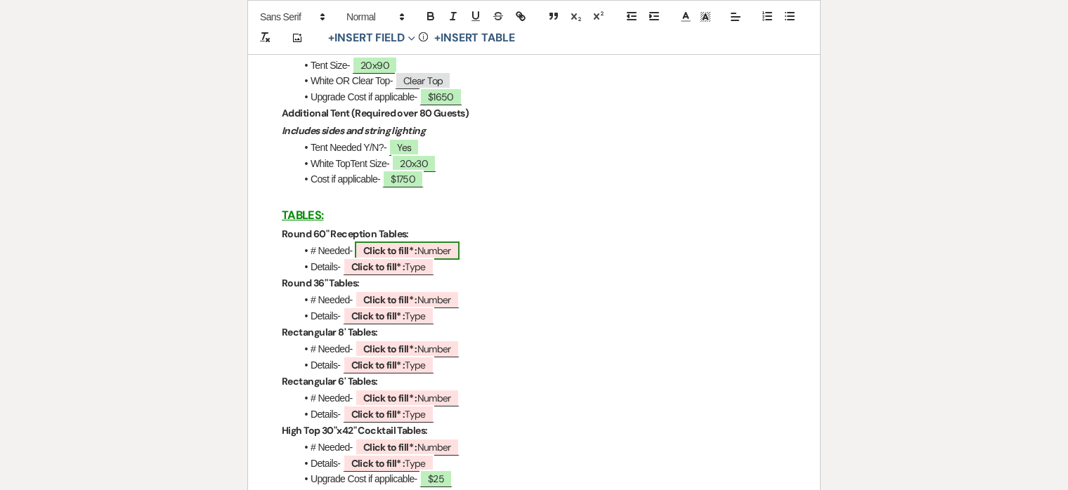
scroll to position [2213, 0]
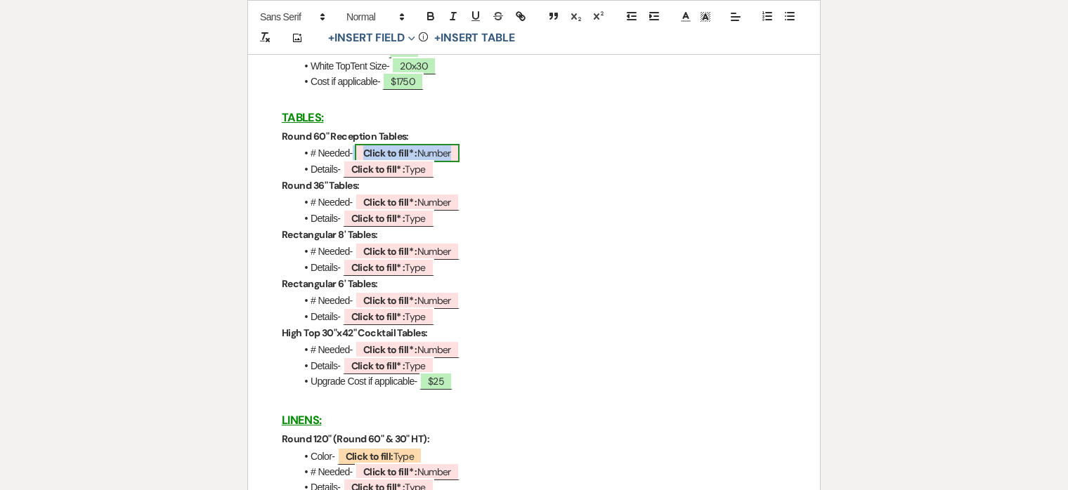
click at [382, 153] on b "Click to fill* :" at bounding box center [390, 153] width 54 height 13
select select "owner"
select select "Number"
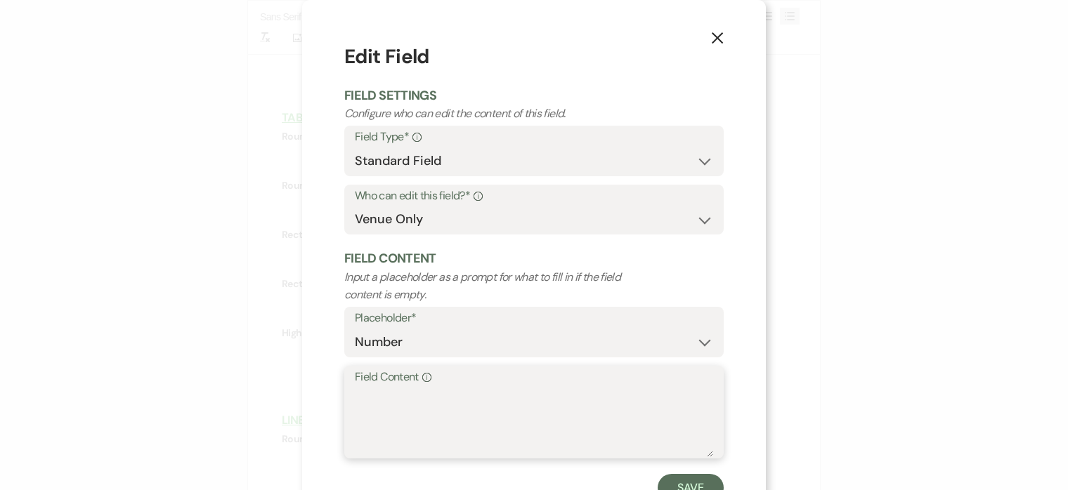
click at [457, 393] on textarea "Field Content Info" at bounding box center [534, 422] width 358 height 70
type textarea "11"
click at [699, 483] on button "Save" at bounding box center [691, 488] width 66 height 28
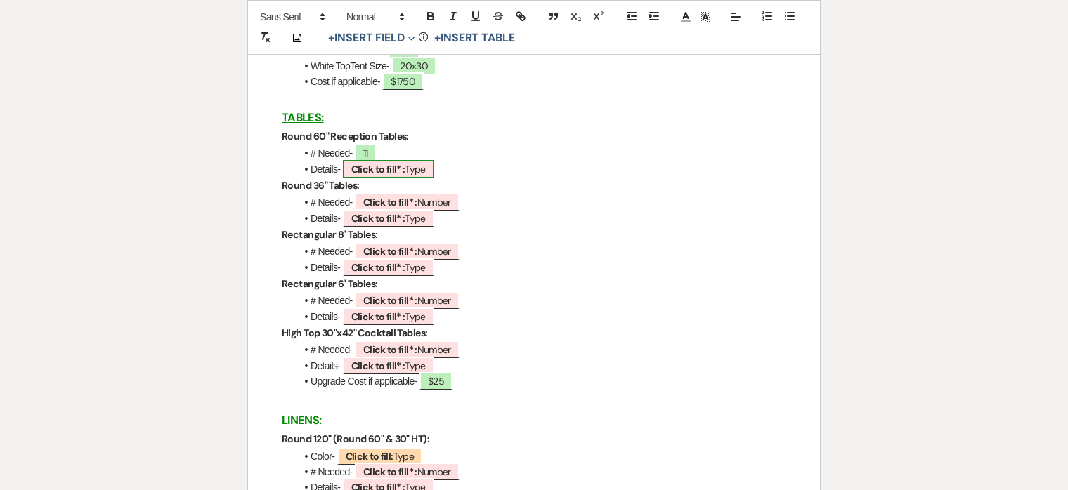
click at [368, 168] on b "Click to fill* :" at bounding box center [378, 169] width 54 height 13
select select "owner"
select select "Type"
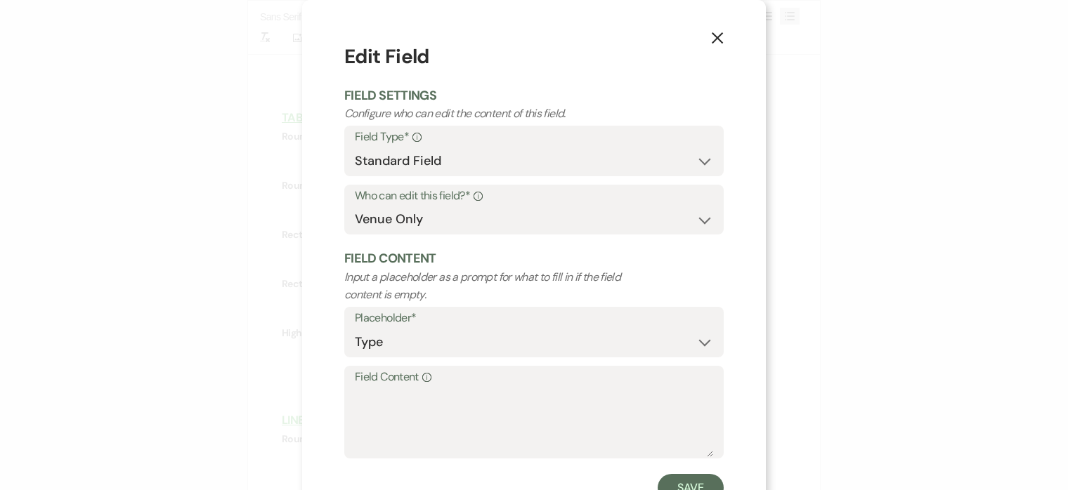
click at [445, 385] on label "Field Content Info" at bounding box center [534, 377] width 358 height 20
click at [445, 387] on textarea "Field Content Info" at bounding box center [534, 422] width 358 height 70
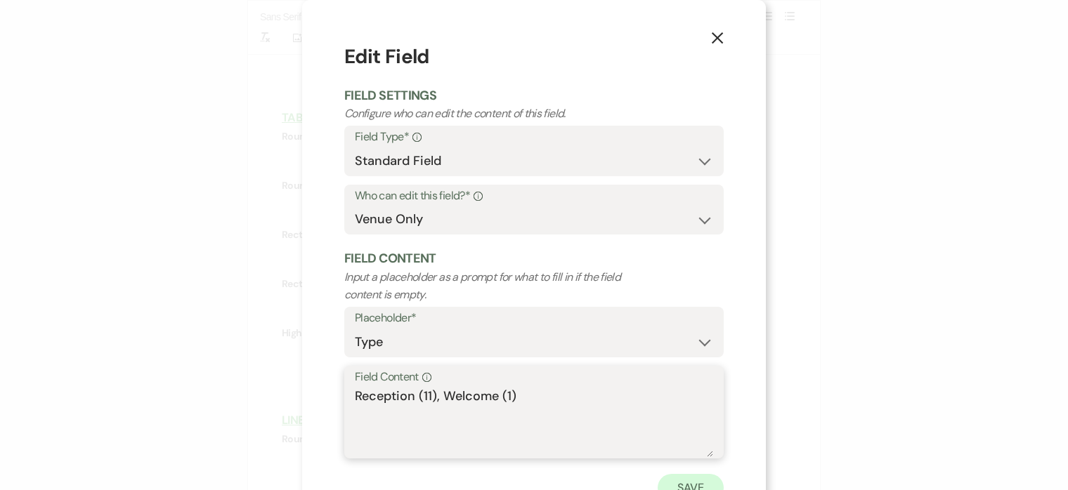
type textarea "Reception (11), Welcome (1)"
click at [700, 486] on button "Save" at bounding box center [691, 488] width 66 height 28
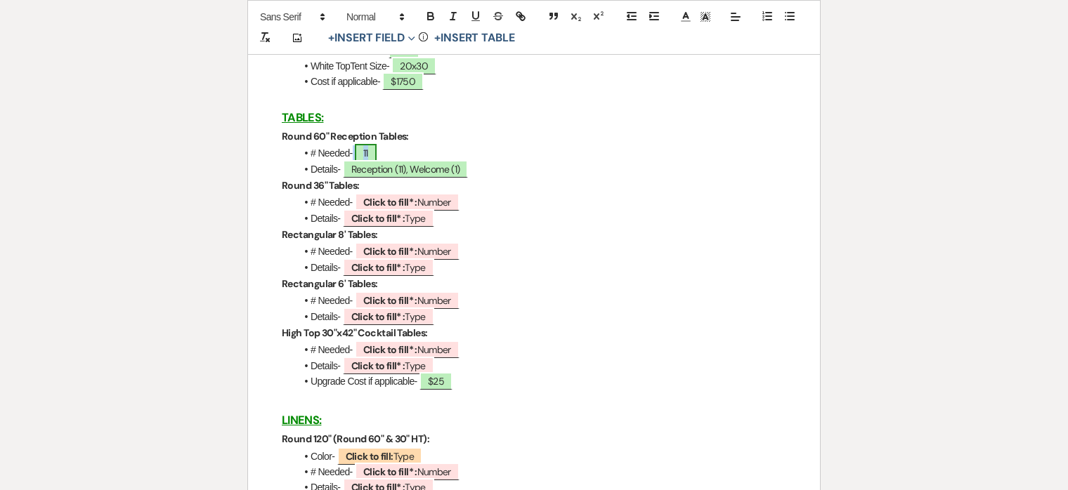
click at [369, 160] on span "11" at bounding box center [366, 153] width 22 height 18
select select "owner"
select select "Number"
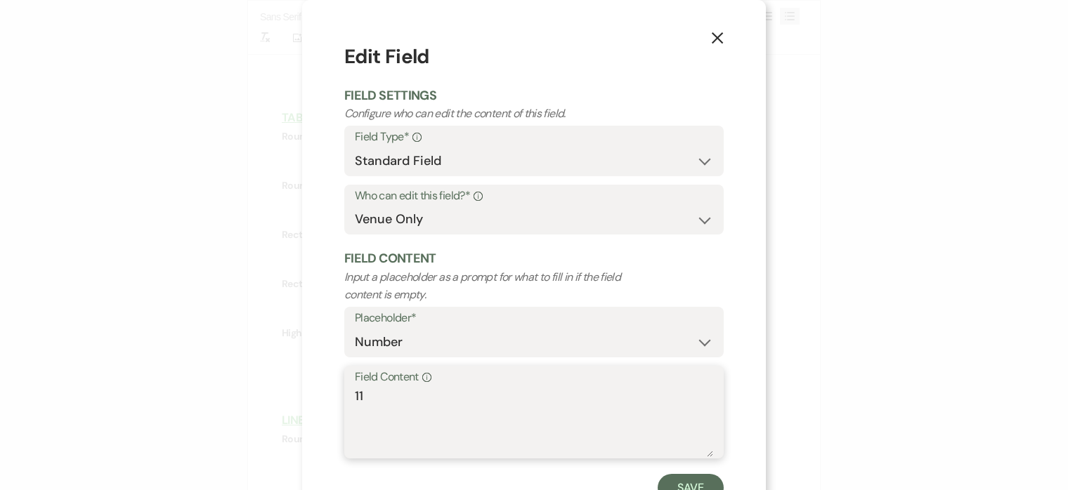
click at [386, 405] on textarea "11" at bounding box center [534, 422] width 358 height 70
type textarea "12"
click at [706, 478] on button "Save" at bounding box center [691, 488] width 66 height 28
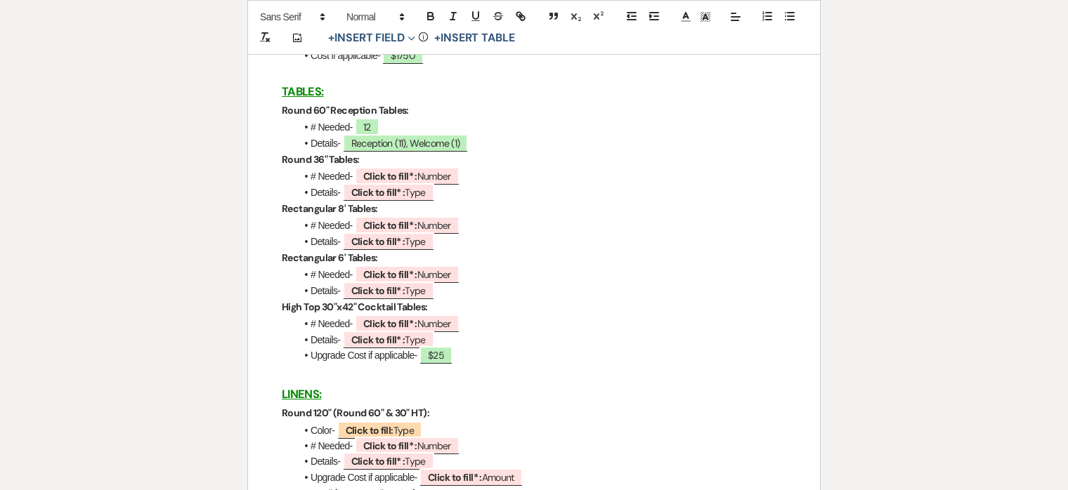
scroll to position [2250, 0]
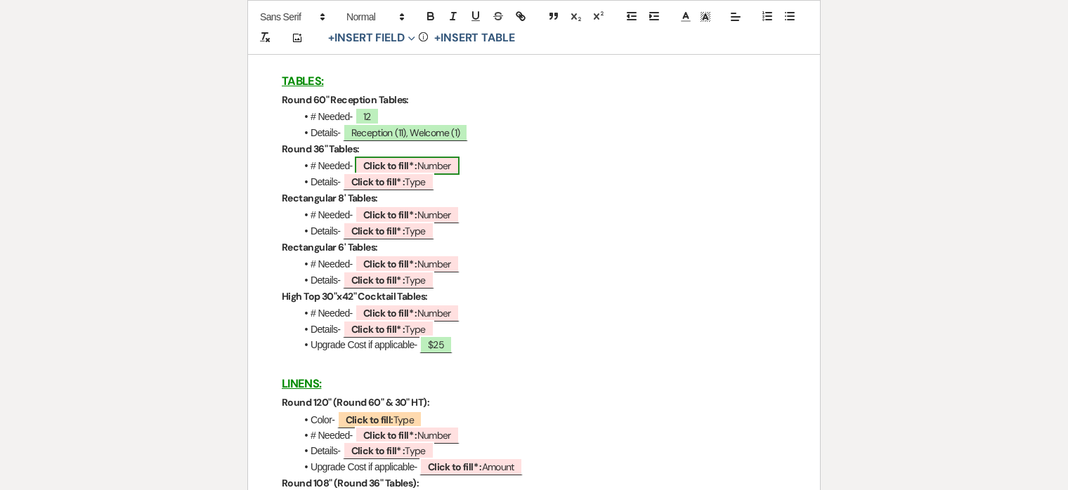
click at [431, 169] on span "Click to fill* : Number" at bounding box center [407, 166] width 105 height 18
select select "owner"
select select "Number"
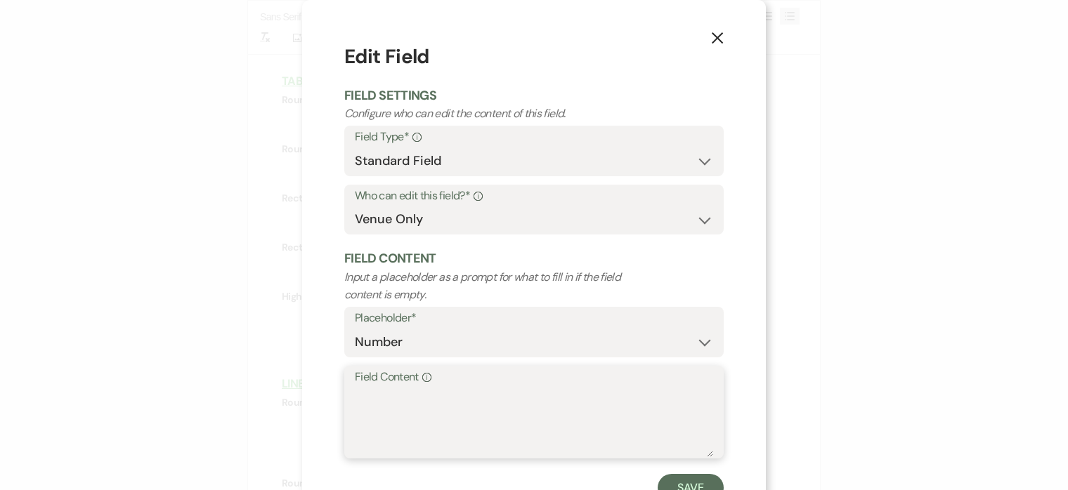
click at [400, 417] on textarea "Field Content Info" at bounding box center [534, 422] width 358 height 70
type textarea "1"
click at [669, 481] on button "Save" at bounding box center [691, 488] width 66 height 28
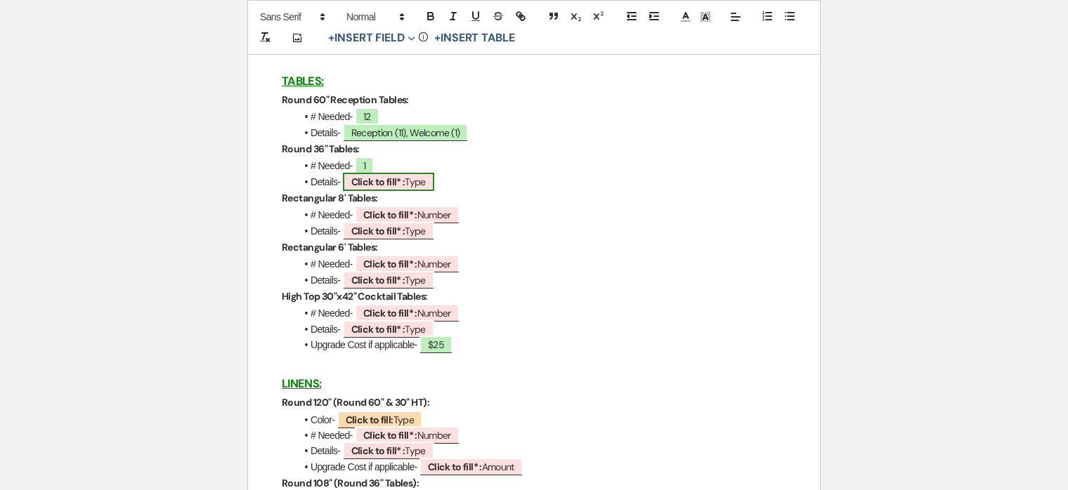
click at [387, 191] on span "Click to fill* : Type" at bounding box center [388, 182] width 91 height 18
select select "owner"
select select "Type"
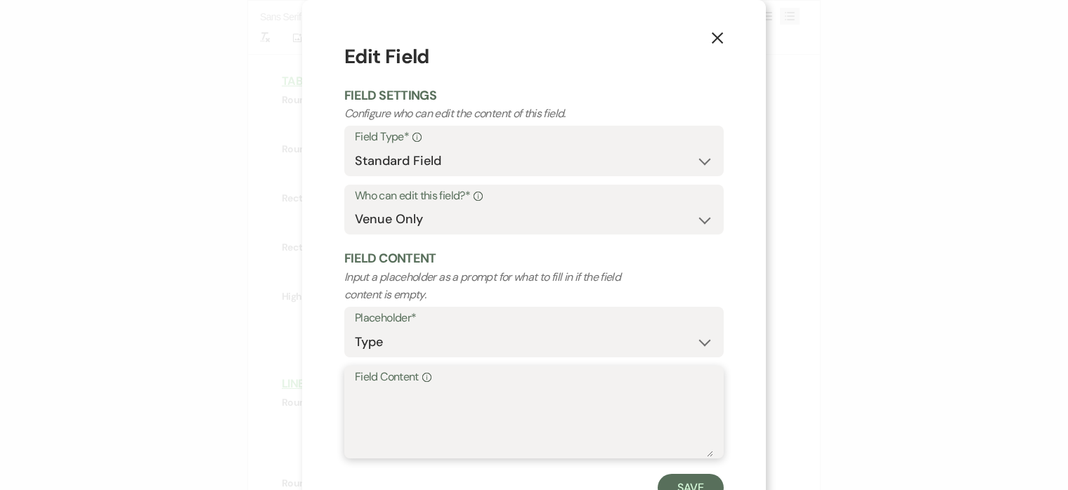
click at [421, 403] on textarea "Field Content Info" at bounding box center [534, 422] width 358 height 70
type textarea "Sweetheart (1)"
click at [687, 482] on button "Save" at bounding box center [691, 488] width 66 height 28
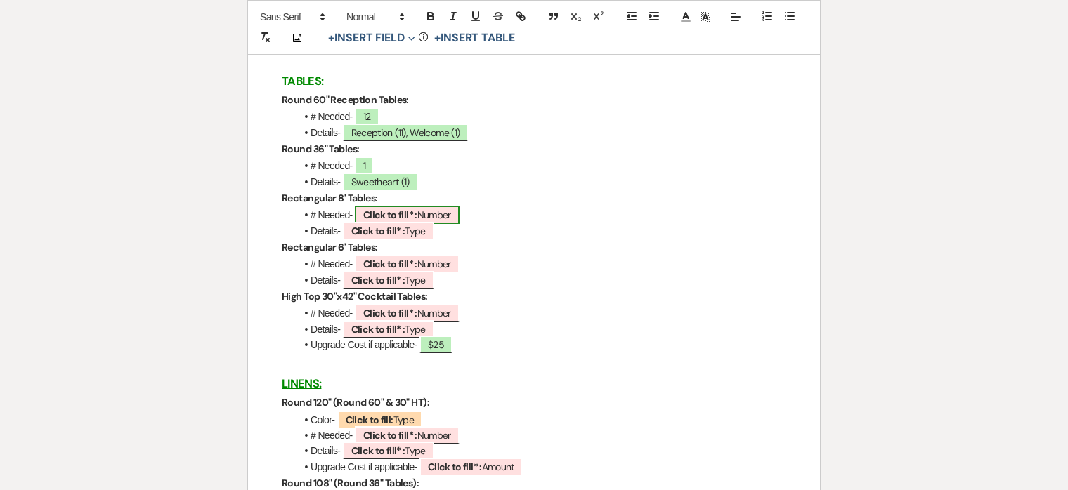
click at [389, 216] on b "Click to fill* :" at bounding box center [390, 215] width 54 height 13
select select "owner"
select select "Number"
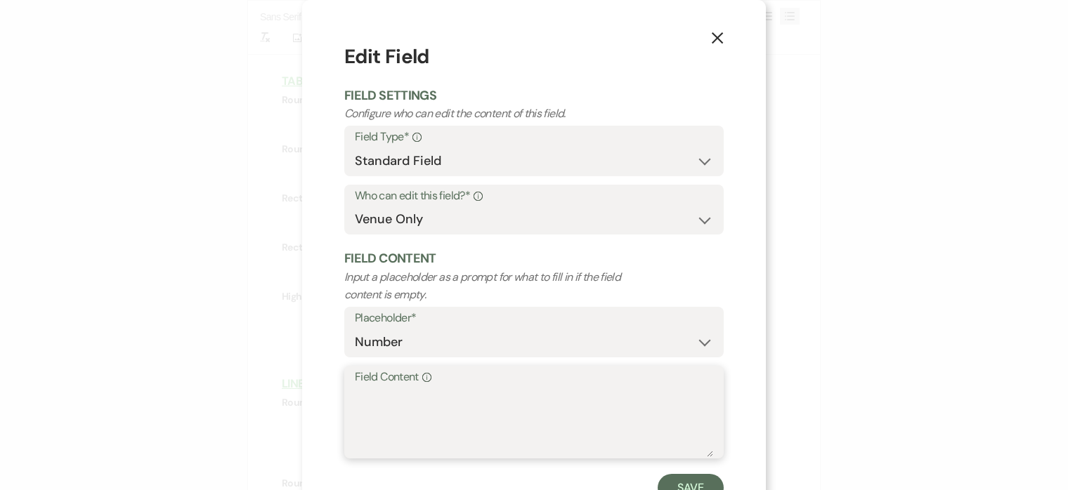
click at [429, 400] on textarea "Field Content Info" at bounding box center [534, 422] width 358 height 70
click at [372, 398] on textarea "Bar, Escort/Dessert (1)" at bounding box center [534, 422] width 358 height 70
click at [693, 397] on textarea "Bar (1), Escort/Dessert (1)" at bounding box center [534, 422] width 358 height 70
type textarea "Bar (1), Escort/Dessert (1)"
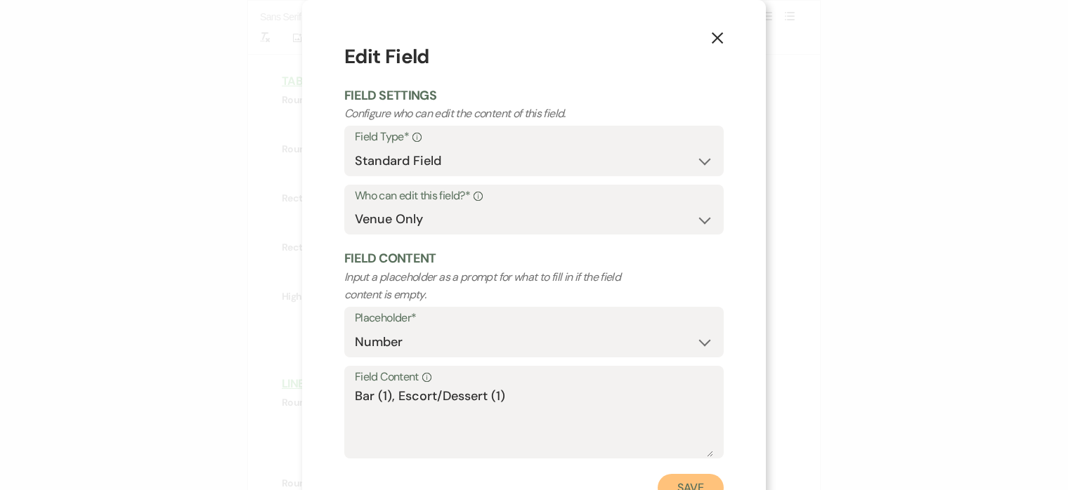
click at [702, 478] on button "Save" at bounding box center [691, 488] width 66 height 28
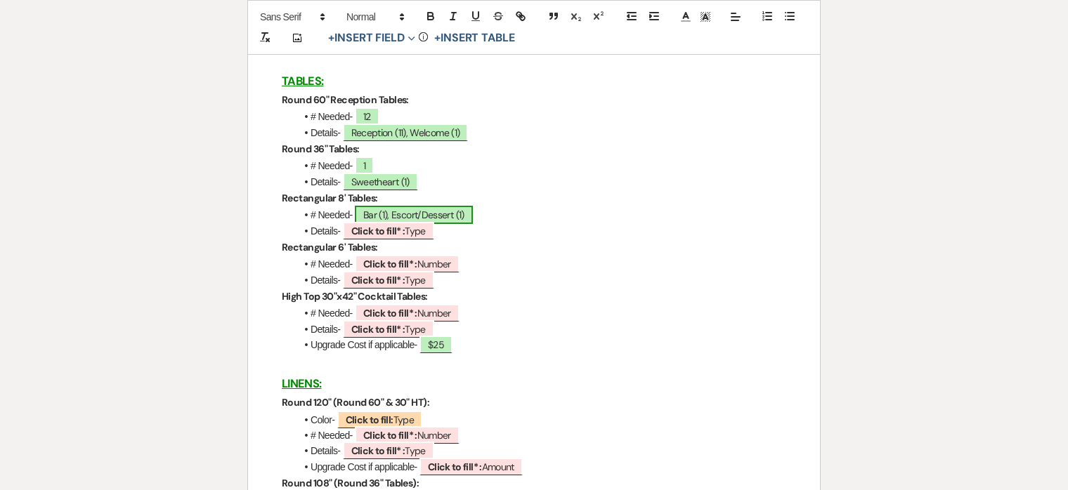
click at [378, 218] on span "Bar (1), Escort/Dessert (1)" at bounding box center [414, 215] width 118 height 18
select select "owner"
select select "Number"
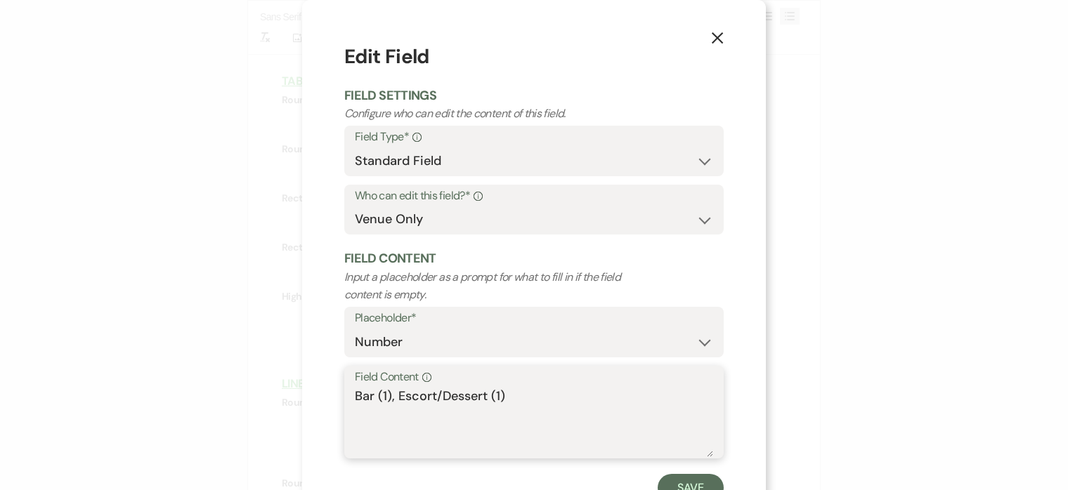
drag, startPoint x: 405, startPoint y: 397, endPoint x: 282, endPoint y: 397, distance: 122.2
click at [282, 397] on div "X Edit Field Field Settings Configure who can edit the content of this field. F…" at bounding box center [534, 245] width 1068 height 490
type textarea "2"
click at [698, 481] on button "Save" at bounding box center [691, 488] width 66 height 28
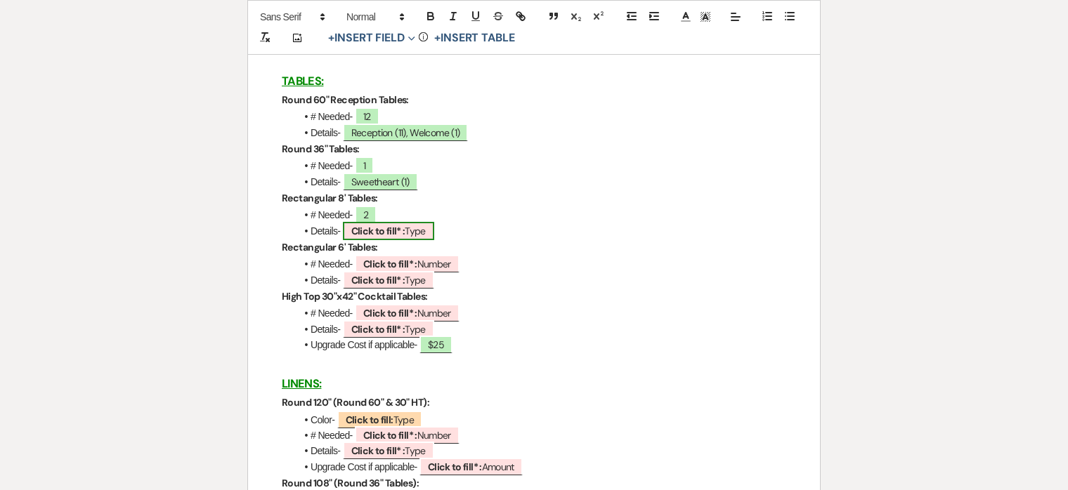
click at [414, 233] on span "Click to fill* : Type" at bounding box center [388, 231] width 91 height 18
select select "owner"
select select "Type"
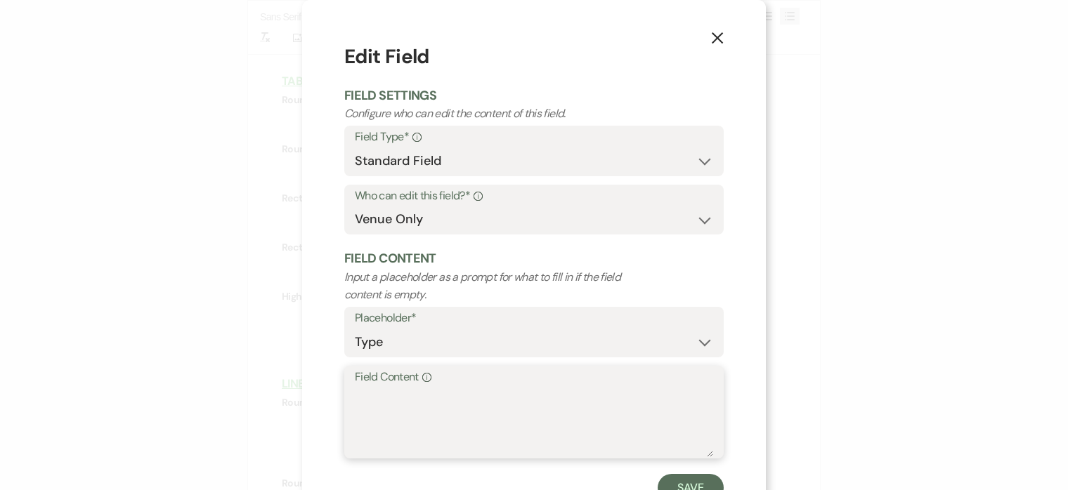
click at [425, 414] on textarea "Field Content Info" at bounding box center [534, 422] width 358 height 70
paste textarea "Bar (1), Escort/Dessert (1)"
type textarea "Bar (1), Escort/Dessert (1)"
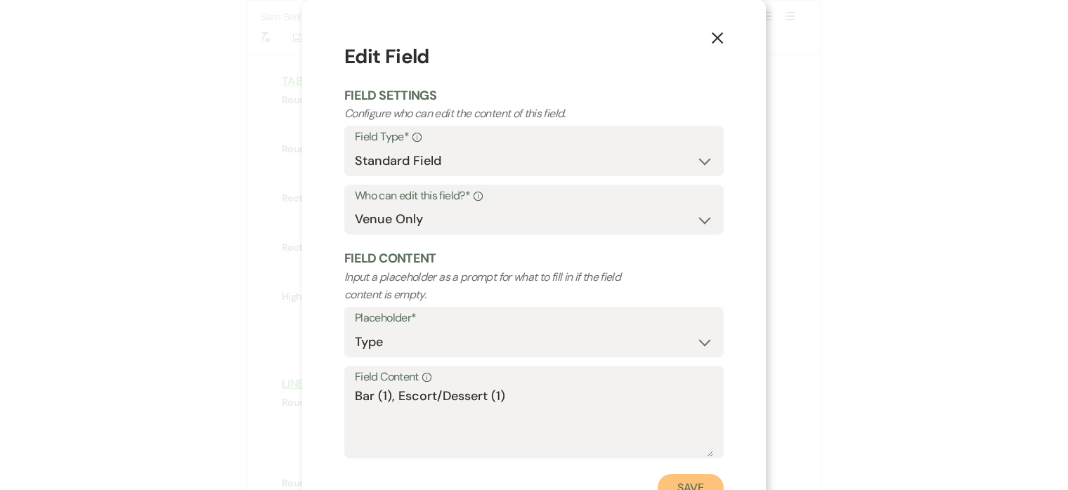
click at [697, 478] on button "Save" at bounding box center [691, 488] width 66 height 28
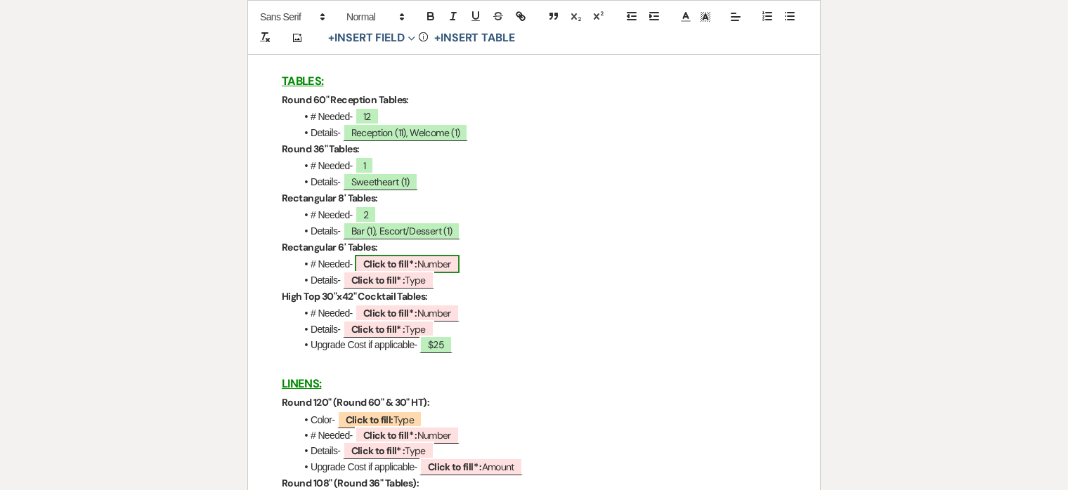
click at [421, 265] on span "Click to fill* : Number" at bounding box center [407, 264] width 105 height 18
select select "owner"
select select "Number"
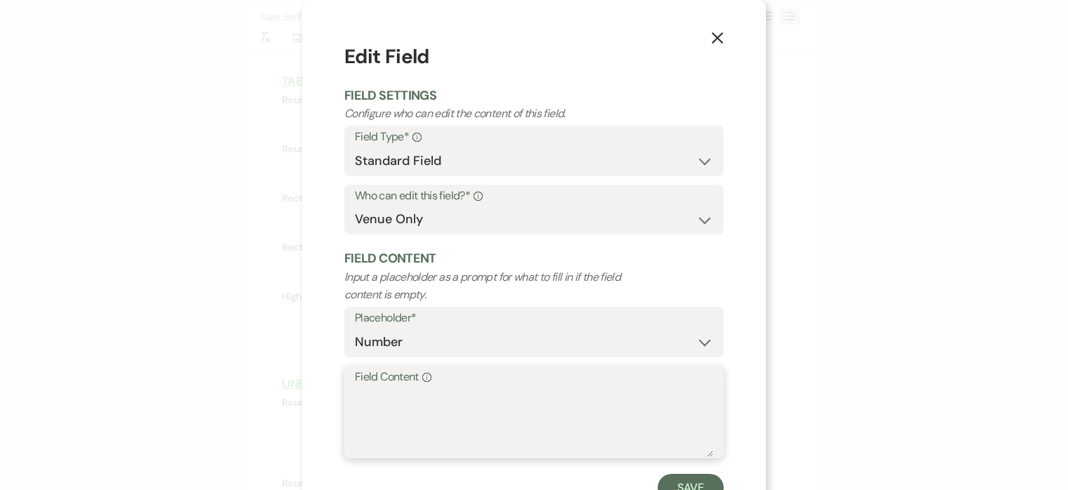
click at [418, 407] on textarea "Field Content Info" at bounding box center [534, 422] width 358 height 70
type textarea "2"
type textarea "1"
type textarea "2"
click at [707, 483] on button "Save" at bounding box center [691, 488] width 66 height 28
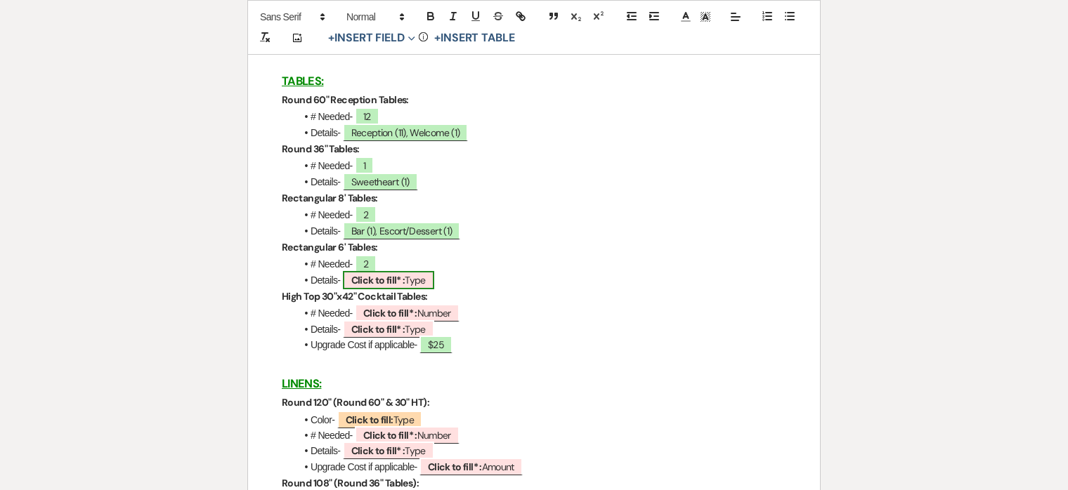
click at [414, 284] on span "Click to fill* : Type" at bounding box center [388, 280] width 91 height 18
select select "owner"
select select "Type"
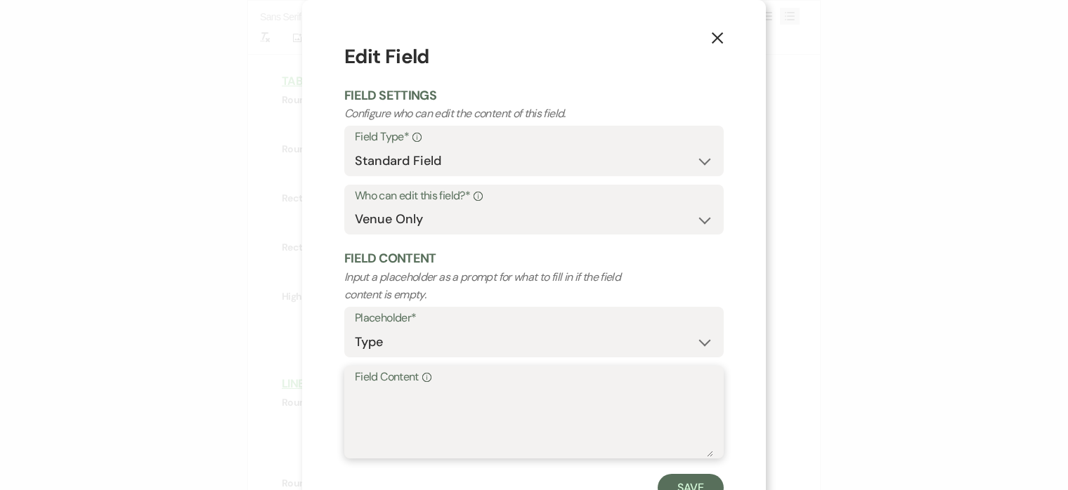
click at [438, 397] on textarea "Field Content Info" at bounding box center [534, 422] width 358 height 70
type textarea "DJ (1), Bar (1)"
click at [701, 478] on button "Save" at bounding box center [691, 488] width 66 height 28
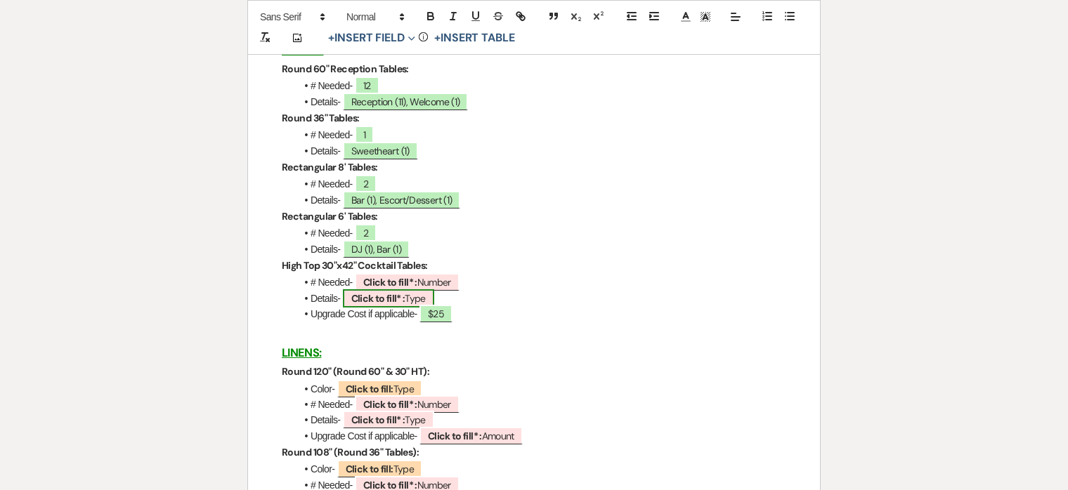
scroll to position [2291, 0]
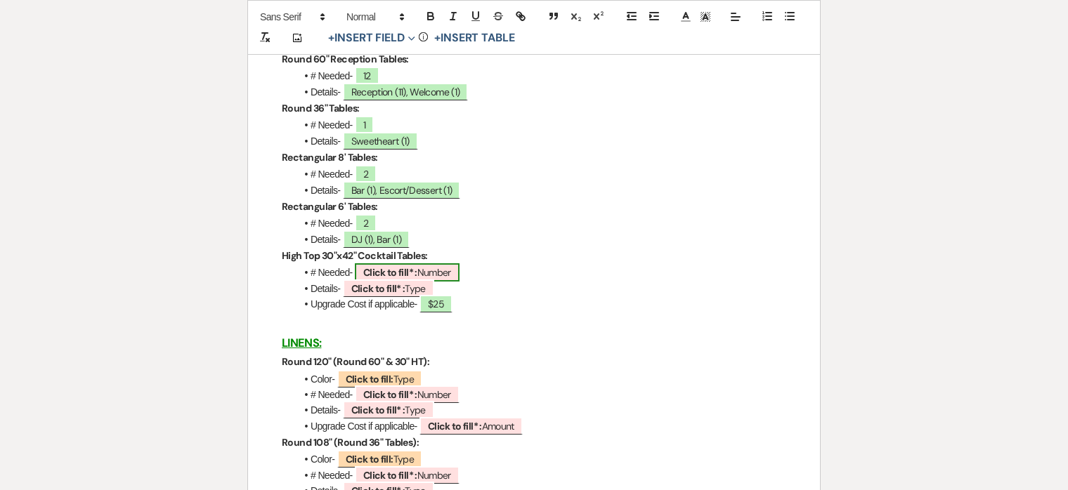
click at [386, 272] on b "Click to fill* :" at bounding box center [390, 272] width 54 height 13
select select "owner"
select select "Number"
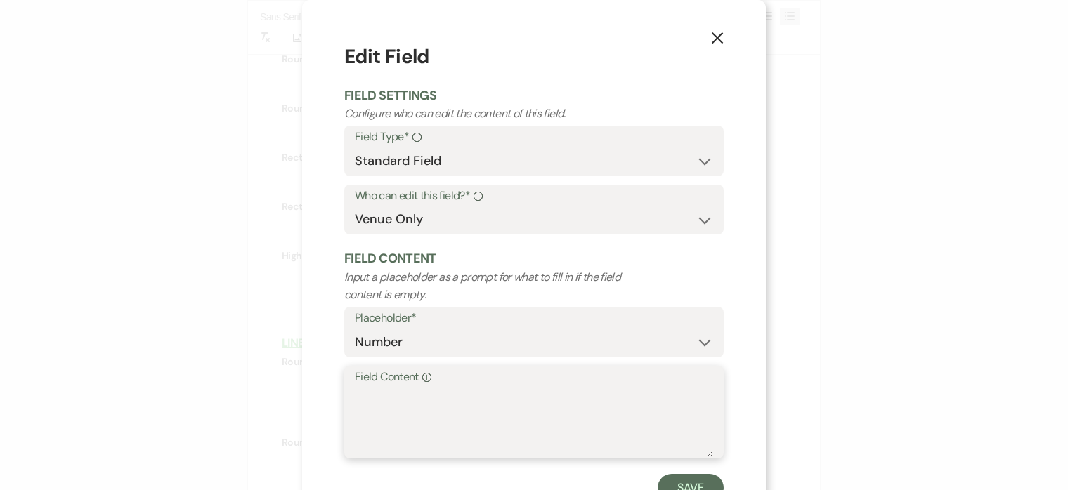
click at [498, 407] on textarea "Field Content Info" at bounding box center [534, 422] width 358 height 70
type textarea "3"
click at [678, 481] on button "Save" at bounding box center [691, 488] width 66 height 28
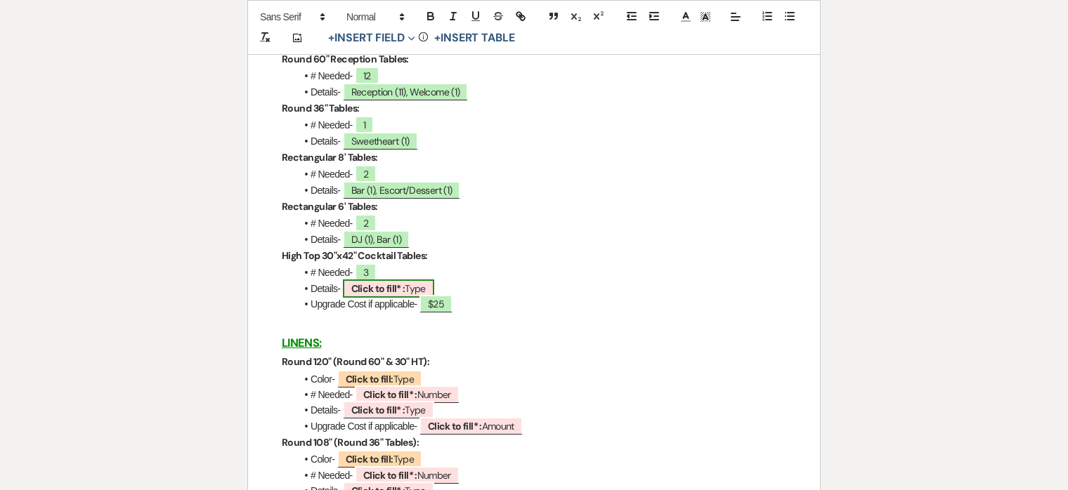
click at [387, 295] on b "Click to fill* :" at bounding box center [378, 288] width 54 height 13
select select "owner"
select select "Type"
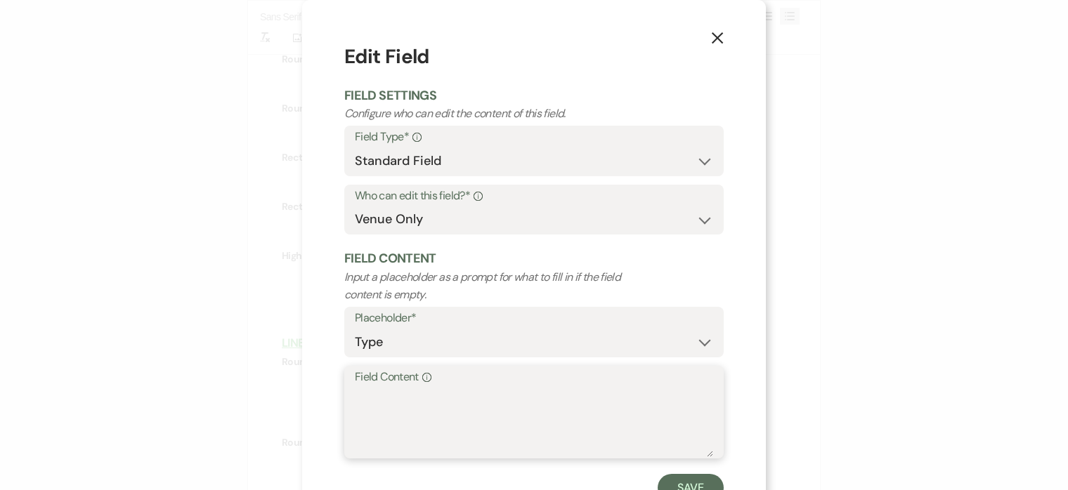
click at [416, 398] on textarea "Field Content Info" at bounding box center [534, 422] width 358 height 70
type textarea "Hightops (3)"
click at [695, 482] on button "Save" at bounding box center [691, 488] width 66 height 28
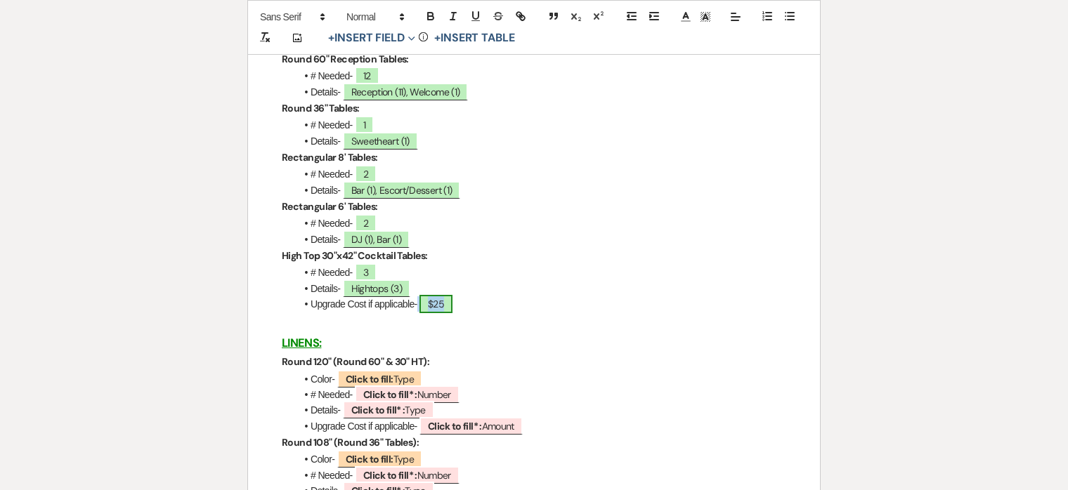
click at [436, 307] on span "$25" at bounding box center [435, 304] width 33 height 18
select select "owner"
select select "Amount"
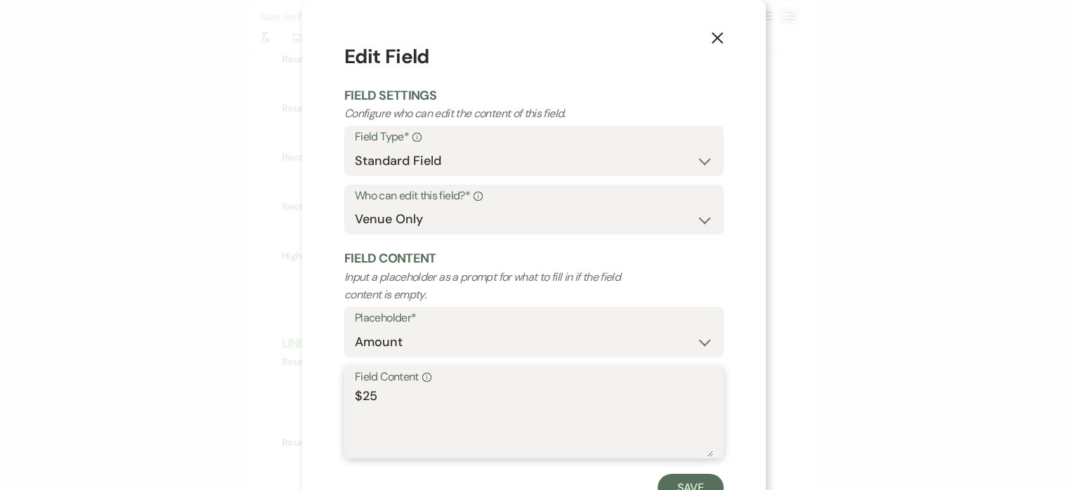
drag, startPoint x: 367, startPoint y: 393, endPoint x: 517, endPoint y: 393, distance: 150.3
click at [517, 393] on textarea "$25" at bounding box center [534, 422] width 358 height 70
type textarea "$30"
click at [695, 484] on button "Save" at bounding box center [691, 488] width 66 height 28
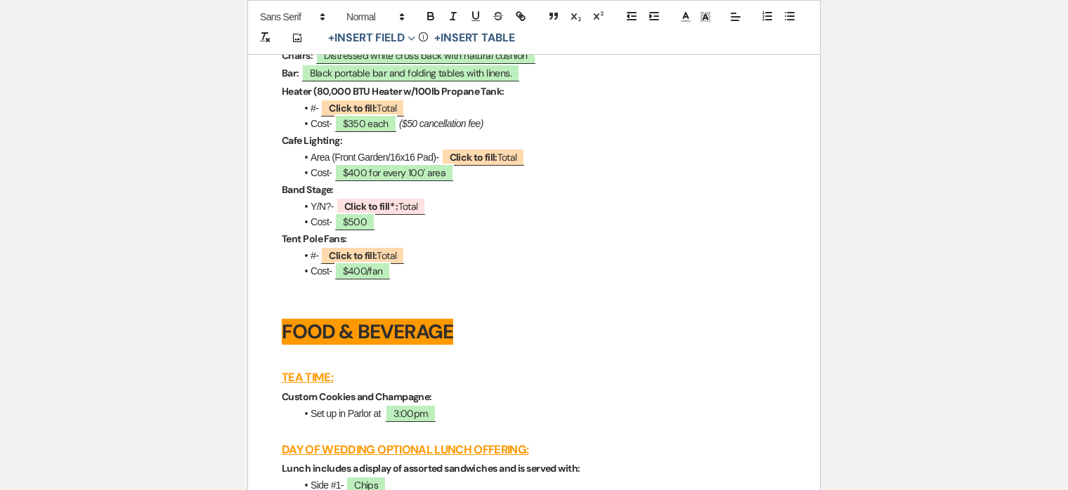
scroll to position [3155, 0]
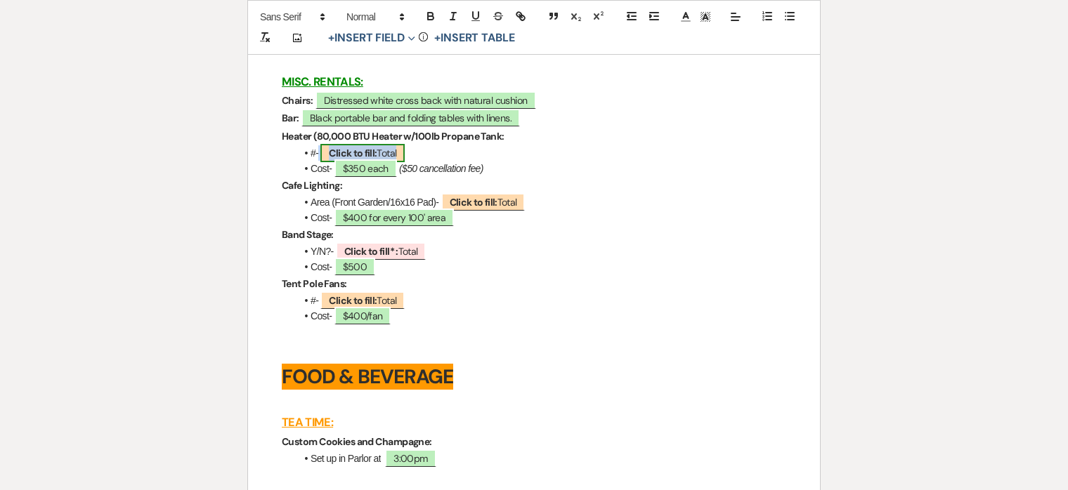
click at [360, 159] on b "Click to fill:" at bounding box center [353, 153] width 48 height 13
select select "Total"
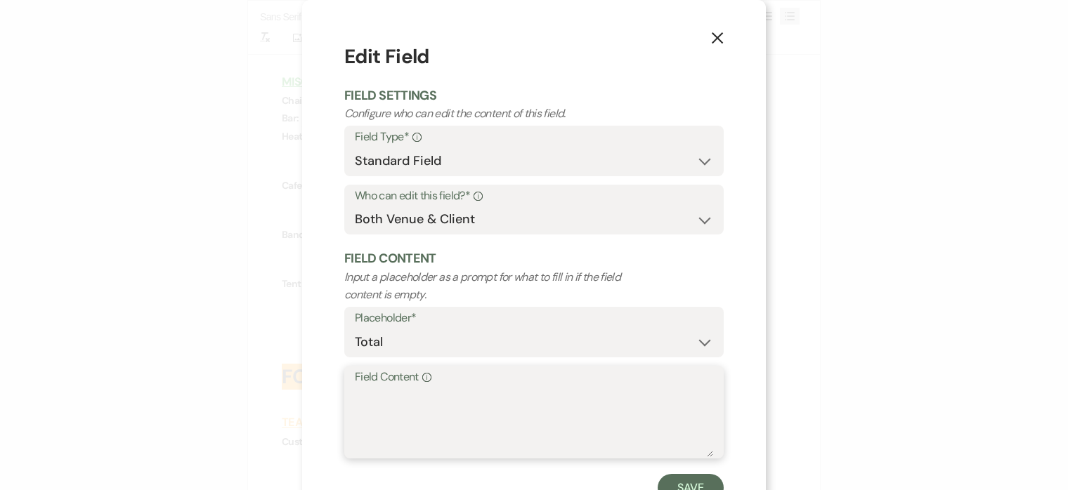
click at [424, 402] on textarea "Field Content Info" at bounding box center [534, 422] width 358 height 70
type textarea "2"
click at [699, 482] on button "Save" at bounding box center [691, 488] width 66 height 28
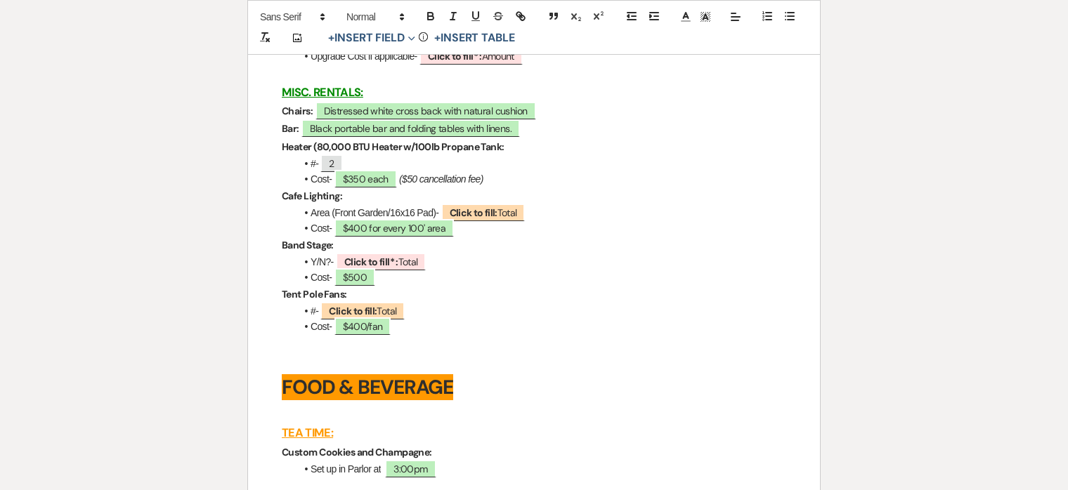
scroll to position [3148, 0]
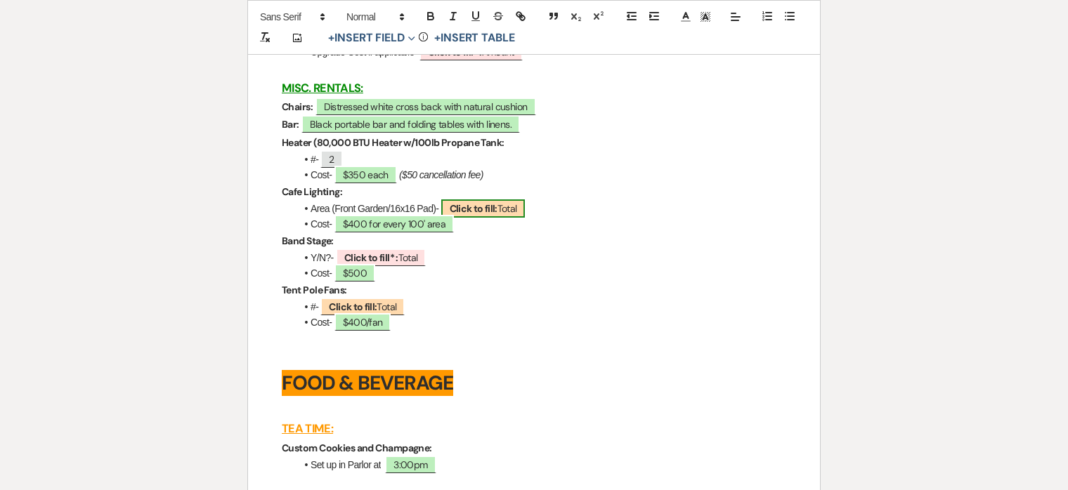
click at [491, 215] on b "Click to fill:" at bounding box center [474, 208] width 48 height 13
select select "Total"
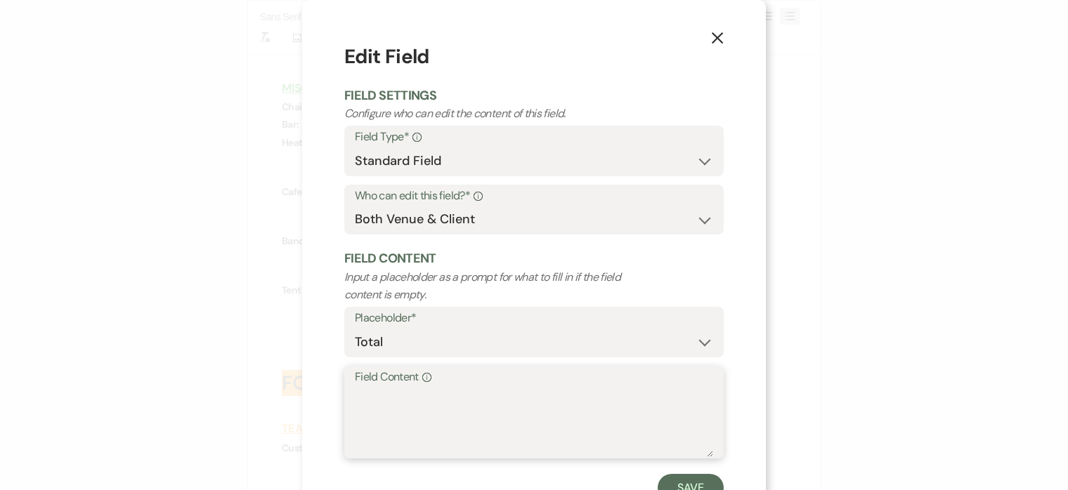
click at [436, 400] on textarea "Field Content Info" at bounding box center [534, 422] width 358 height 70
type textarea "Front Garden"
click at [682, 485] on button "Save" at bounding box center [691, 488] width 66 height 28
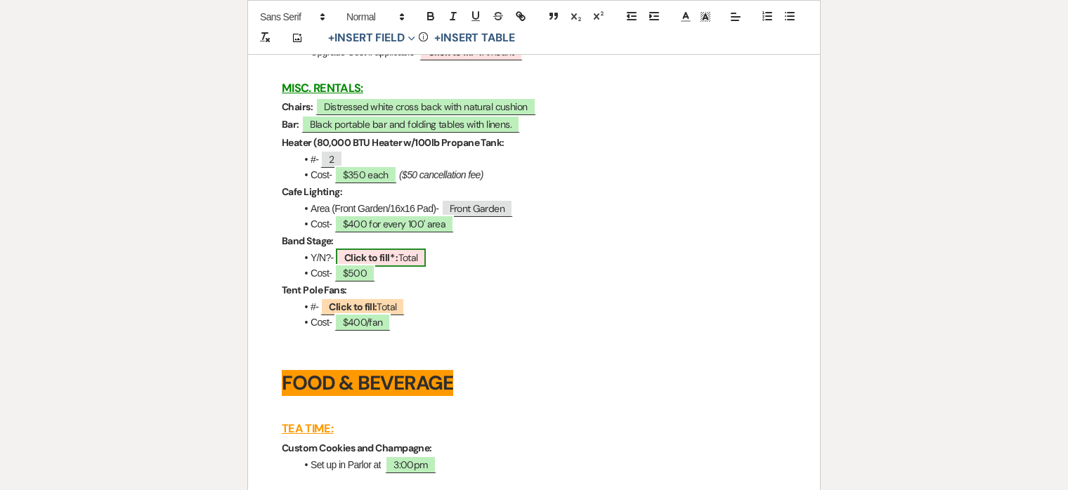
click at [414, 267] on span "Click to fill* : Total" at bounding box center [381, 258] width 91 height 18
select select "owner"
select select "Total"
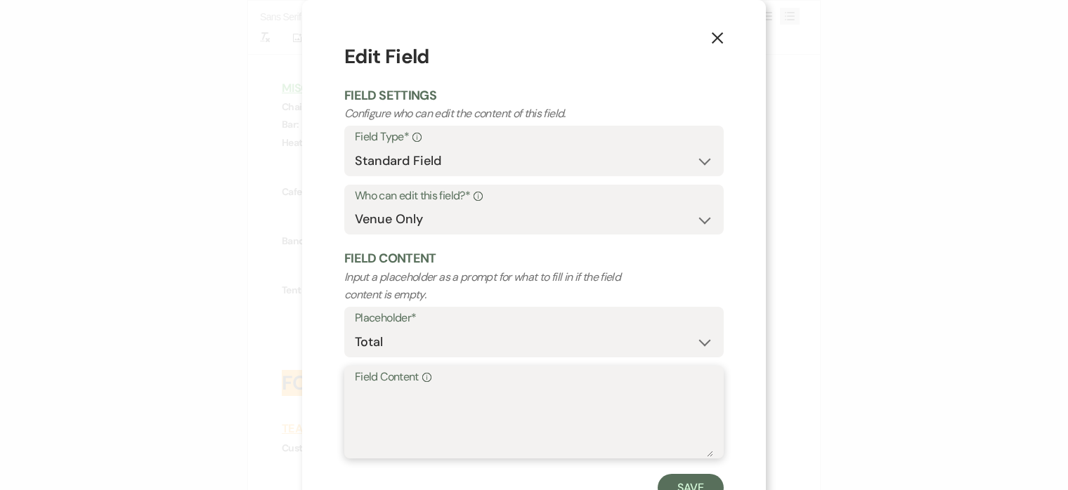
click at [400, 413] on textarea "Field Content Info" at bounding box center [534, 422] width 358 height 70
type textarea "N/A"
click at [691, 481] on button "Save" at bounding box center [691, 488] width 66 height 28
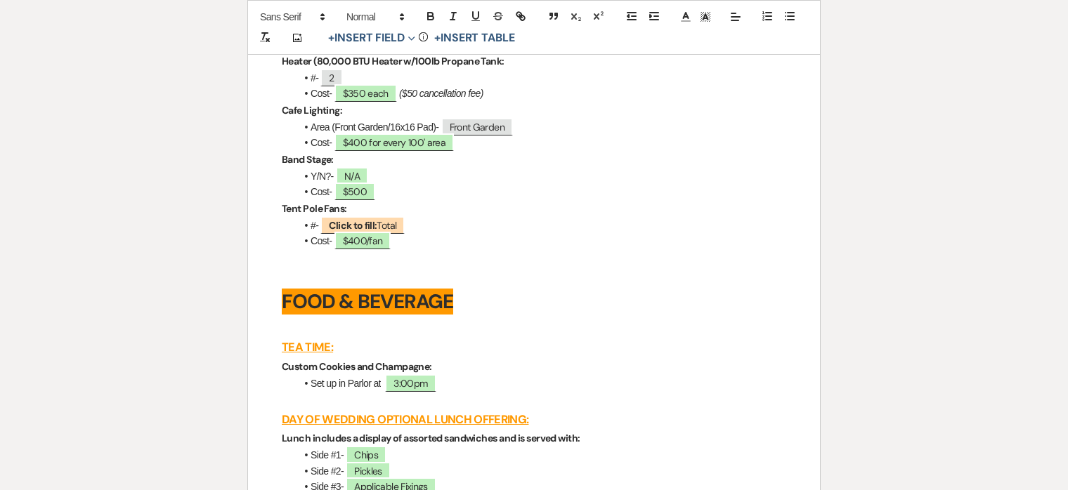
scroll to position [3238, 0]
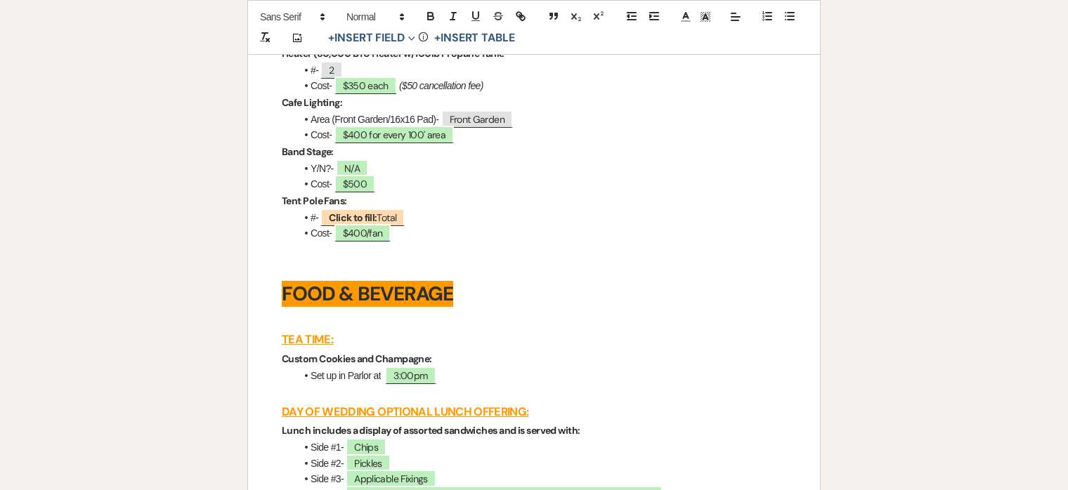
drag, startPoint x: 417, startPoint y: 260, endPoint x: 255, endPoint y: 237, distance: 163.8
drag, startPoint x: 277, startPoint y: 218, endPoint x: 466, endPoint y: 291, distance: 202.6
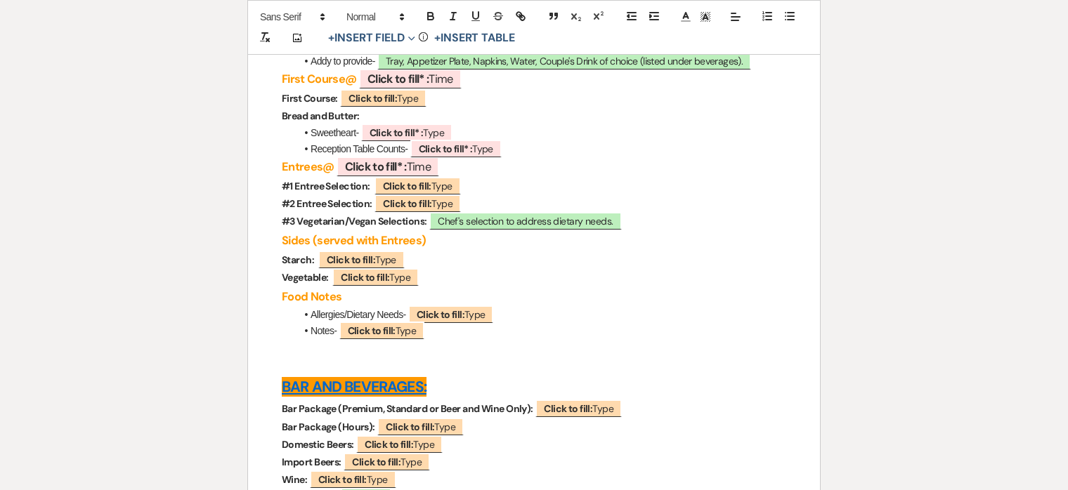
scroll to position [4237, 0]
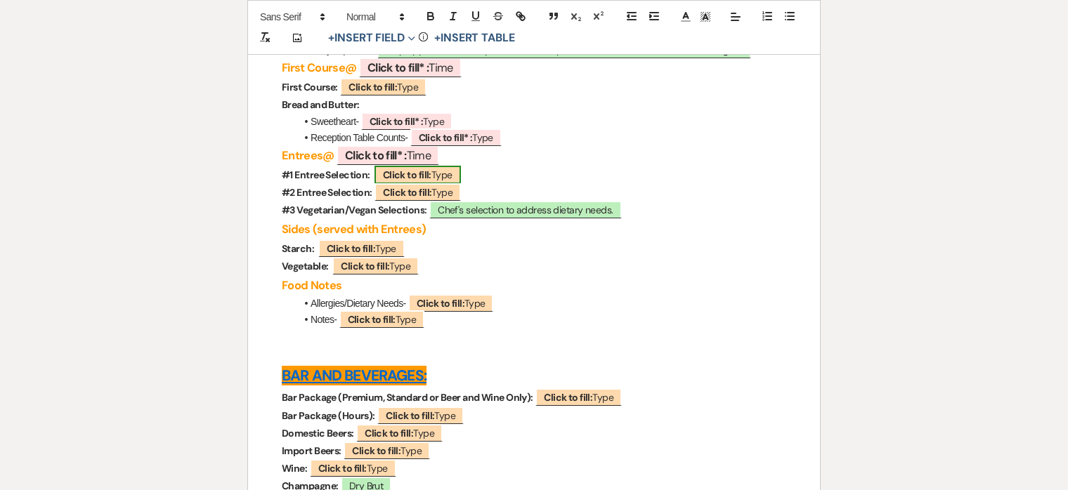
click at [410, 181] on b "Click to fill:" at bounding box center [407, 175] width 48 height 13
select select "Type"
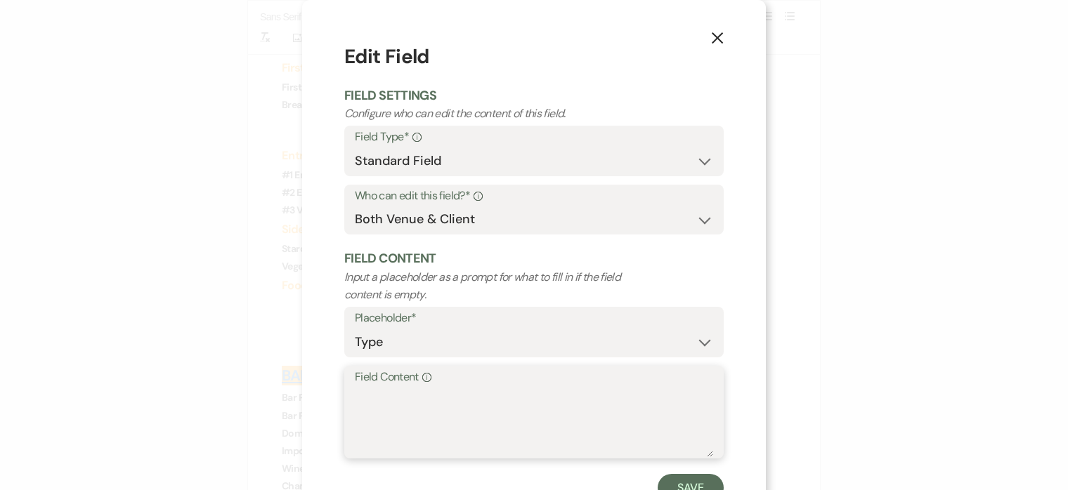
click at [510, 416] on textarea "Field Content Info" at bounding box center [534, 422] width 358 height 70
type textarea "Parm. Encrusted Chicken with Lemon Cream Shrimp"
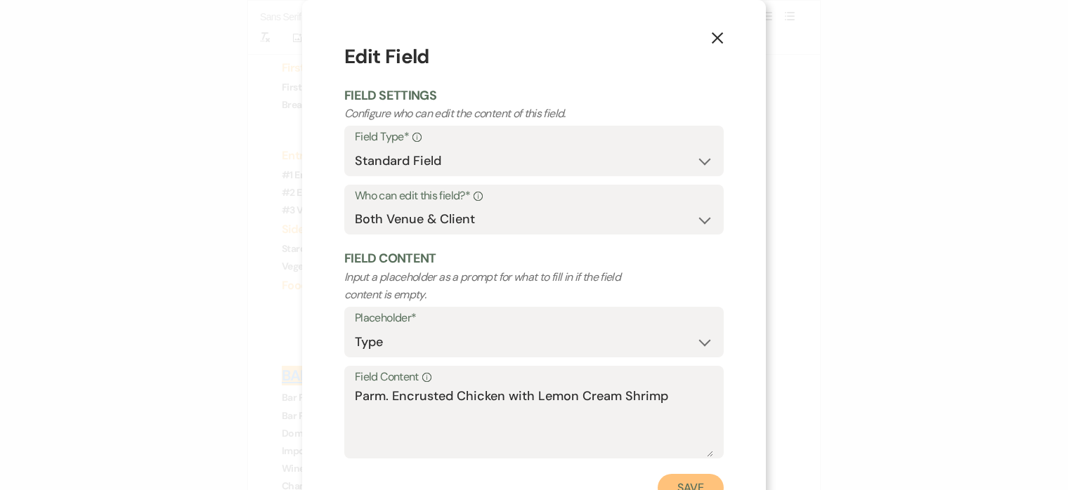
click at [699, 481] on button "Save" at bounding box center [691, 488] width 66 height 28
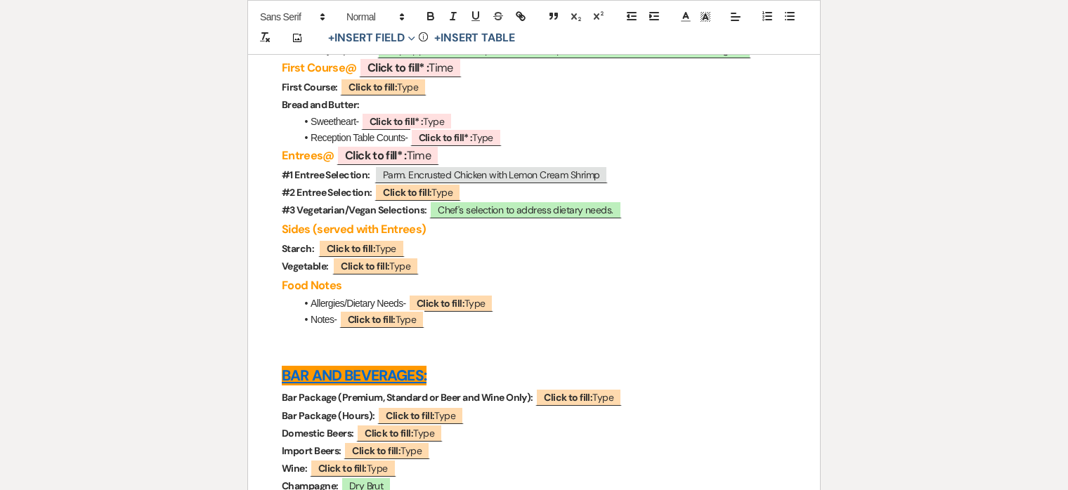
scroll to position [4279, 0]
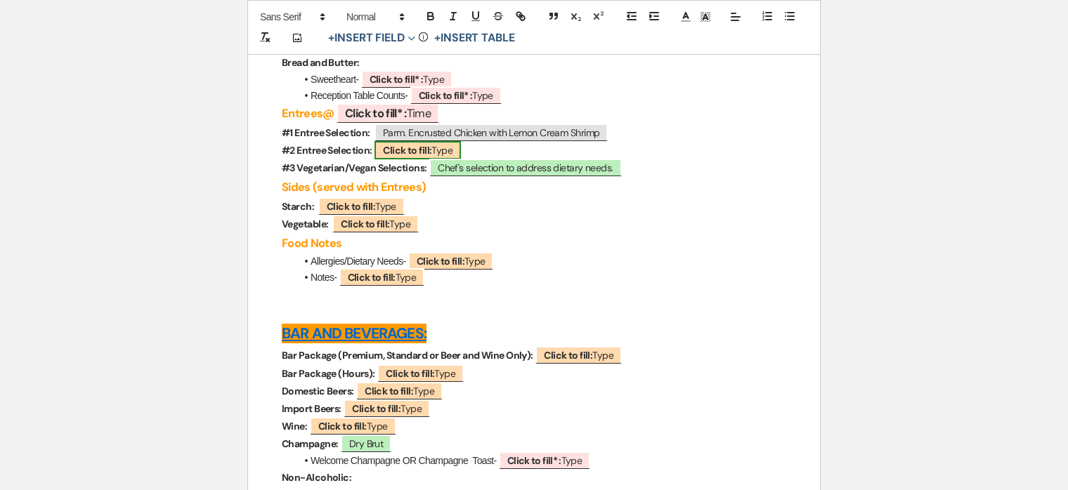
click at [421, 157] on b "Click to fill:" at bounding box center [407, 150] width 48 height 13
select select "Type"
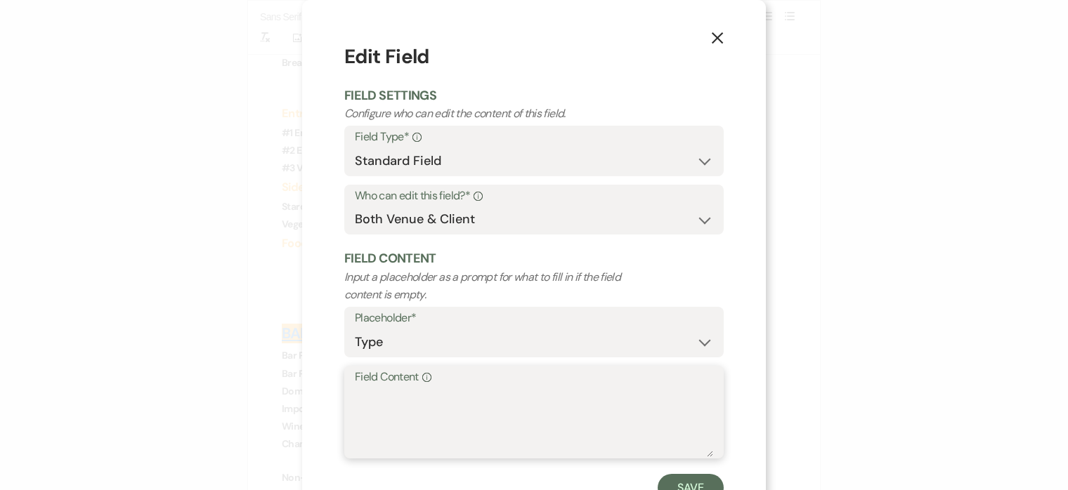
click at [488, 392] on textarea "Field Content Info" at bounding box center [534, 422] width 358 height 70
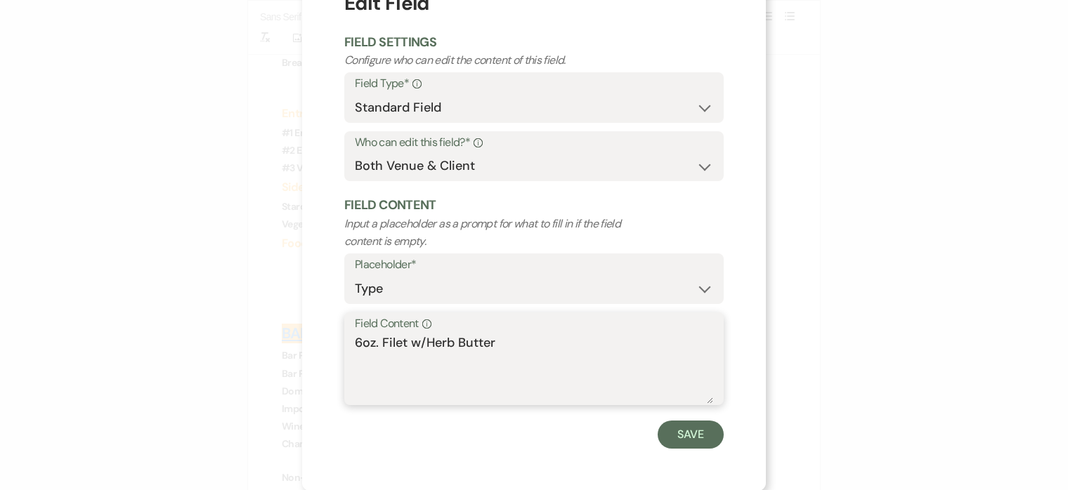
scroll to position [54, 0]
type textarea "6oz. Filet w/Herb Butter"
click at [685, 440] on button "Save" at bounding box center [691, 434] width 66 height 28
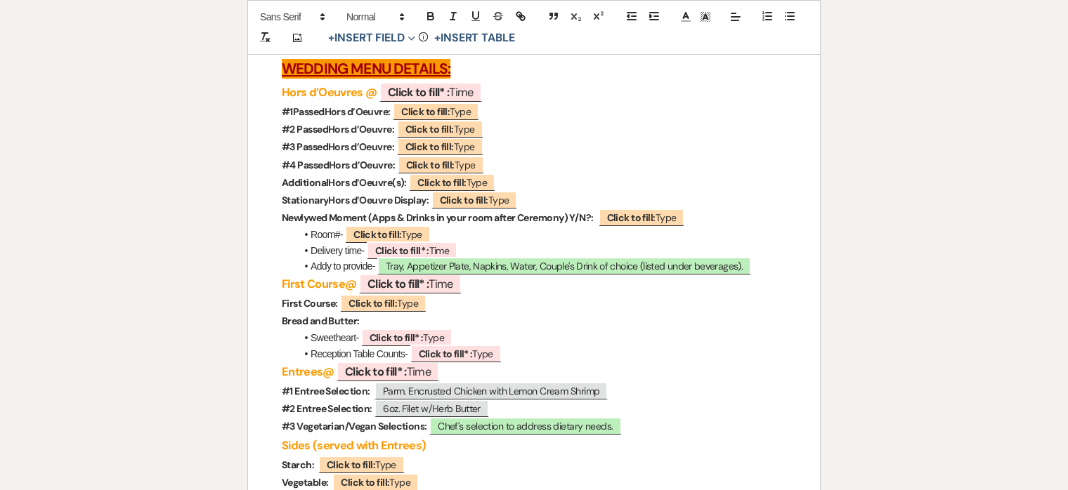
scroll to position [4015, 0]
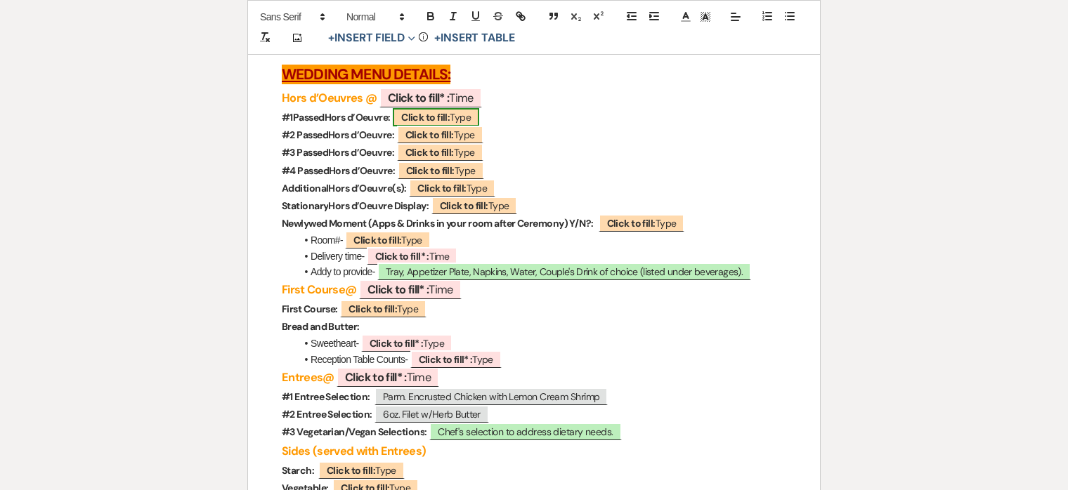
click at [475, 126] on span "Click to fill: Type" at bounding box center [436, 117] width 86 height 18
select select "Type"
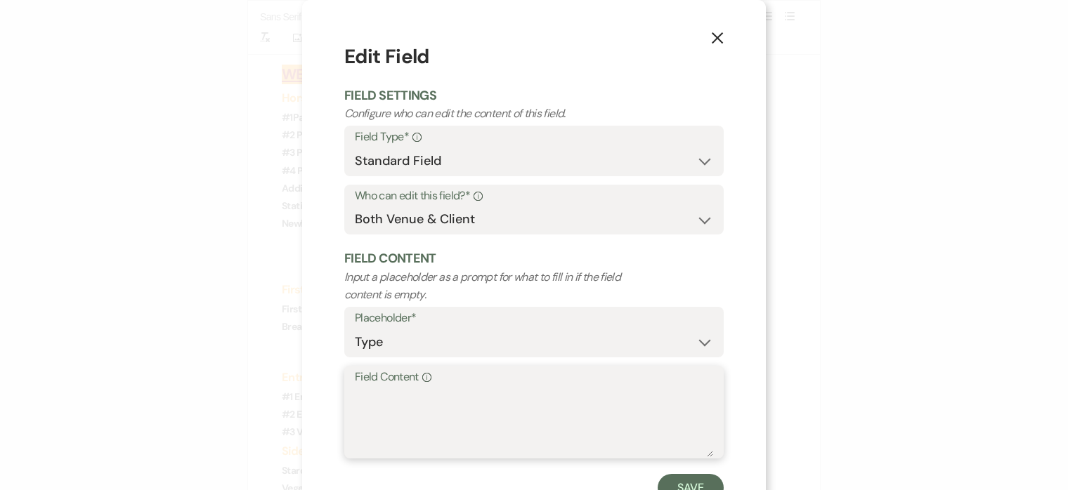
click at [495, 404] on textarea "Field Content Info" at bounding box center [534, 422] width 358 height 70
type textarea "Mini Crab Crab"
click at [703, 485] on button "Save" at bounding box center [691, 488] width 66 height 28
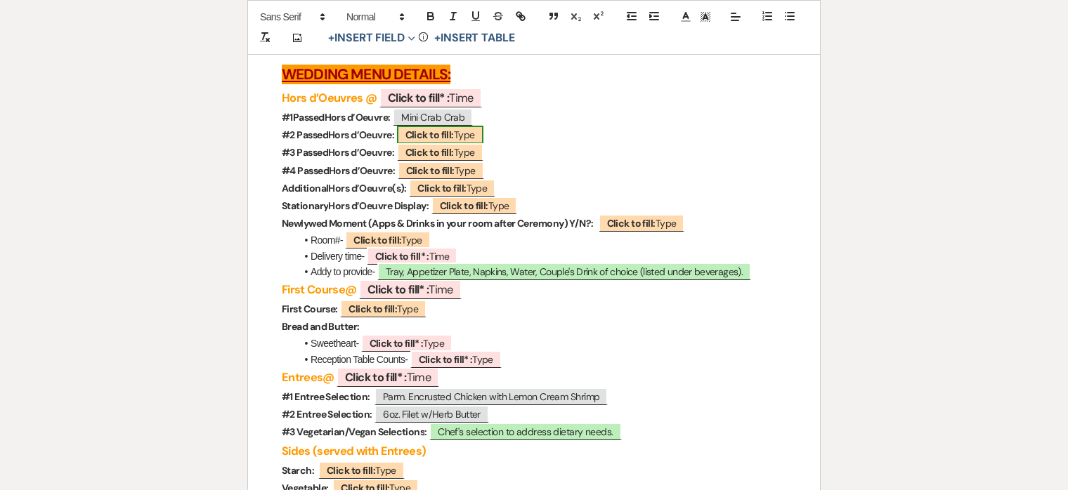
click at [459, 144] on span "Click to fill: Type" at bounding box center [440, 135] width 86 height 18
select select "Type"
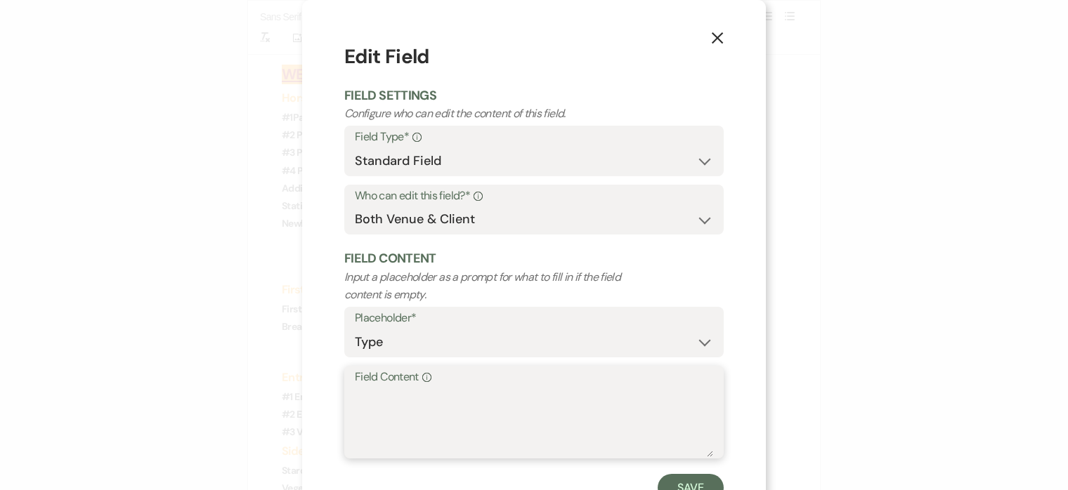
click at [453, 407] on textarea "Field Content Info" at bounding box center [534, 422] width 358 height 70
type textarea "Grilled Cheese"
click at [686, 488] on button "Save" at bounding box center [691, 488] width 66 height 28
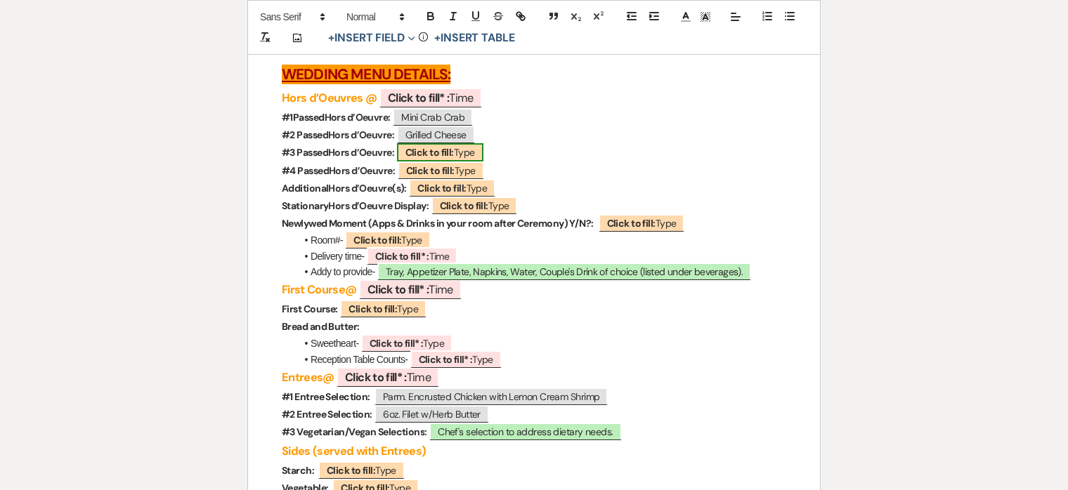
click at [432, 159] on b "Click to fill:" at bounding box center [429, 152] width 48 height 13
select select "Type"
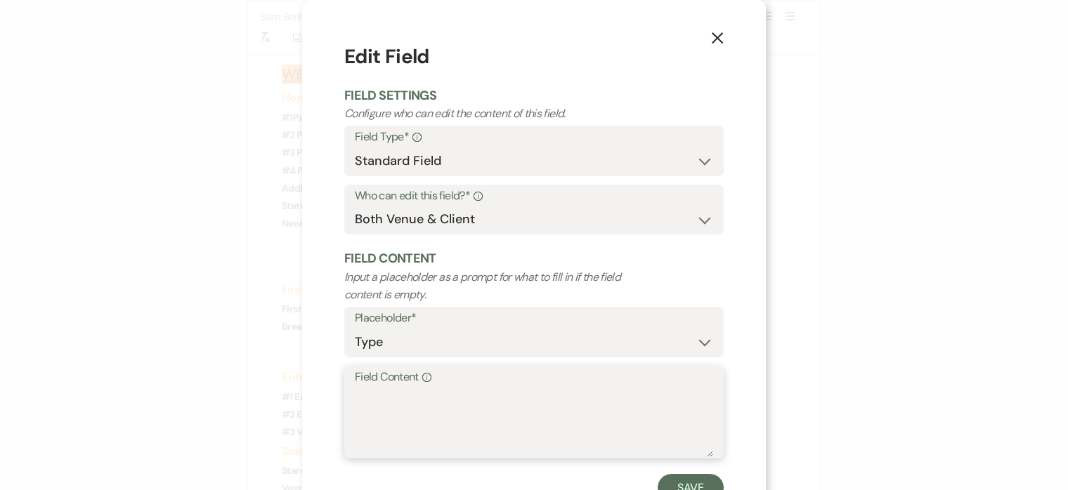
click at [450, 403] on textarea "Field Content Info" at bounding box center [534, 422] width 358 height 70
type textarea "[PERSON_NAME]"
click at [693, 481] on button "Save" at bounding box center [691, 488] width 66 height 28
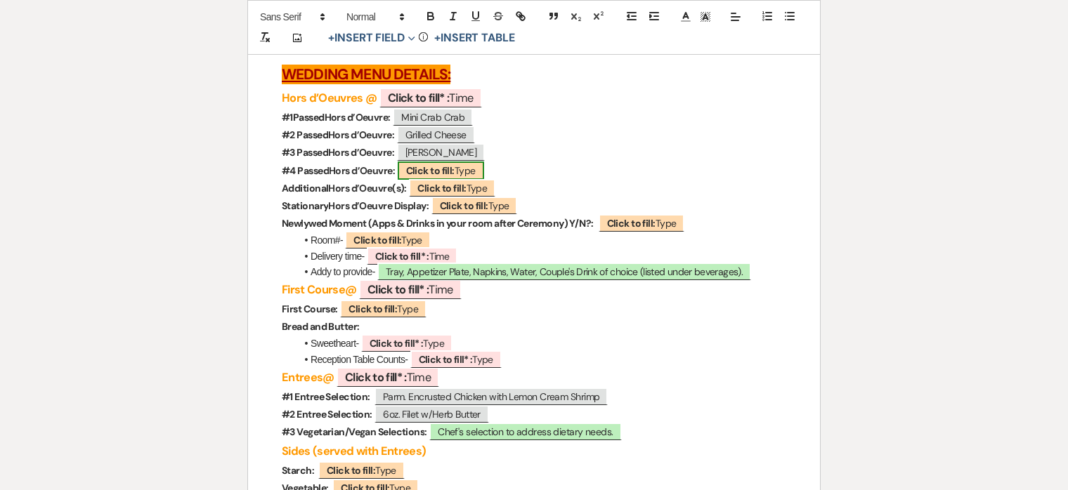
click at [454, 177] on b "Click to fill:" at bounding box center [430, 170] width 48 height 13
select select "Type"
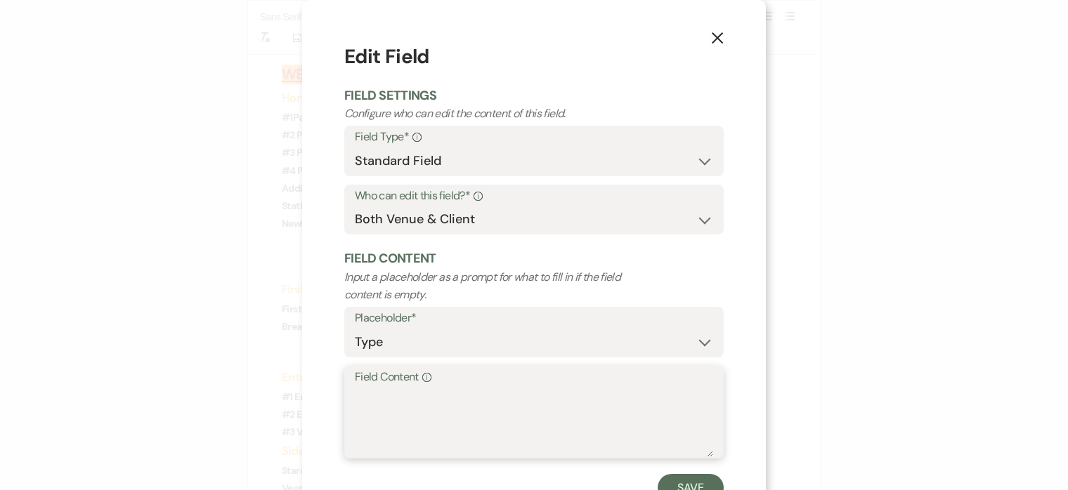
click at [421, 404] on textarea "Field Content Info" at bounding box center [534, 422] width 358 height 70
type textarea "B"
click at [457, 396] on textarea "Apple with Procixtto and bri" at bounding box center [534, 422] width 358 height 70
type textarea "Apple with [PERSON_NAME] and bri"
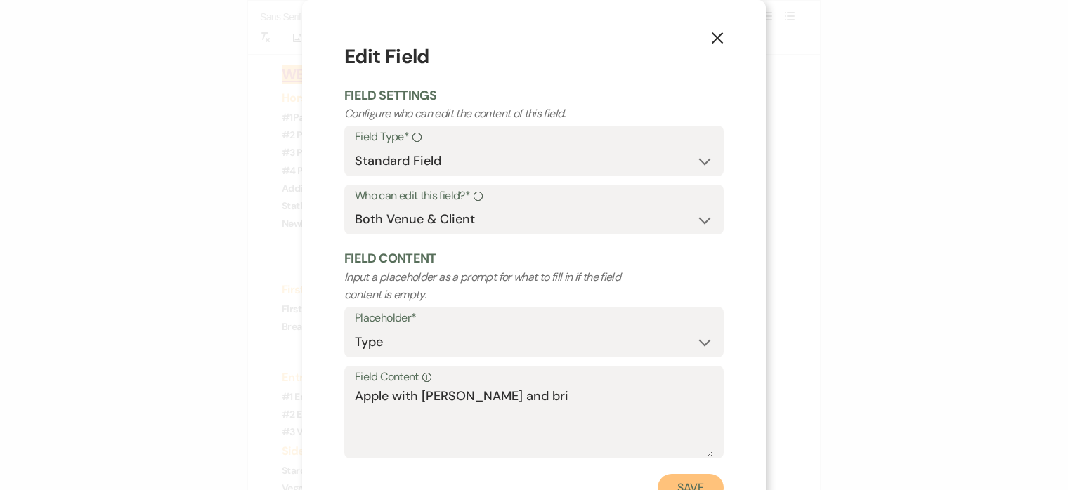
click at [703, 485] on button "Save" at bounding box center [691, 488] width 66 height 28
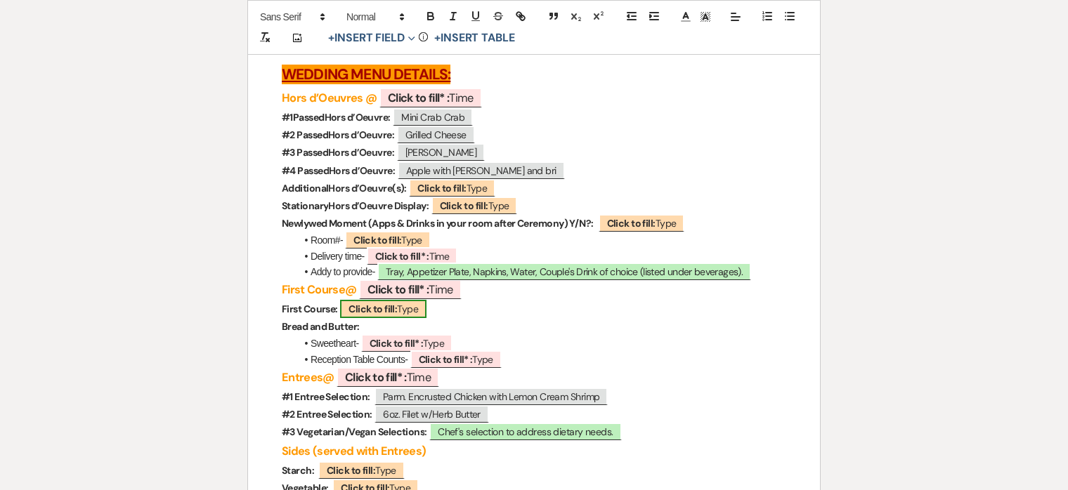
click at [399, 318] on span "Click to fill: Type" at bounding box center [383, 309] width 86 height 18
select select "Type"
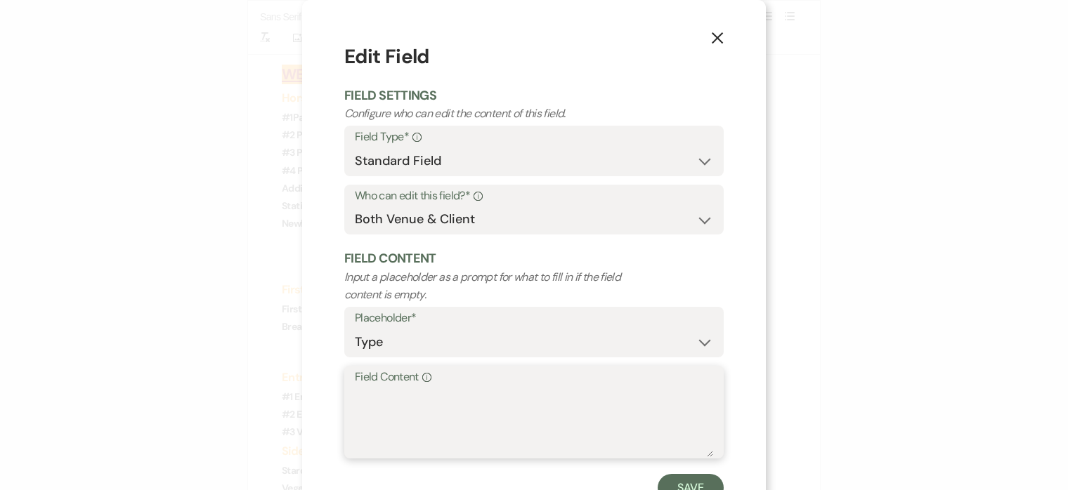
click at [400, 417] on textarea "Field Content Info" at bounding box center [534, 422] width 358 height 70
type textarea "Caesar Salad"
click at [671, 477] on button "Save" at bounding box center [691, 488] width 66 height 28
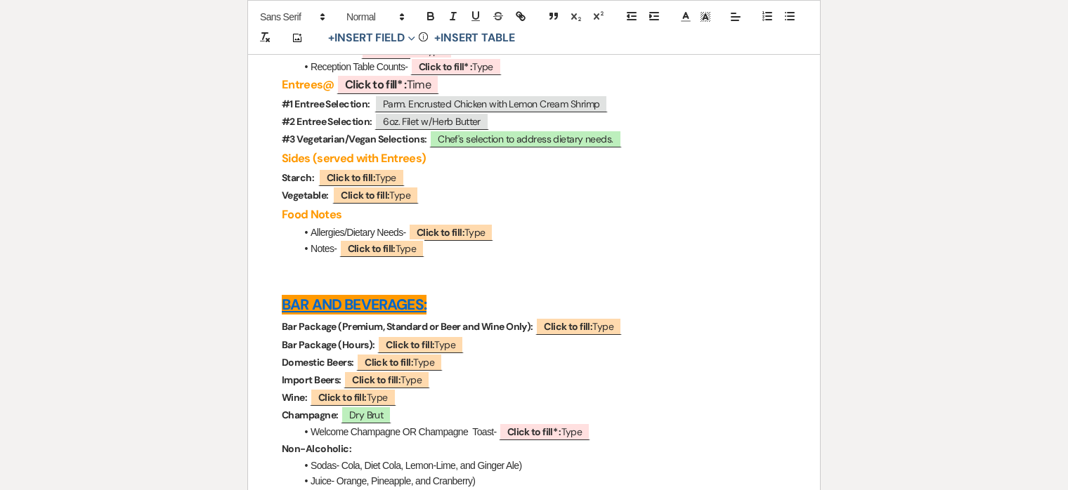
scroll to position [4308, 0]
click at [346, 185] on b "Click to fill:" at bounding box center [351, 178] width 48 height 13
select select "Type"
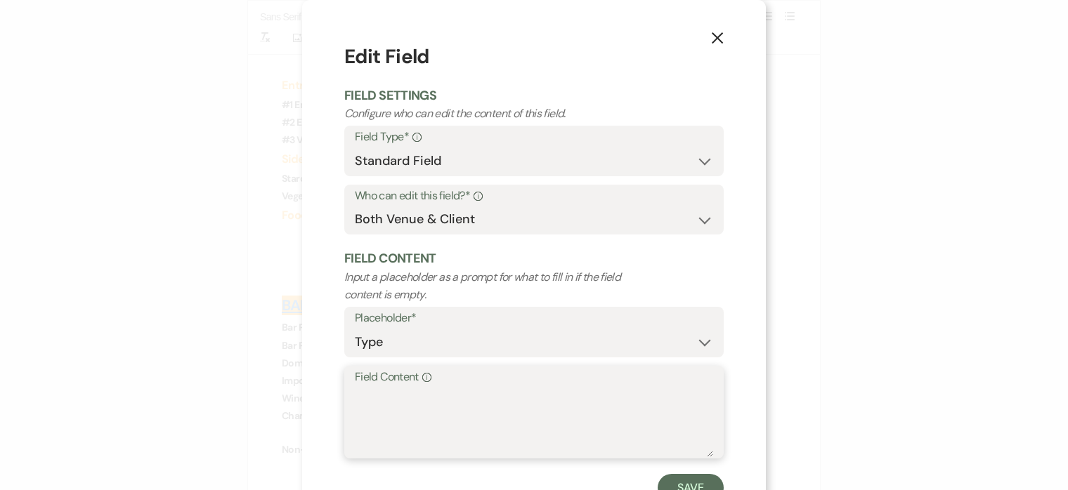
click at [393, 388] on textarea "Field Content Info" at bounding box center [534, 422] width 358 height 70
type textarea "Whipped Mashed Potatoes"
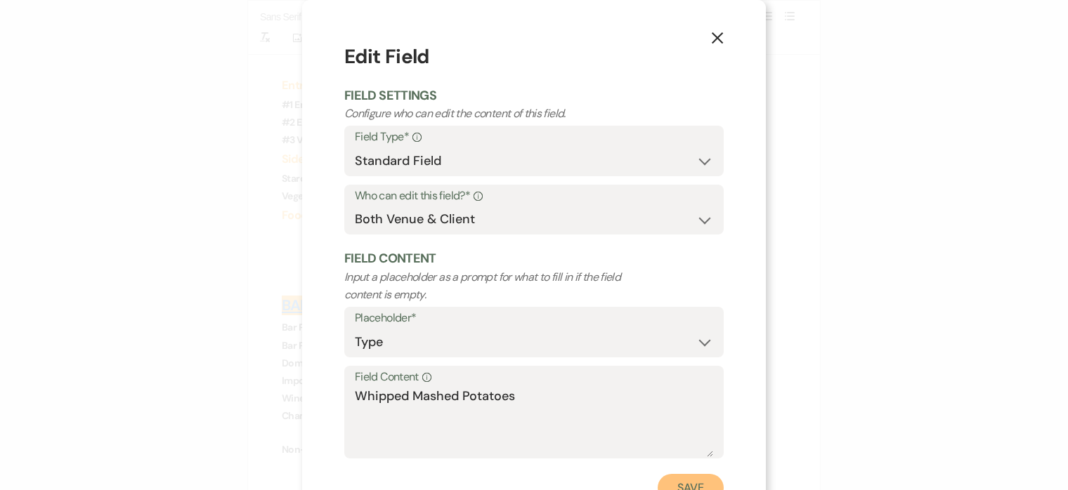
click at [685, 484] on button "Save" at bounding box center [691, 488] width 66 height 28
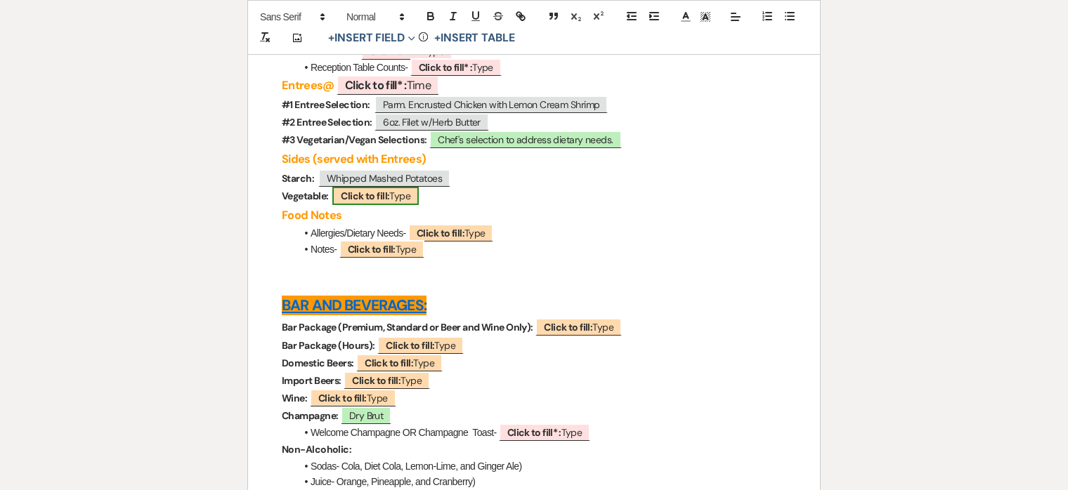
click at [379, 202] on b "Click to fill:" at bounding box center [365, 196] width 48 height 13
select select "Type"
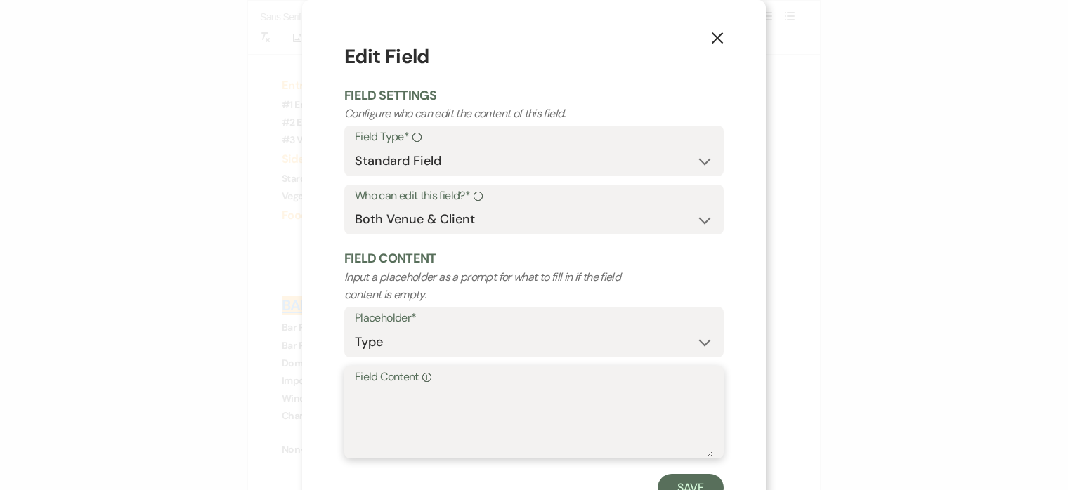
click at [395, 416] on textarea "Field Content Info" at bounding box center [534, 422] width 358 height 70
type textarea "Honey Butter Roasted Carrots"
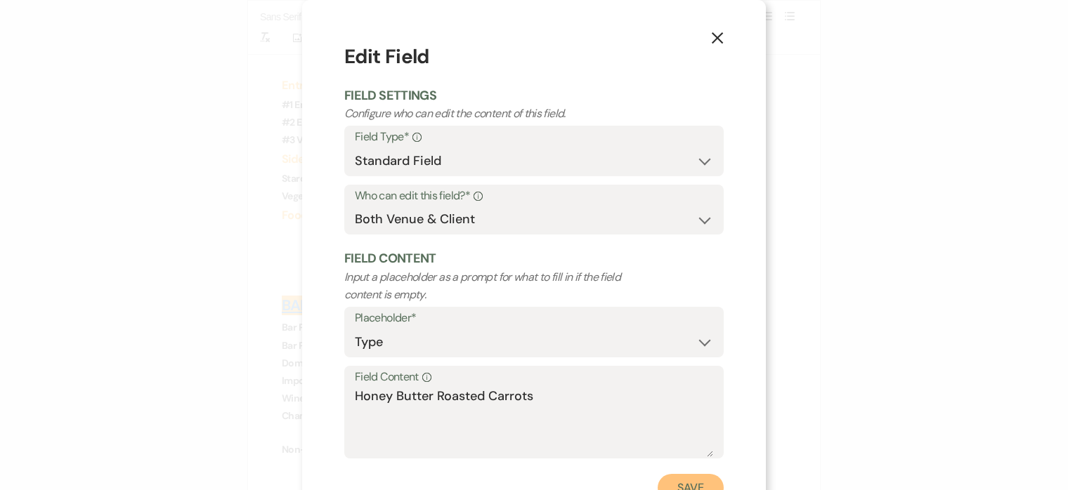
click at [695, 478] on button "Save" at bounding box center [691, 488] width 66 height 28
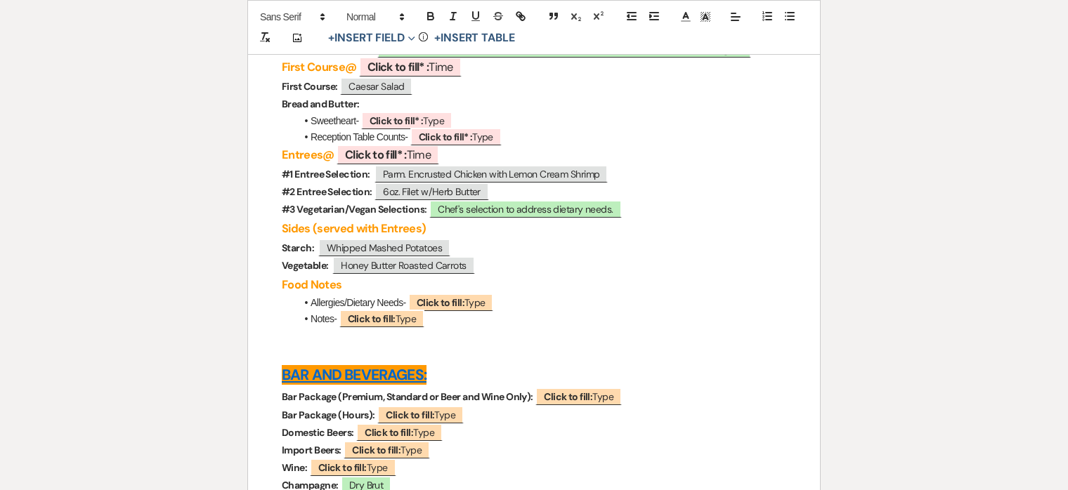
scroll to position [4231, 0]
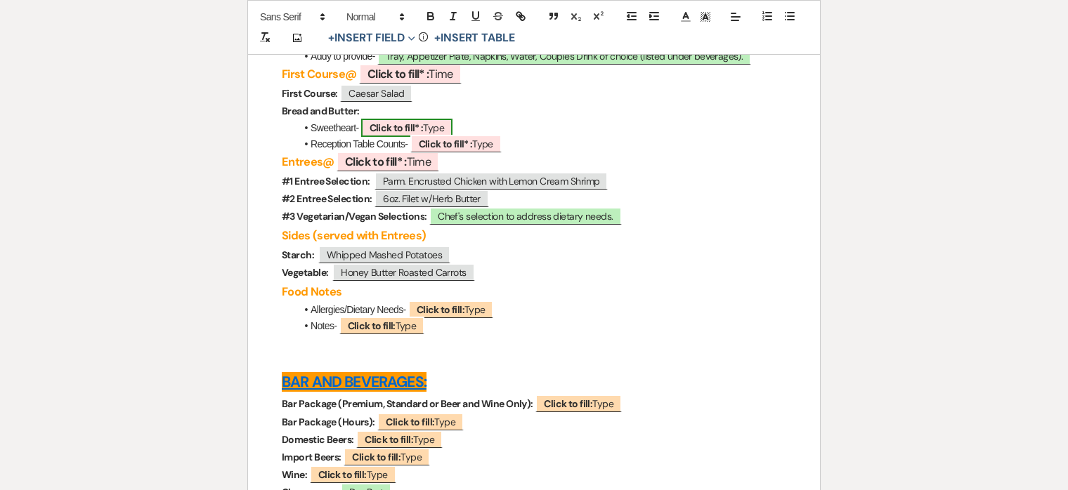
click at [438, 137] on span "Click to fill* : Type" at bounding box center [406, 128] width 91 height 18
select select "owner"
select select "Type"
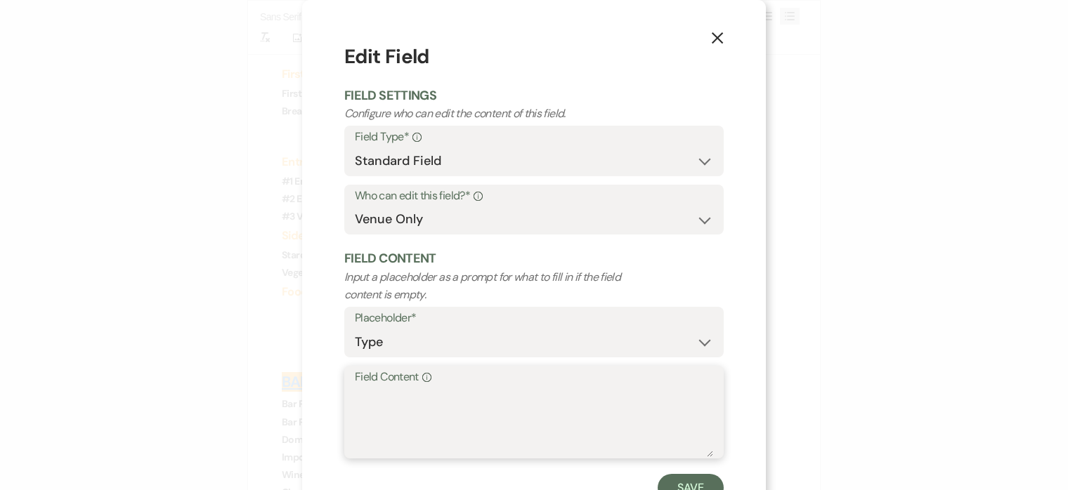
click at [458, 390] on textarea "Field Content Info" at bounding box center [534, 422] width 358 height 70
type textarea "1"
click at [688, 480] on button "Save" at bounding box center [691, 488] width 66 height 28
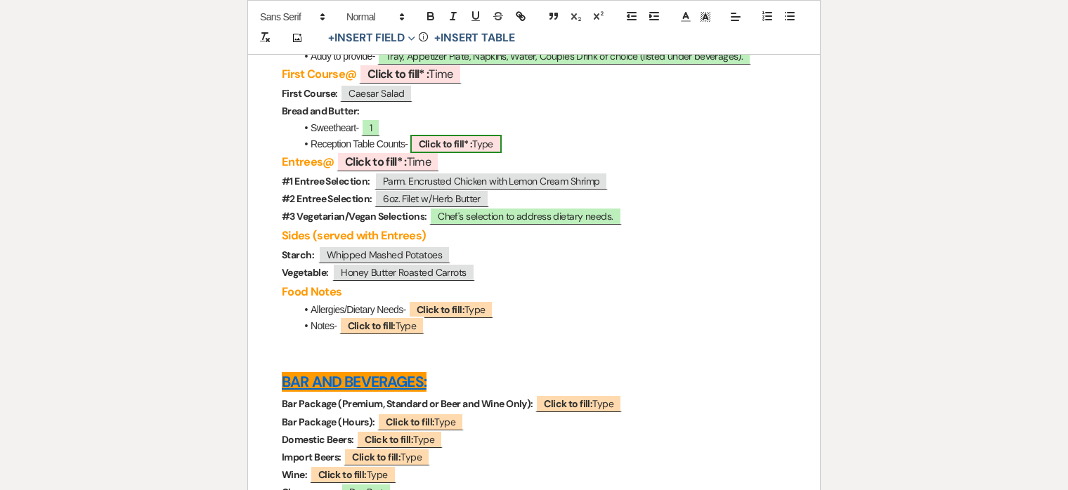
click at [448, 150] on b "Click to fill* :" at bounding box center [446, 144] width 54 height 13
select select "owner"
select select "Type"
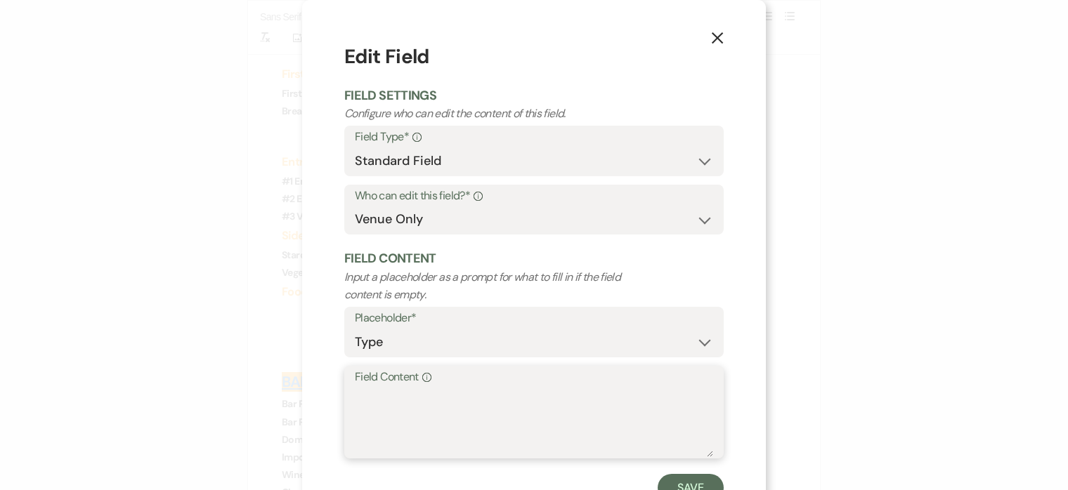
click at [443, 412] on textarea "Field Content Info" at bounding box center [534, 422] width 358 height 70
type textarea "11"
click at [692, 483] on button "Save" at bounding box center [691, 488] width 66 height 28
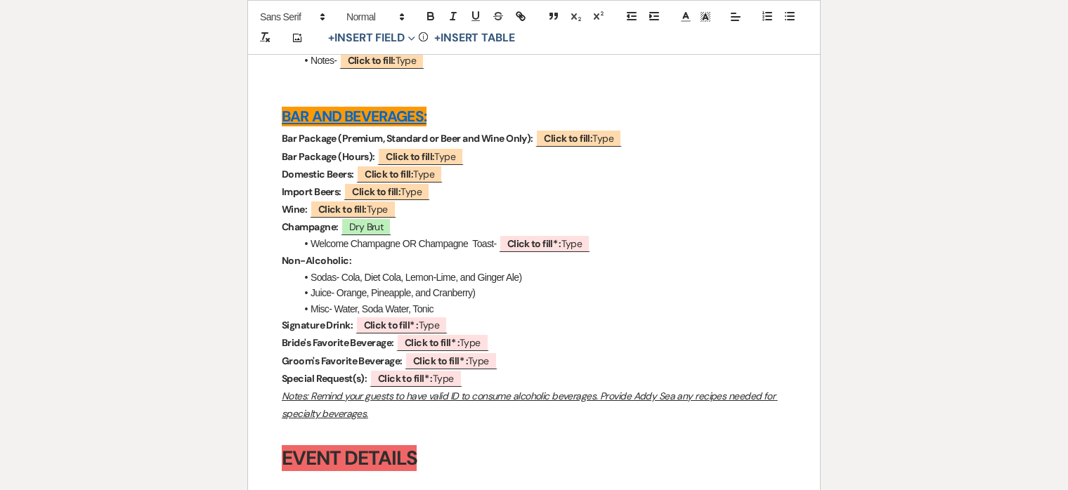
scroll to position [4499, 0]
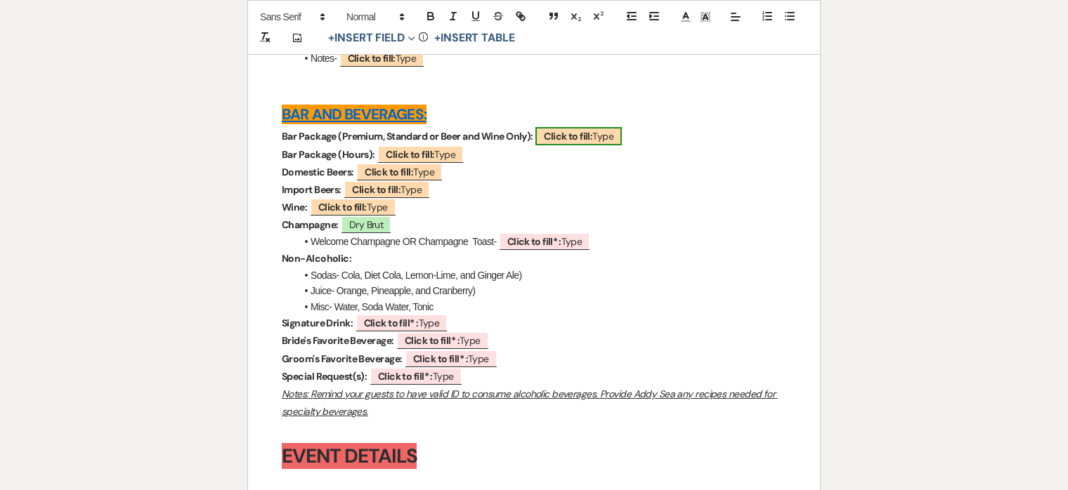
click at [601, 145] on span "Click to fill: Type" at bounding box center [578, 136] width 86 height 18
select select "Type"
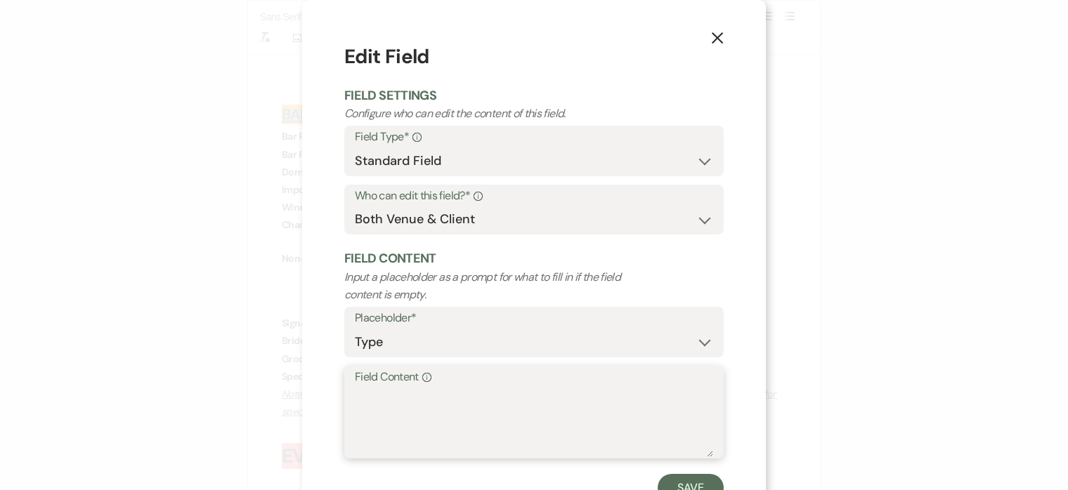
click at [538, 403] on textarea "Field Content Info" at bounding box center [534, 422] width 358 height 70
type textarea "Premium"
click at [689, 475] on button "Save" at bounding box center [691, 488] width 66 height 28
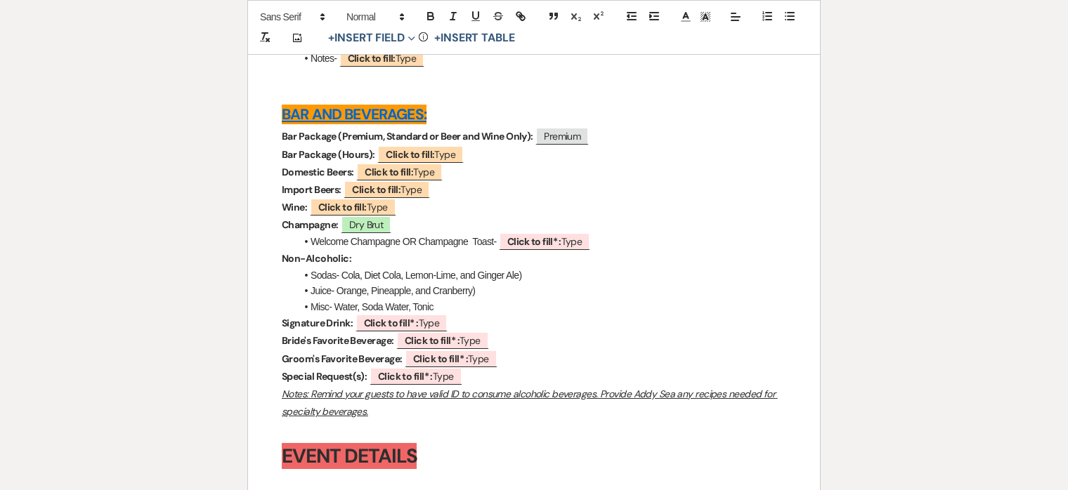
scroll to position [4511, 0]
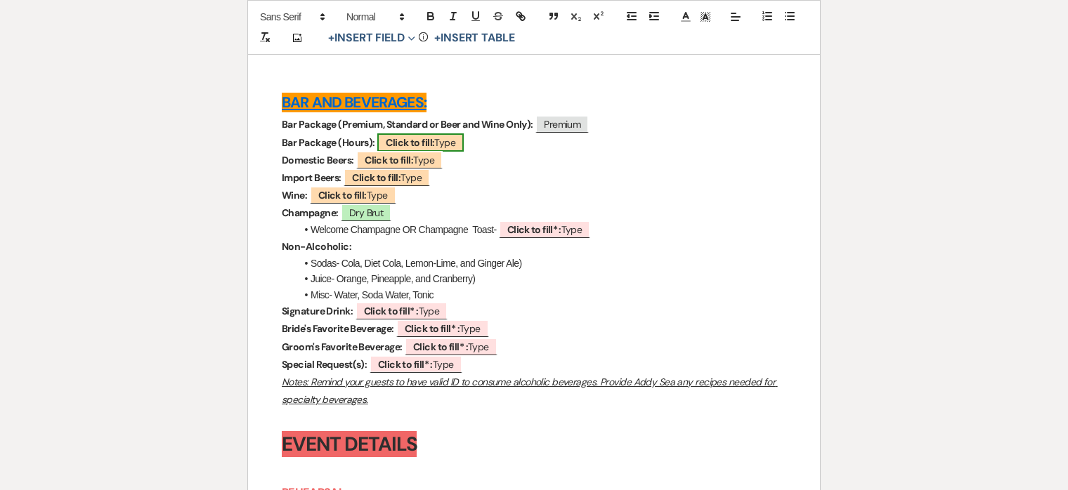
click at [437, 152] on span "Click to fill: Type" at bounding box center [420, 142] width 86 height 18
select select "Type"
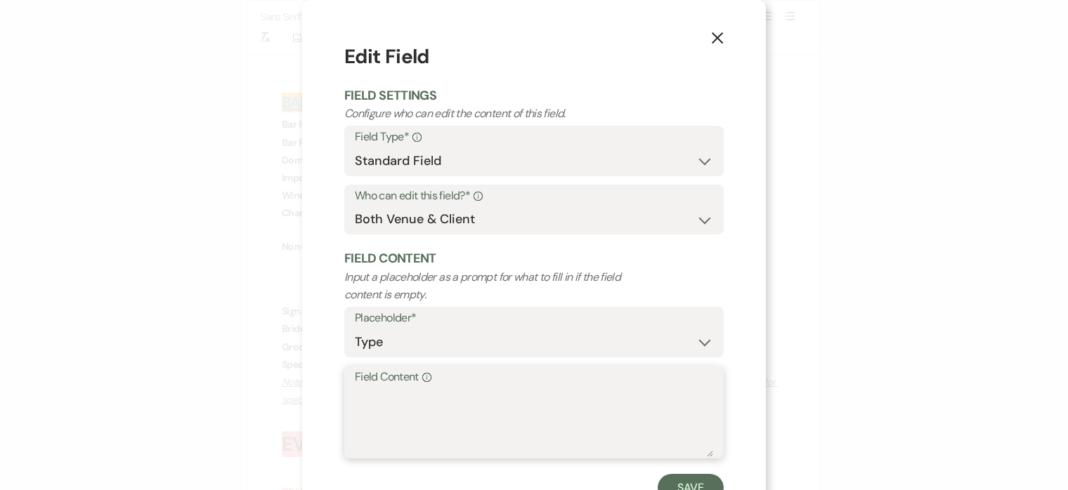
click at [439, 412] on textarea "Field Content Info" at bounding box center [534, 422] width 358 height 70
type textarea "4 hours plus an additional hour (confirm)"
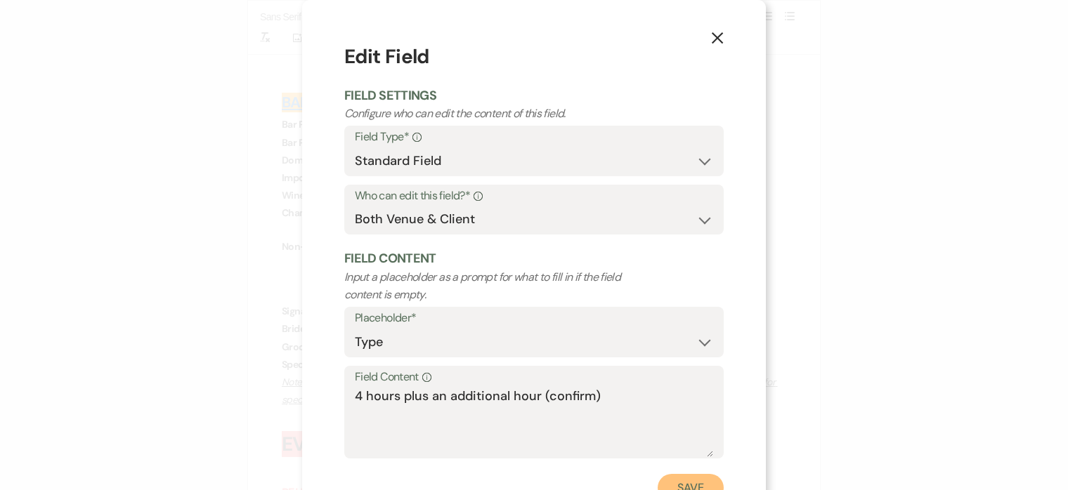
click at [706, 481] on button "Save" at bounding box center [691, 488] width 66 height 28
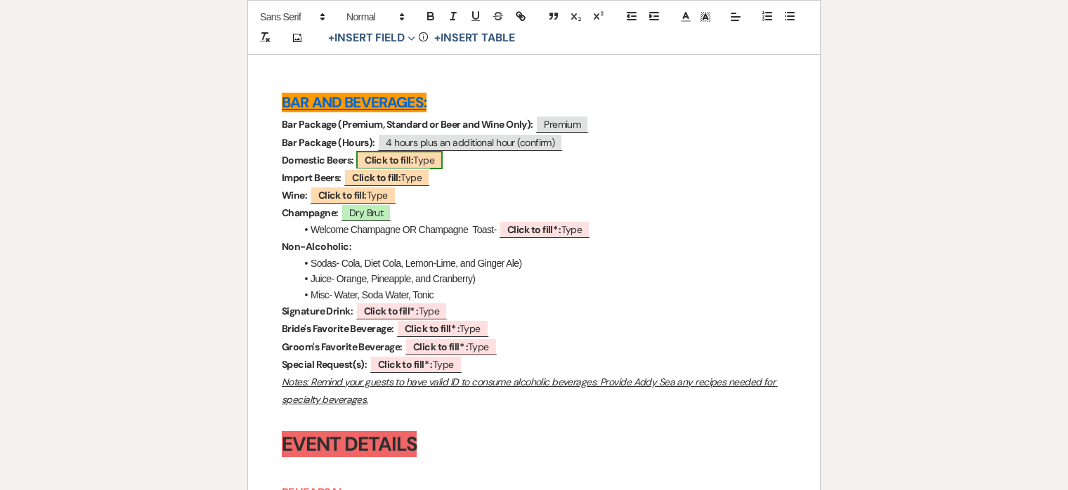
click at [413, 166] on b "Click to fill:" at bounding box center [389, 160] width 48 height 13
select select "Type"
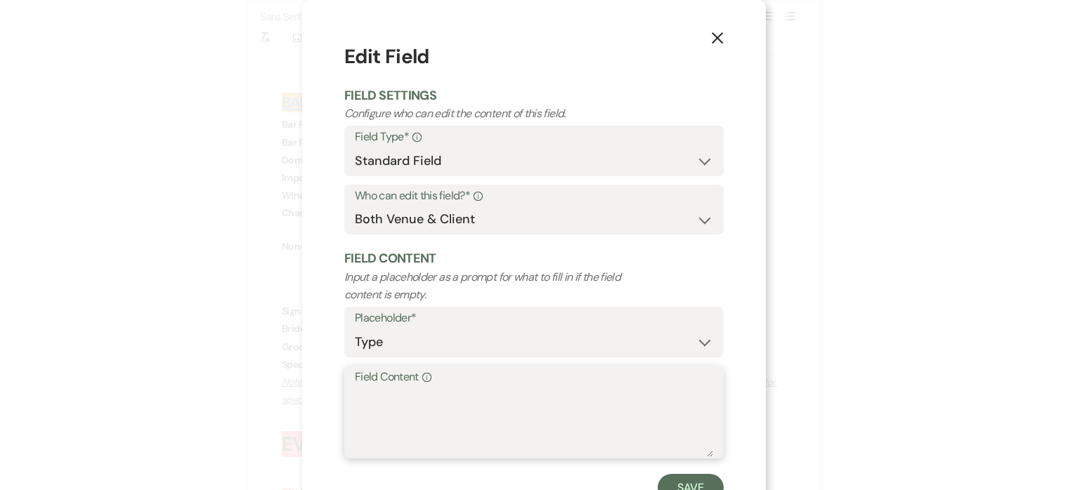
click at [393, 418] on textarea "Field Content Info" at bounding box center [534, 422] width 358 height 70
click at [649, 427] on textarea "[PERSON_NAME] Lite and [PERSON_NAME]" at bounding box center [534, 422] width 358 height 70
type textarea "[PERSON_NAME] Lite and [PERSON_NAME]"
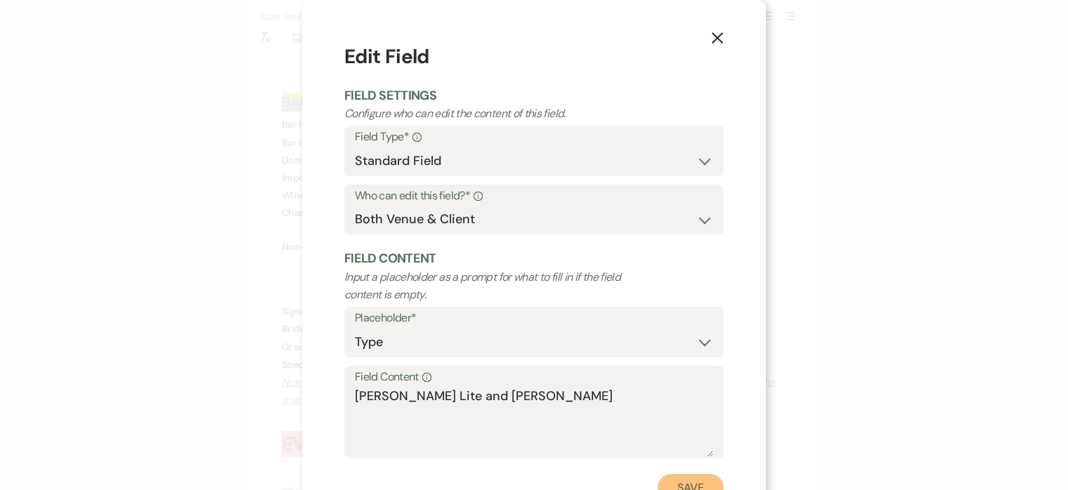
click at [695, 480] on button "Save" at bounding box center [691, 488] width 66 height 28
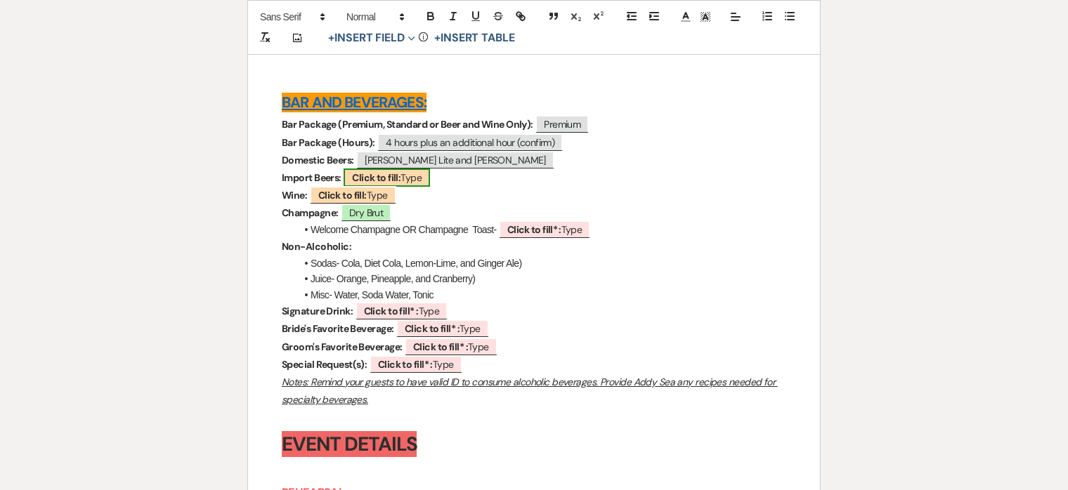
click at [393, 184] on b "Click to fill:" at bounding box center [376, 177] width 48 height 13
select select "Type"
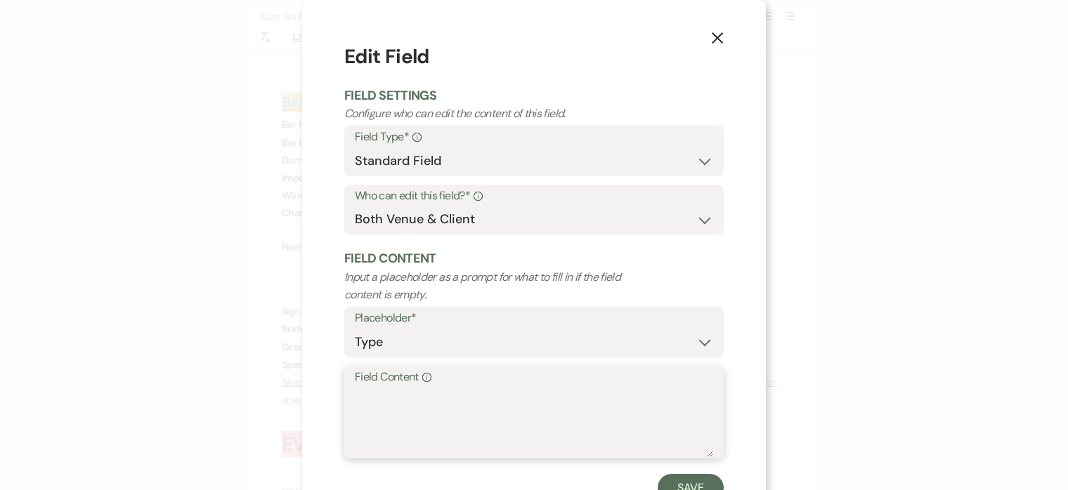
click at [439, 417] on textarea "Field Content Info" at bounding box center [534, 422] width 358 height 70
type textarea "Corona and High Noon"
click at [700, 481] on button "Save" at bounding box center [691, 488] width 66 height 28
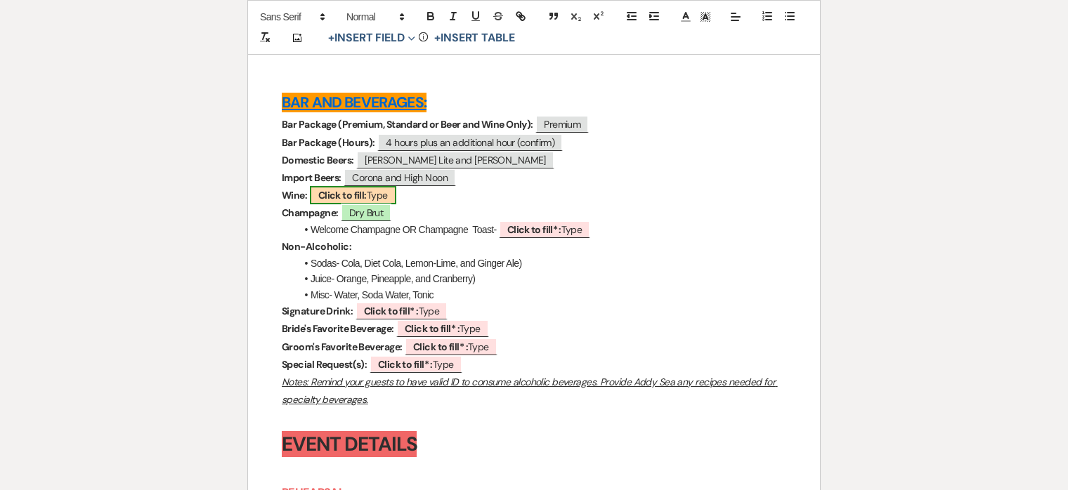
click at [367, 202] on b "Click to fill:" at bounding box center [342, 195] width 48 height 13
select select "Type"
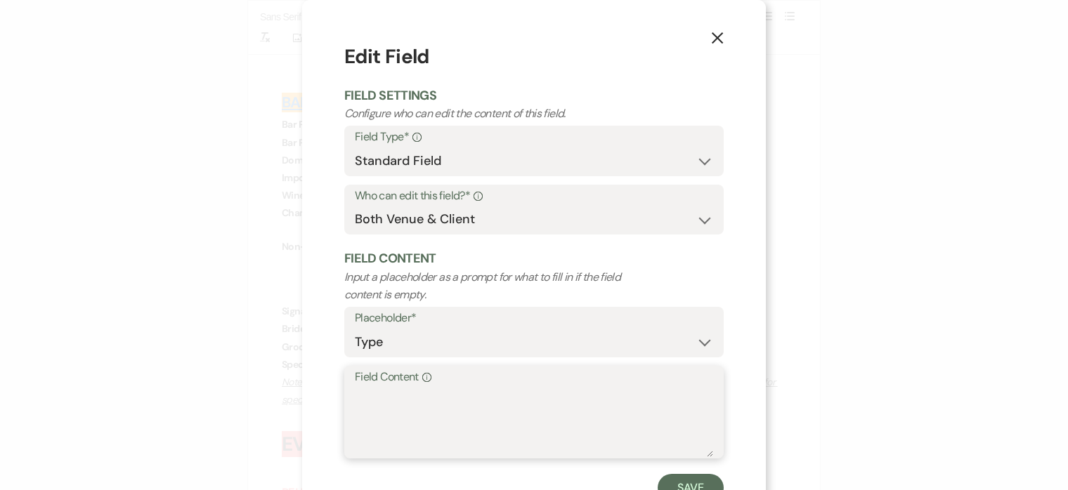
click at [388, 397] on textarea "Field Content Info" at bounding box center [534, 422] width 358 height 70
type textarea "Cabernet Sauvignon, Sauvignon Blanc"
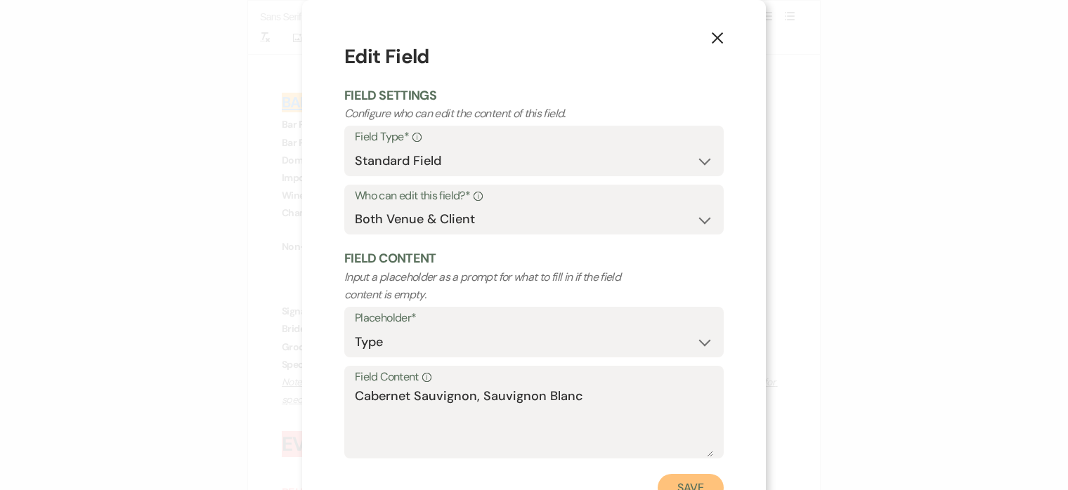
click at [695, 480] on button "Save" at bounding box center [691, 488] width 66 height 28
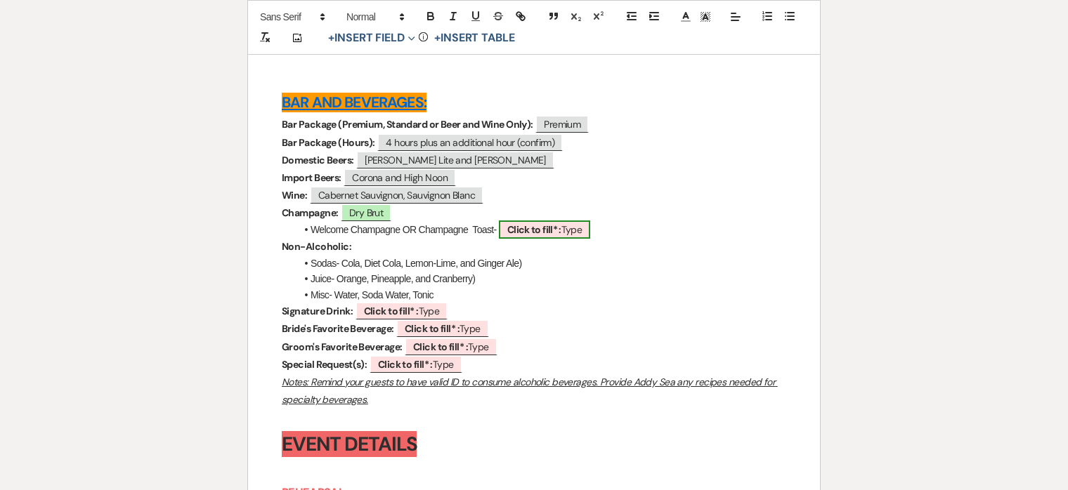
click at [553, 236] on b "Click to fill* :" at bounding box center [534, 229] width 54 height 13
select select "owner"
select select "Type"
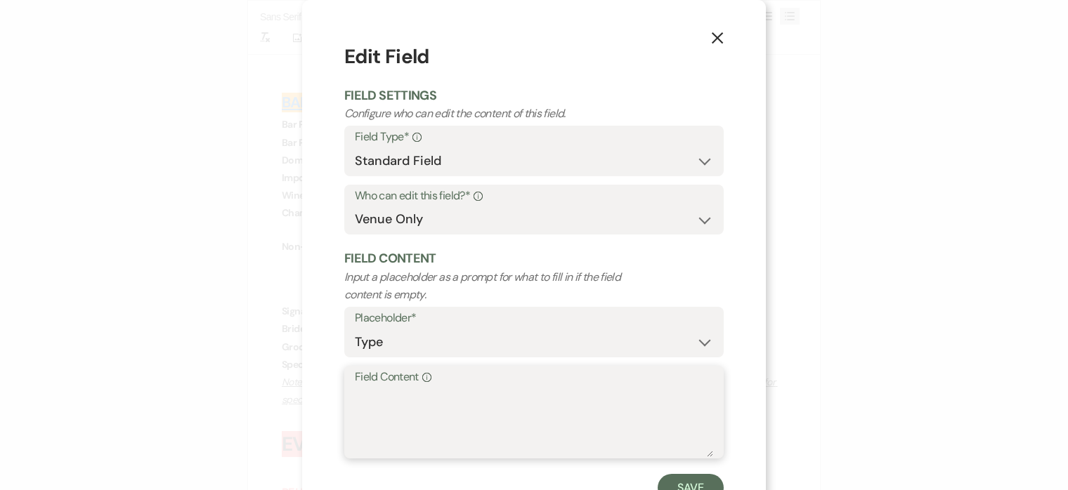
click at [535, 412] on textarea "Field Content Info" at bounding box center [534, 422] width 358 height 70
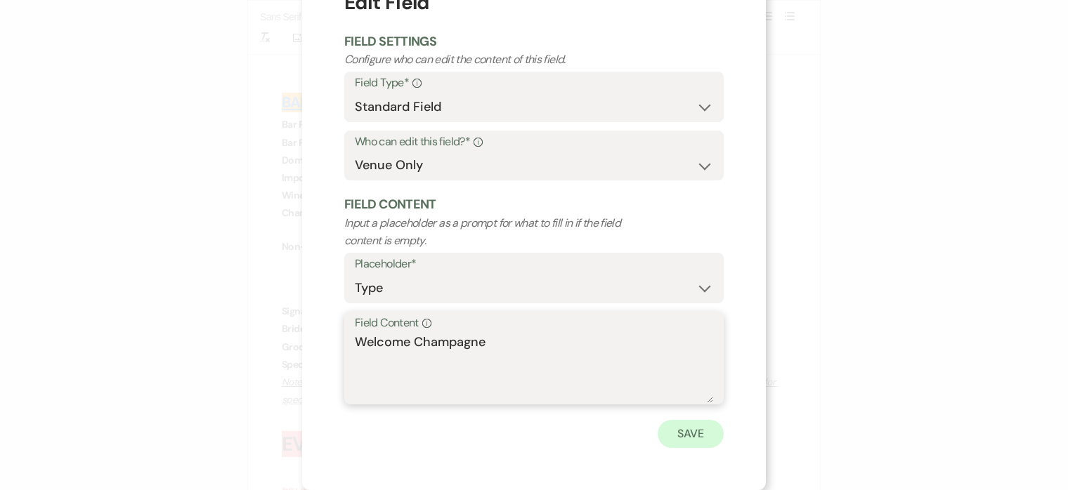
type textarea "Welcome Champagne"
click at [698, 436] on button "Save" at bounding box center [691, 434] width 66 height 28
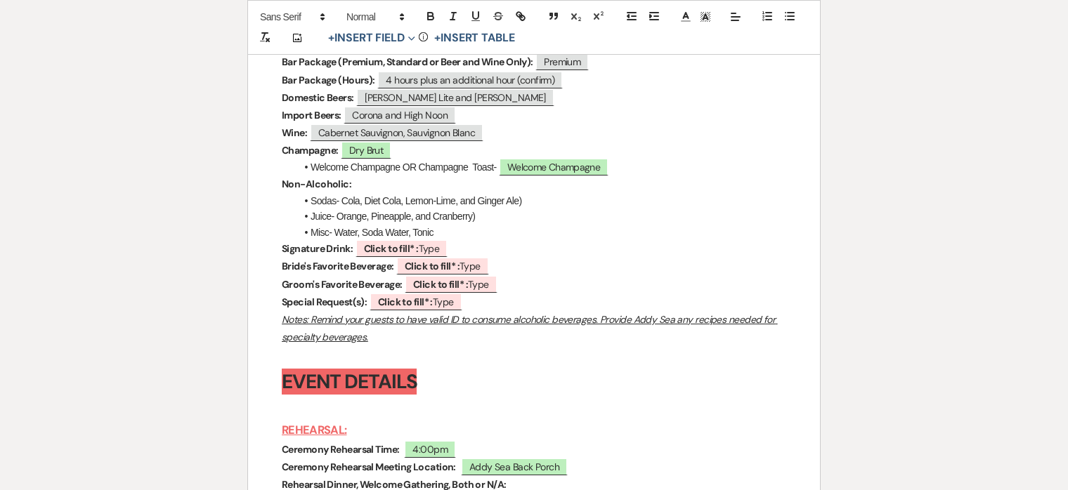
scroll to position [4575, 0]
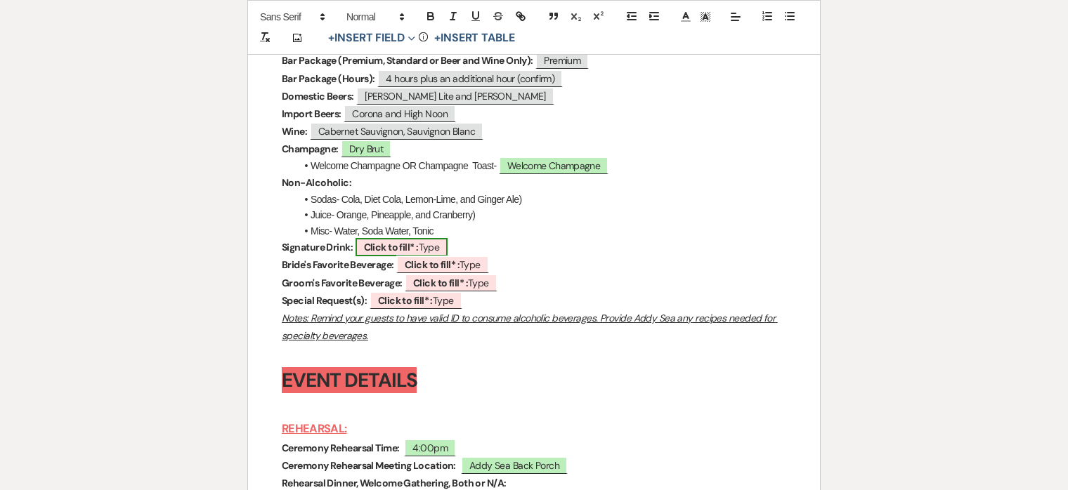
click at [398, 254] on b "Click to fill* :" at bounding box center [391, 247] width 55 height 13
select select "owner"
select select "Type"
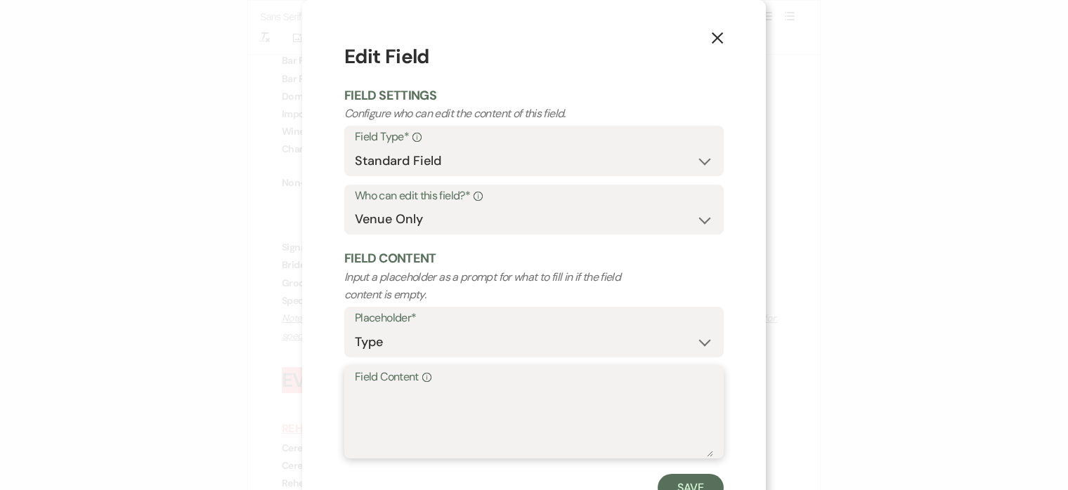
click at [447, 410] on textarea "Field Content Info" at bounding box center [534, 422] width 358 height 70
type textarea "TBD"
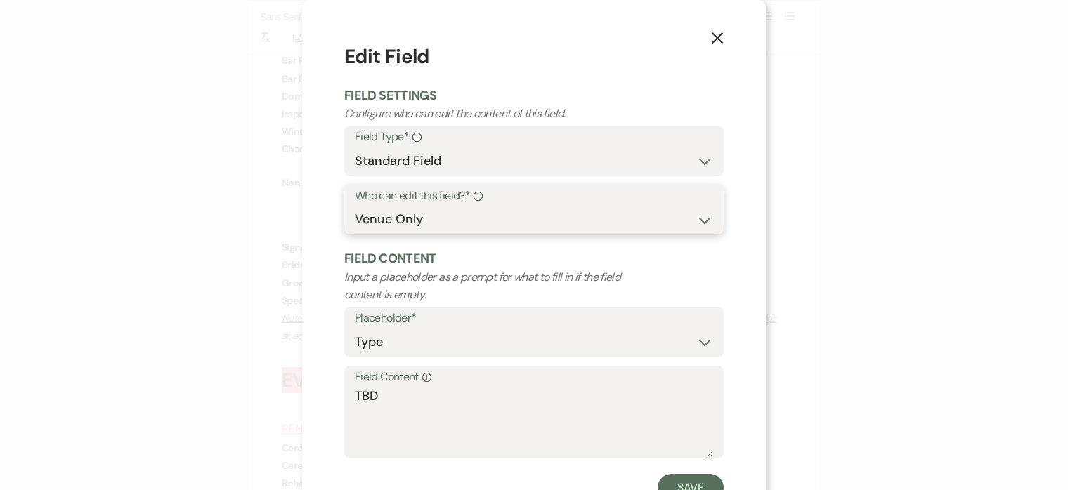
click at [521, 215] on select "Both Venue & Client Client Only Venue Only" at bounding box center [534, 219] width 358 height 27
select select "clientAndOwner"
click at [355, 206] on select "Both Venue & Client Client Only Venue Only" at bounding box center [534, 219] width 358 height 27
click at [686, 485] on button "Save" at bounding box center [691, 488] width 66 height 28
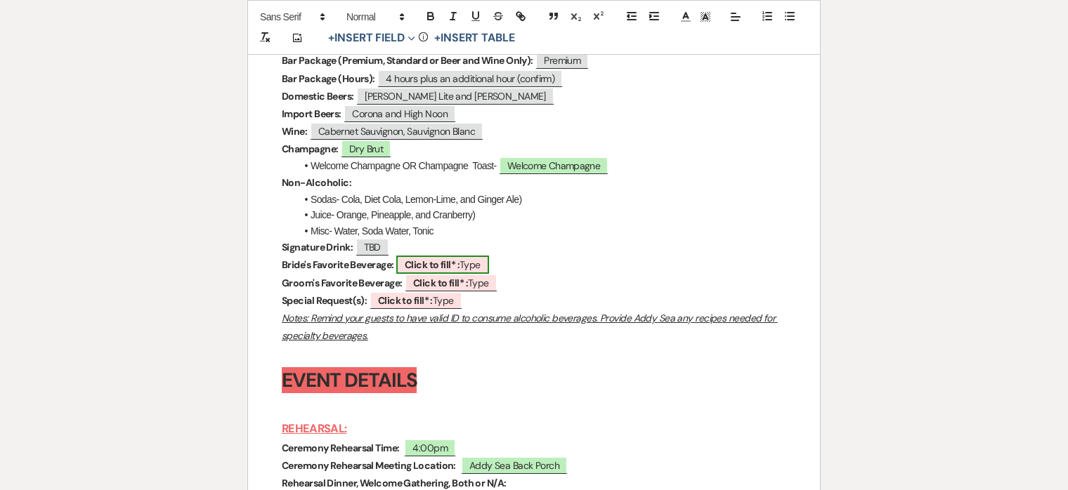
click at [443, 271] on b "Click to fill* :" at bounding box center [432, 265] width 55 height 13
select select "owner"
select select "Type"
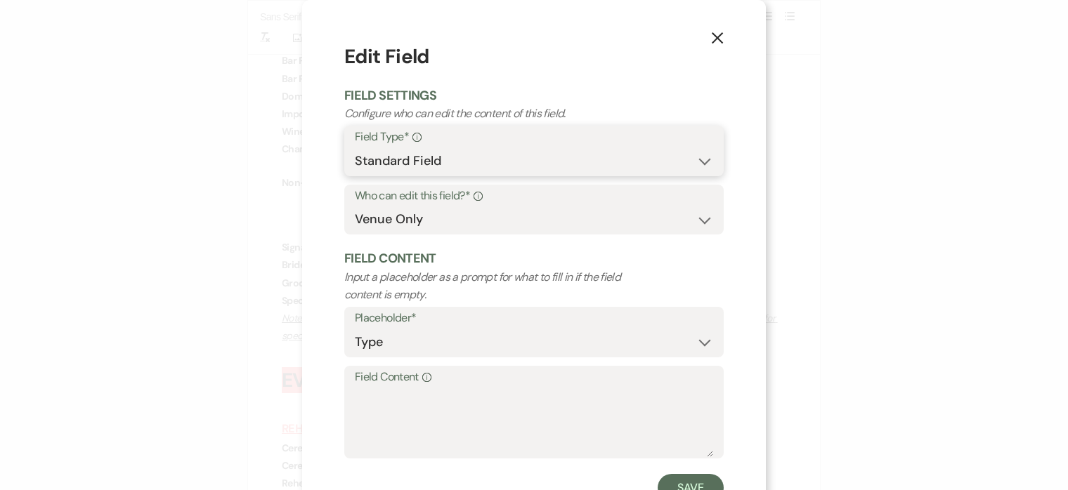
click at [520, 152] on select "Standard Field Smart Field" at bounding box center [534, 161] width 358 height 27
click at [459, 220] on select "Both Venue & Client Client Only Venue Only" at bounding box center [534, 219] width 358 height 27
select select "clientAndOwner"
click at [355, 206] on select "Both Venue & Client Client Only Venue Only" at bounding box center [534, 219] width 358 height 27
click at [478, 395] on textarea "Field Content Info" at bounding box center [534, 422] width 358 height 70
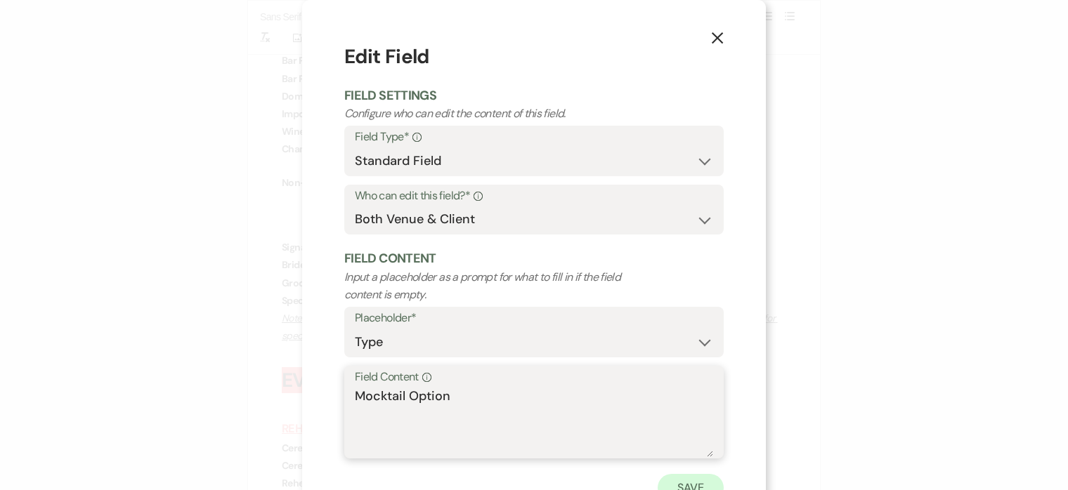
type textarea "Mocktail Option"
click at [686, 478] on button "Save" at bounding box center [691, 488] width 66 height 28
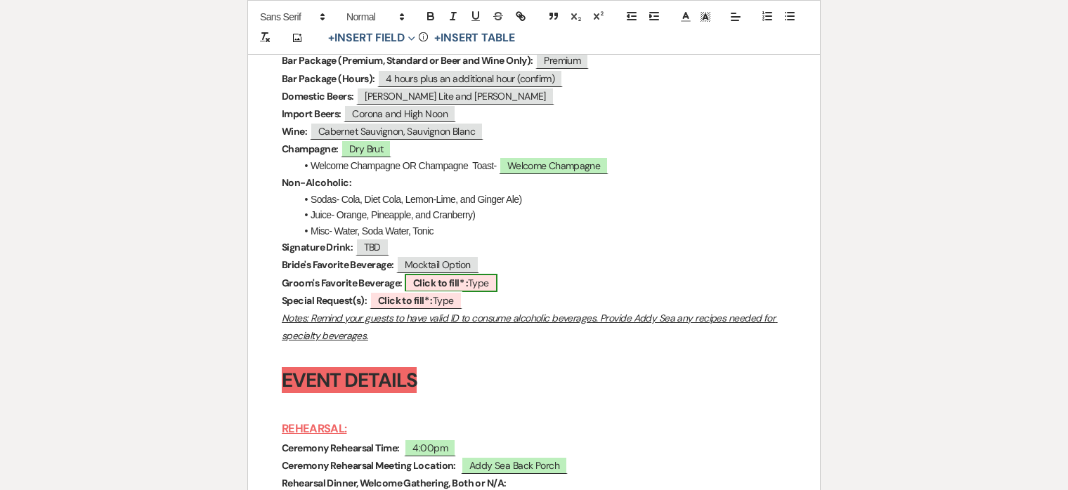
click at [464, 289] on b "Click to fill* :" at bounding box center [440, 283] width 55 height 13
select select "owner"
select select "Type"
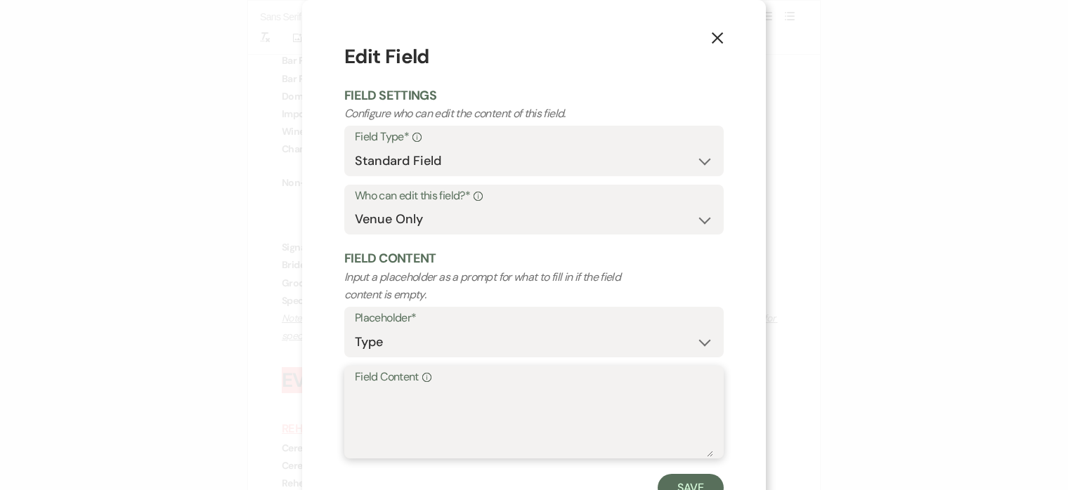
click at [492, 405] on textarea "Field Content Info" at bounding box center [534, 422] width 358 height 70
type textarea "Corona"
click at [696, 482] on button "Save" at bounding box center [691, 488] width 66 height 28
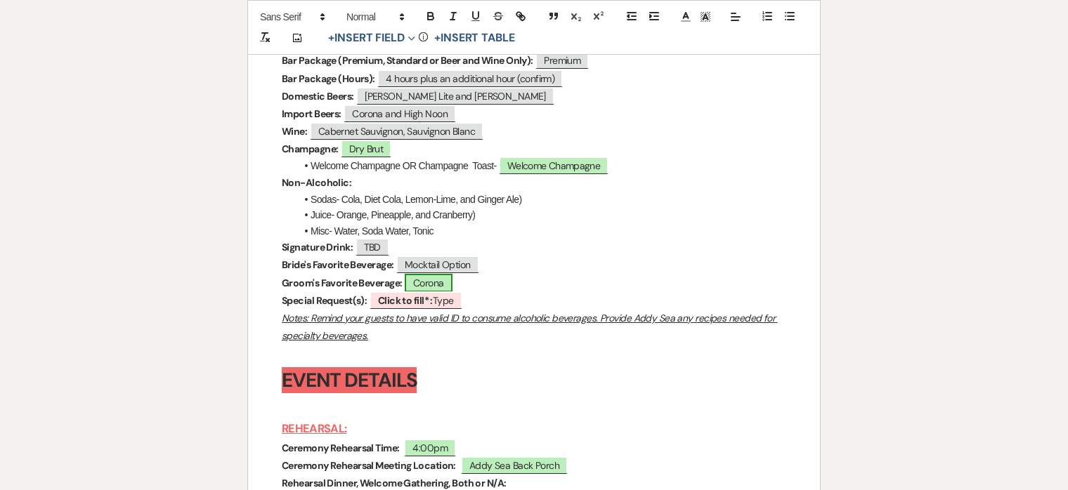
click at [437, 292] on span "Corona" at bounding box center [429, 283] width 48 height 18
select select "owner"
select select "Type"
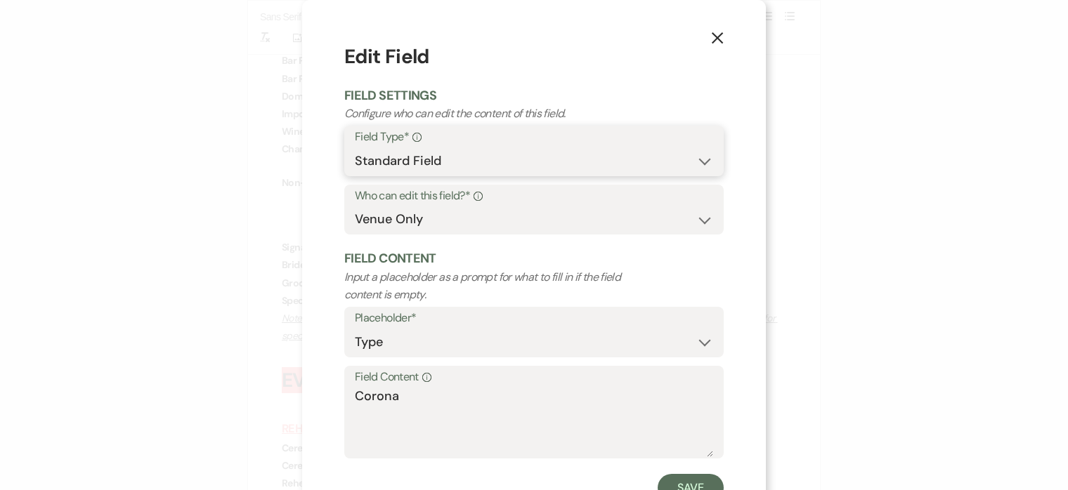
click at [547, 159] on select "Standard Field Smart Field" at bounding box center [534, 161] width 358 height 27
click at [540, 222] on select "Both Venue & Client Client Only Venue Only" at bounding box center [534, 219] width 358 height 27
select select "clientAndOwner"
click at [355, 206] on select "Both Venue & Client Client Only Venue Only" at bounding box center [534, 219] width 358 height 27
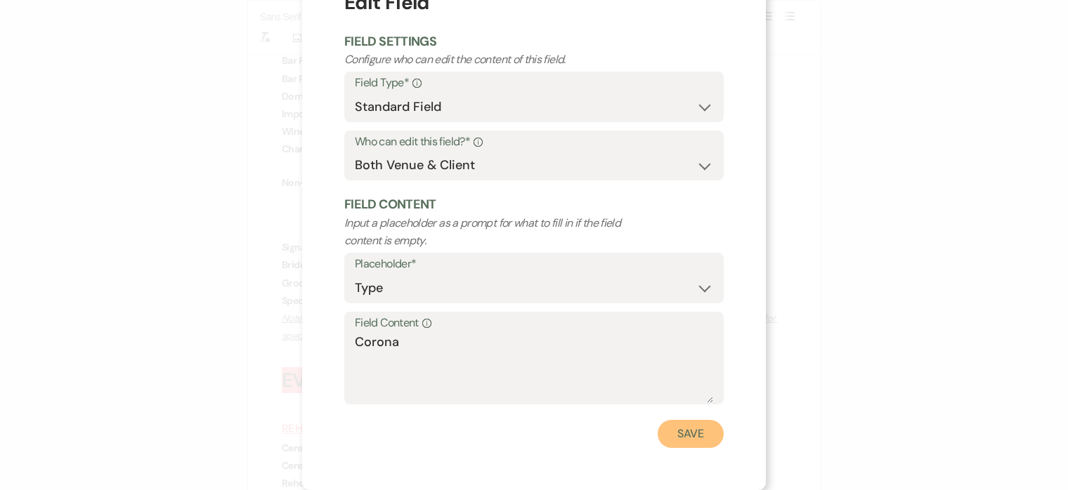
click at [691, 427] on button "Save" at bounding box center [691, 434] width 66 height 28
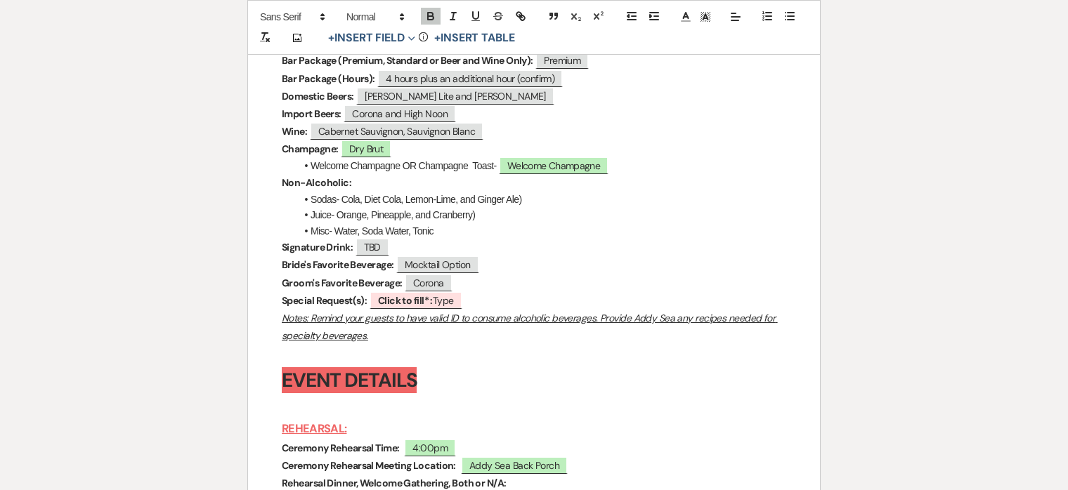
scroll to position [4598, 0]
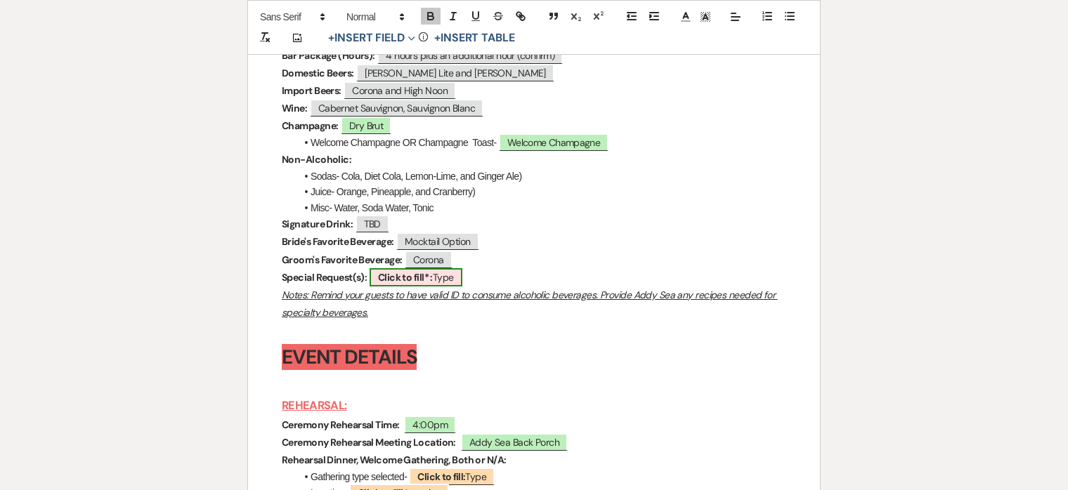
click at [440, 287] on span "Click to fill* : Type" at bounding box center [416, 277] width 93 height 18
select select "owner"
select select "Type"
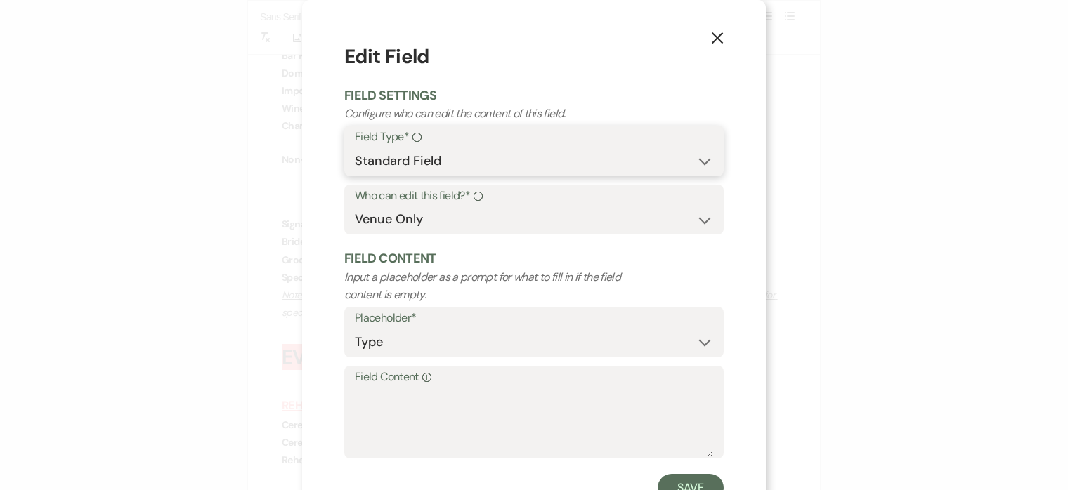
click at [468, 154] on select "Standard Field Smart Field" at bounding box center [534, 161] width 358 height 27
click at [455, 213] on select "Both Venue & Client Client Only Venue Only" at bounding box center [534, 219] width 358 height 27
select select "clientAndOwner"
click at [355, 206] on select "Both Venue & Client Client Only Venue Only" at bounding box center [534, 219] width 358 height 27
click at [683, 483] on button "Save" at bounding box center [691, 488] width 66 height 28
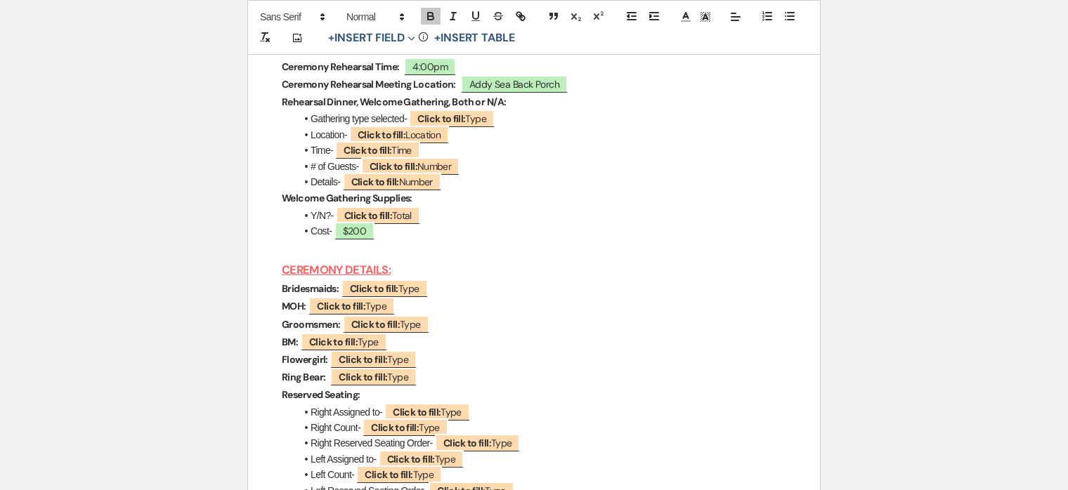
scroll to position [4959, 0]
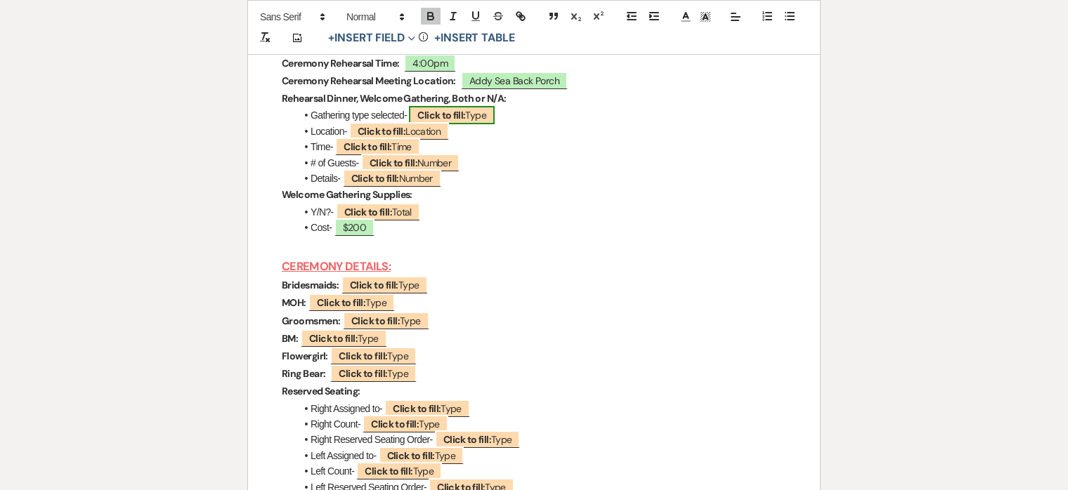
click at [474, 124] on span "Click to fill: Type" at bounding box center [452, 115] width 86 height 18
select select "Type"
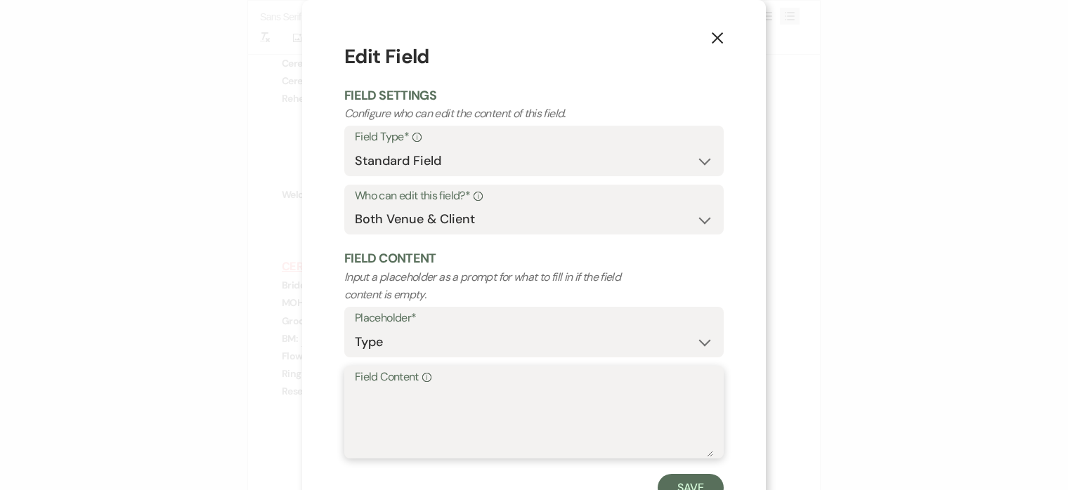
click at [457, 394] on textarea "Field Content Info" at bounding box center [534, 422] width 358 height 70
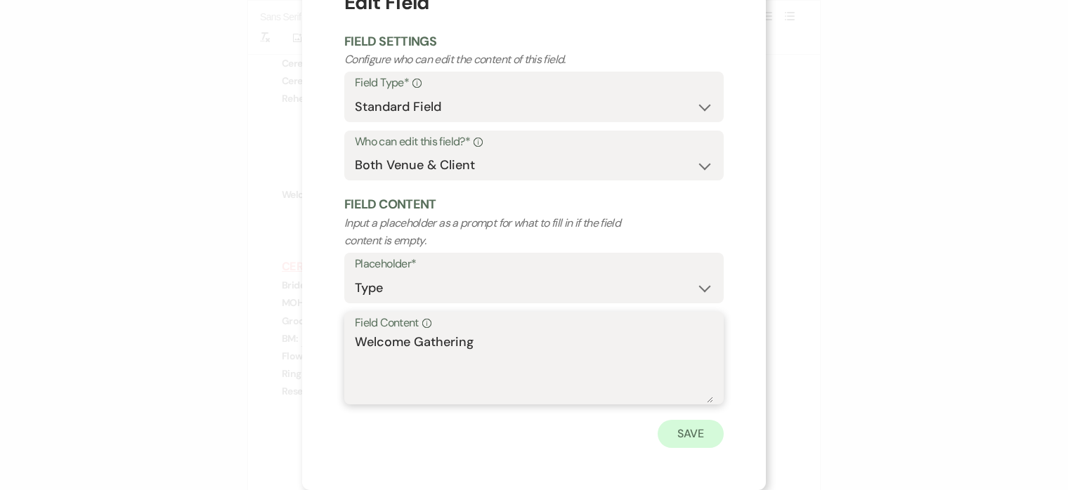
type textarea "Welcome Gathering"
click at [682, 436] on button "Save" at bounding box center [691, 434] width 66 height 28
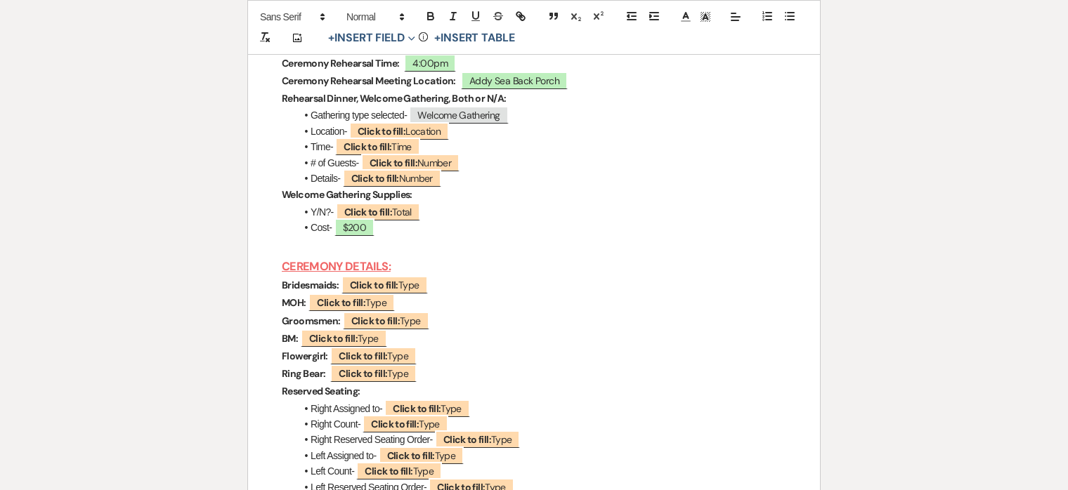
click at [637, 277] on h3 "CEREMONY DETAILS:" at bounding box center [534, 266] width 504 height 20
